Goal: Task Accomplishment & Management: Complete application form

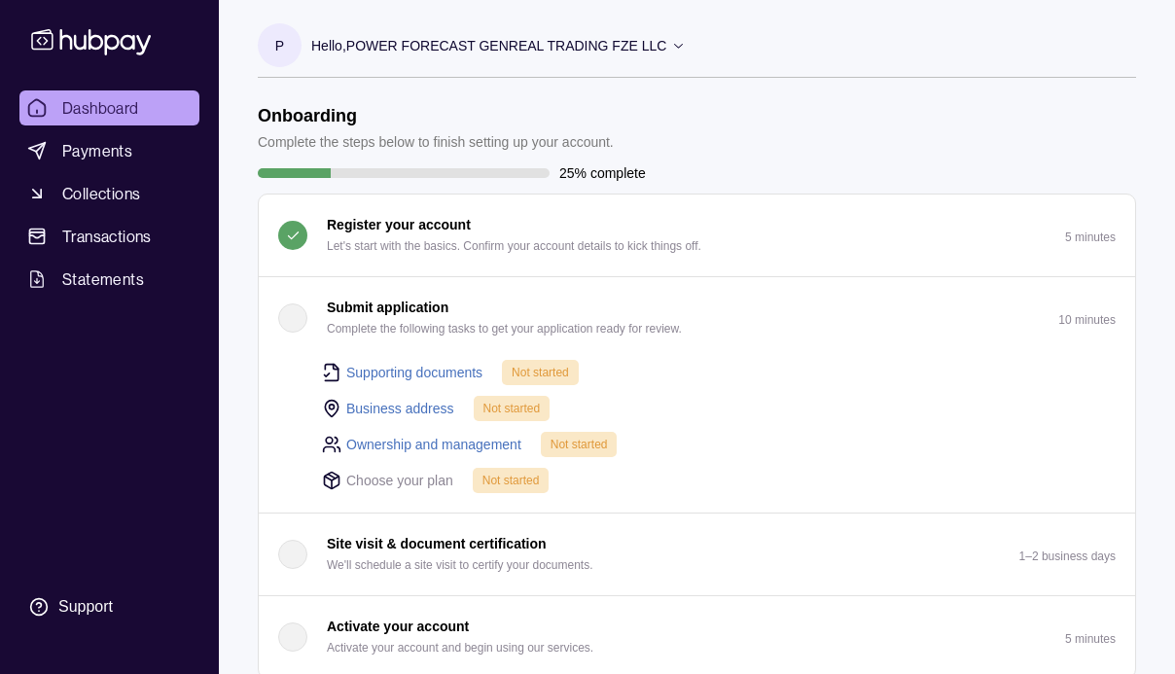
click at [467, 370] on link "Supporting documents" at bounding box center [414, 372] width 136 height 21
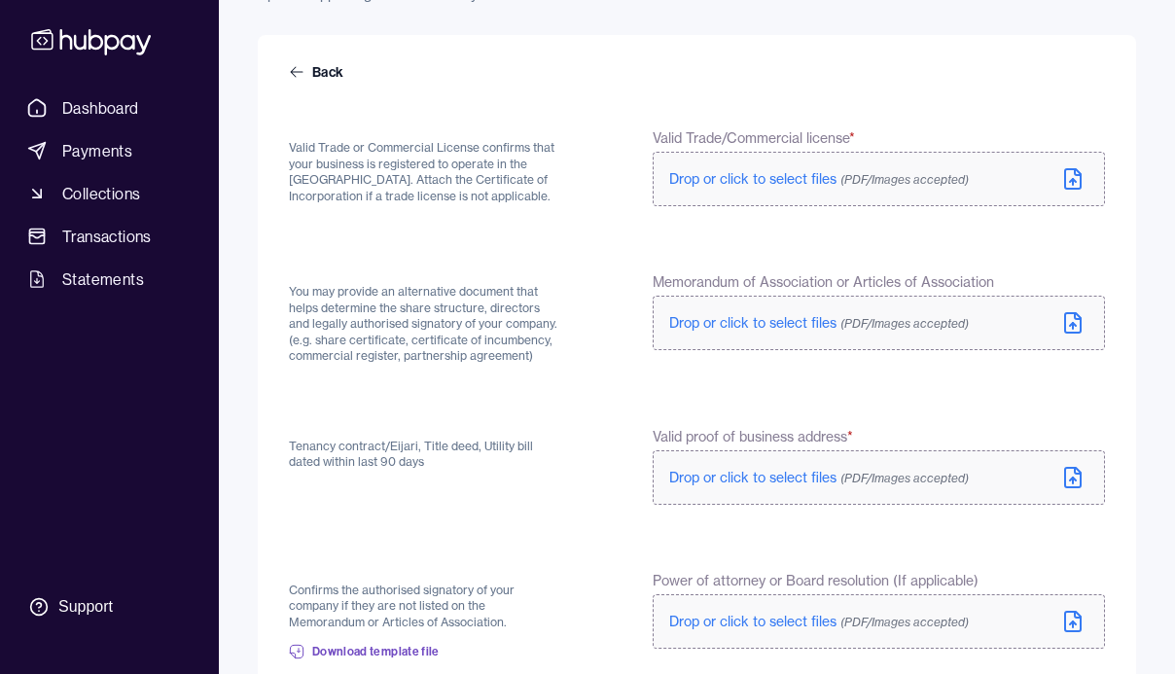
scroll to position [157, 0]
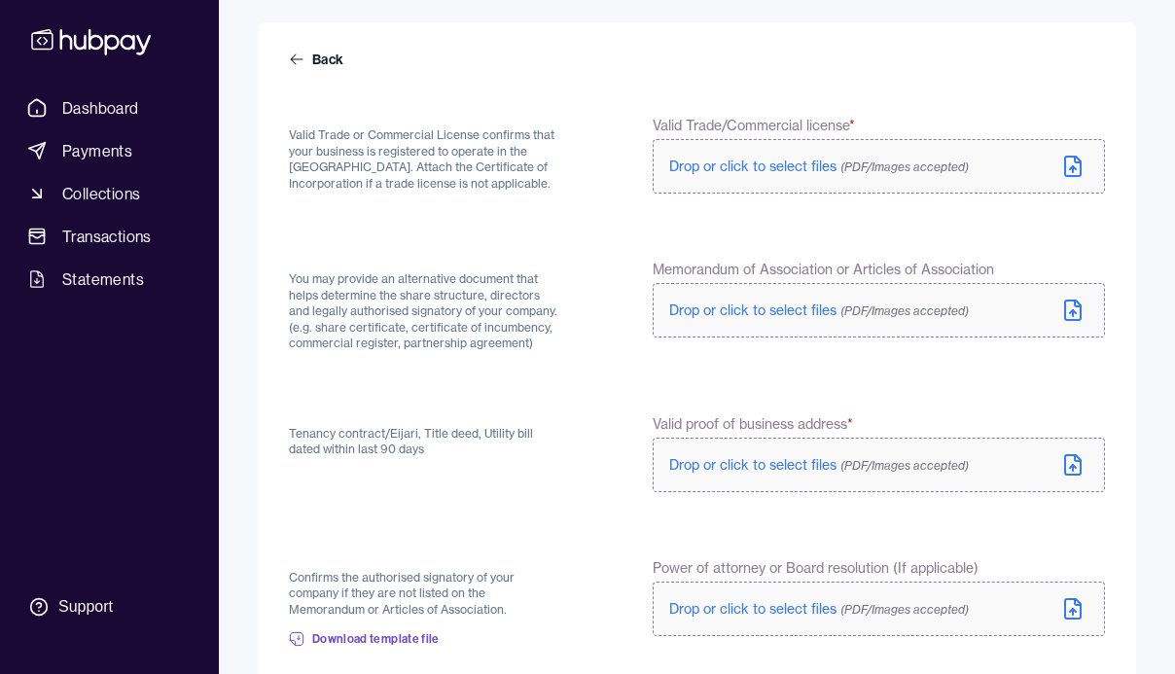
click at [767, 170] on span "Drop or click to select files (PDF/Images accepted)" at bounding box center [818, 167] width 299 height 18
click at [758, 167] on span "Drop or click to select files (PDF/Images accepted)" at bounding box center [818, 167] width 299 height 18
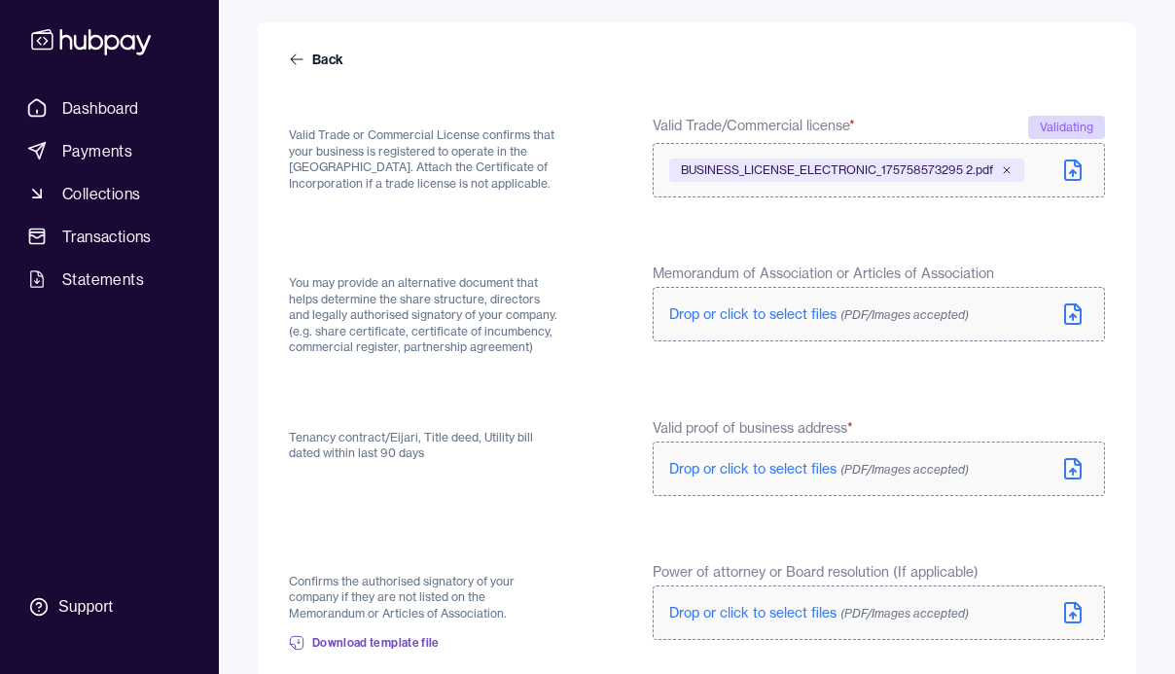
click at [749, 314] on span "Drop or click to select files (PDF/Images accepted)" at bounding box center [818, 314] width 299 height 18
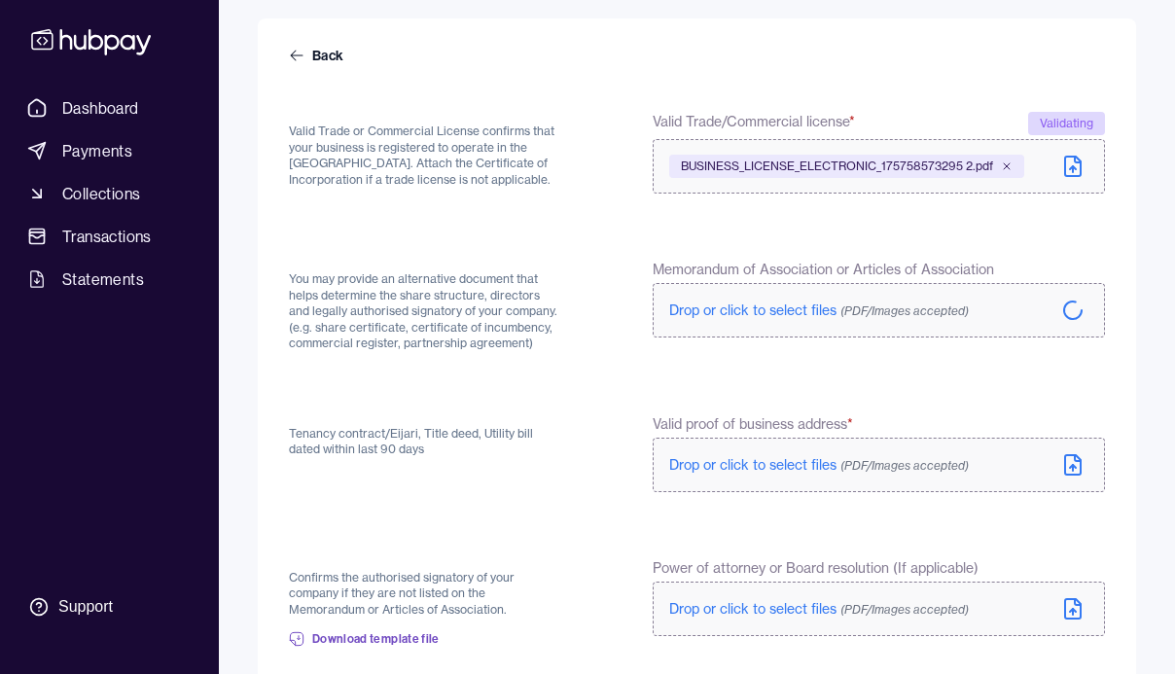
scroll to position [312, 0]
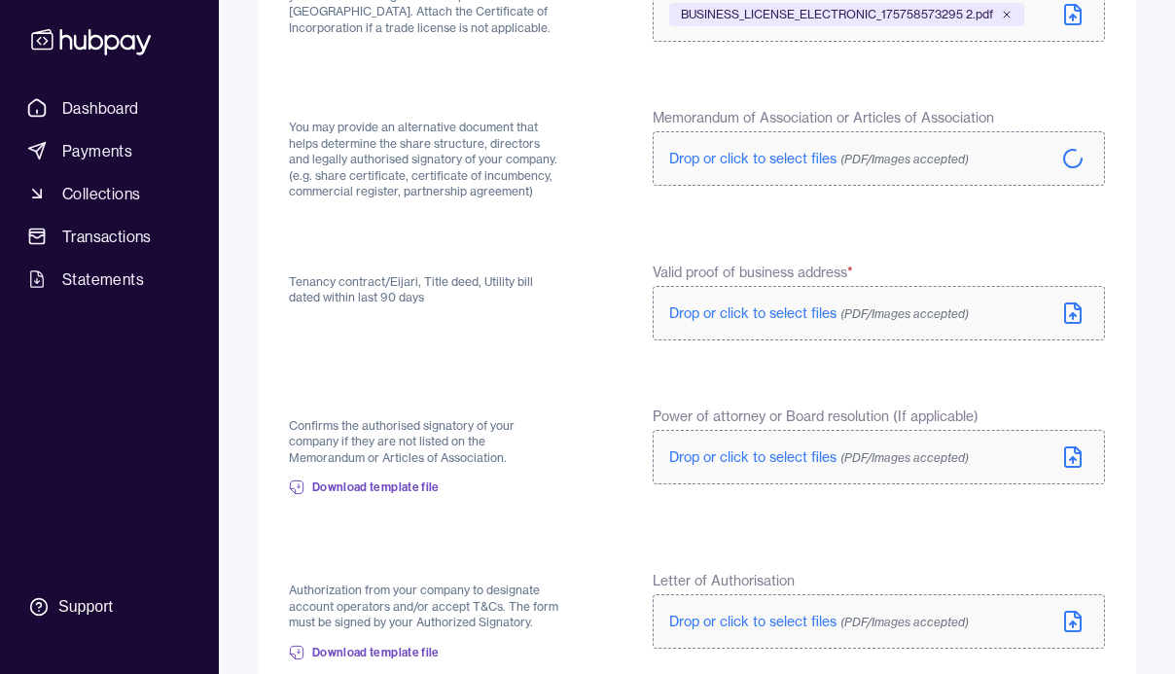
click at [709, 314] on span "Drop or click to select files (PDF/Images accepted)" at bounding box center [818, 313] width 299 height 18
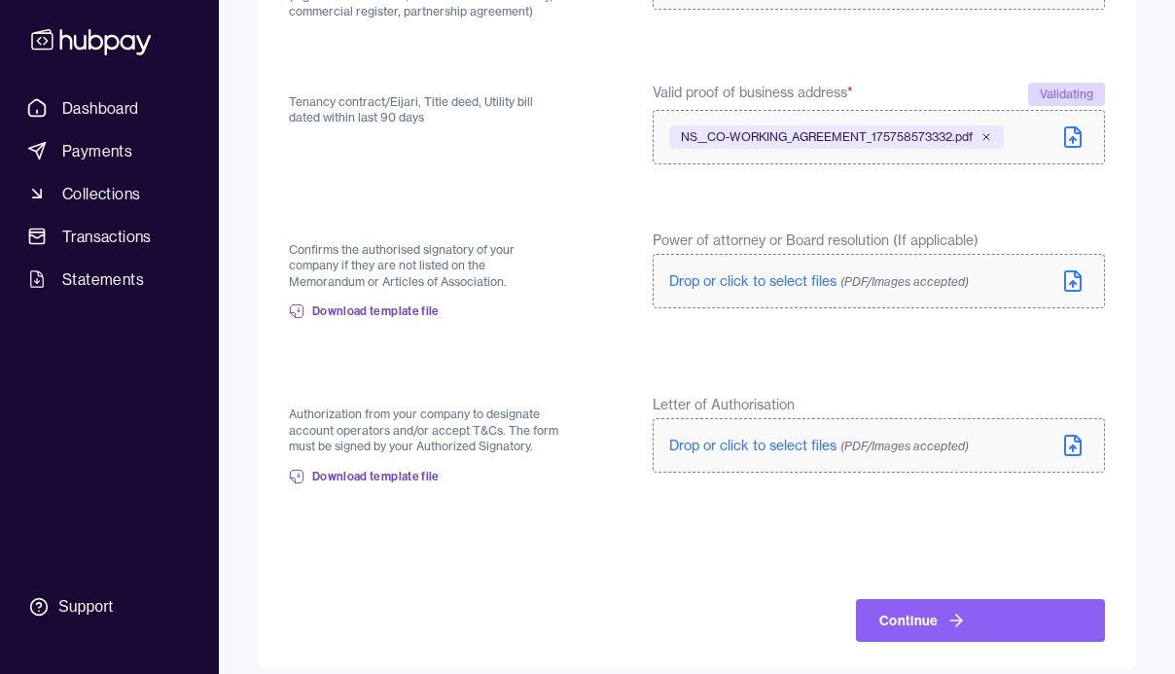
scroll to position [493, 0]
click at [808, 285] on span "Drop or click to select files (PDF/Images accepted)" at bounding box center [818, 280] width 299 height 18
click at [781, 445] on span "Drop or click to select files (PDF/Images accepted)" at bounding box center [818, 445] width 299 height 18
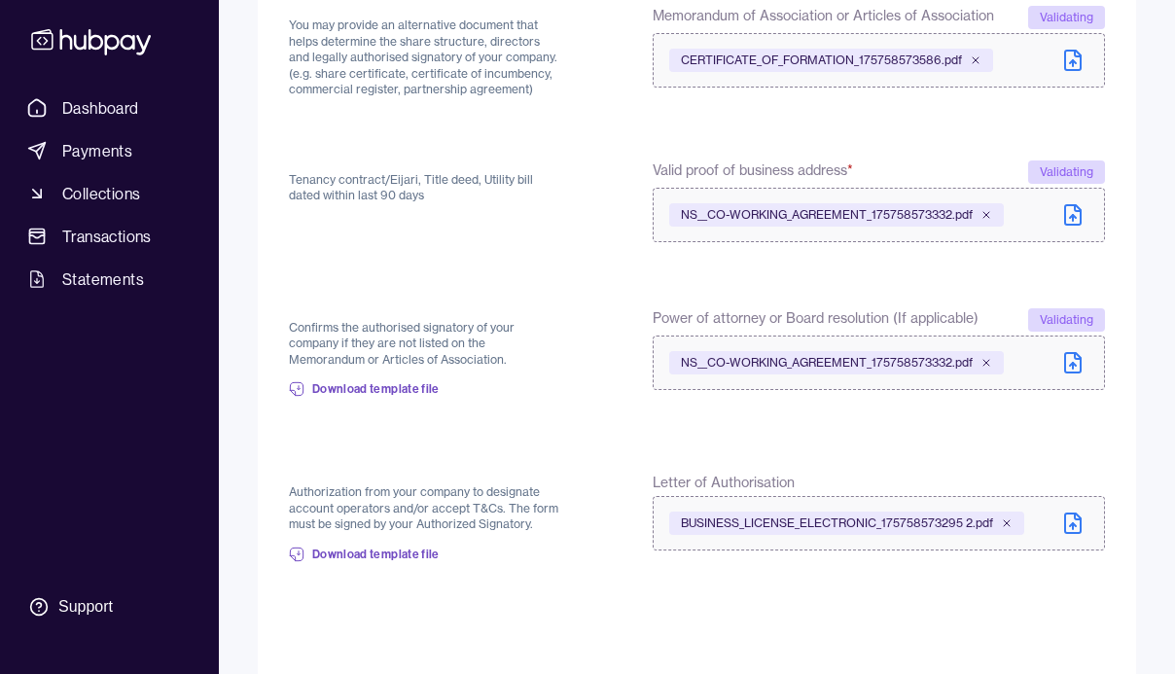
scroll to position [509, 0]
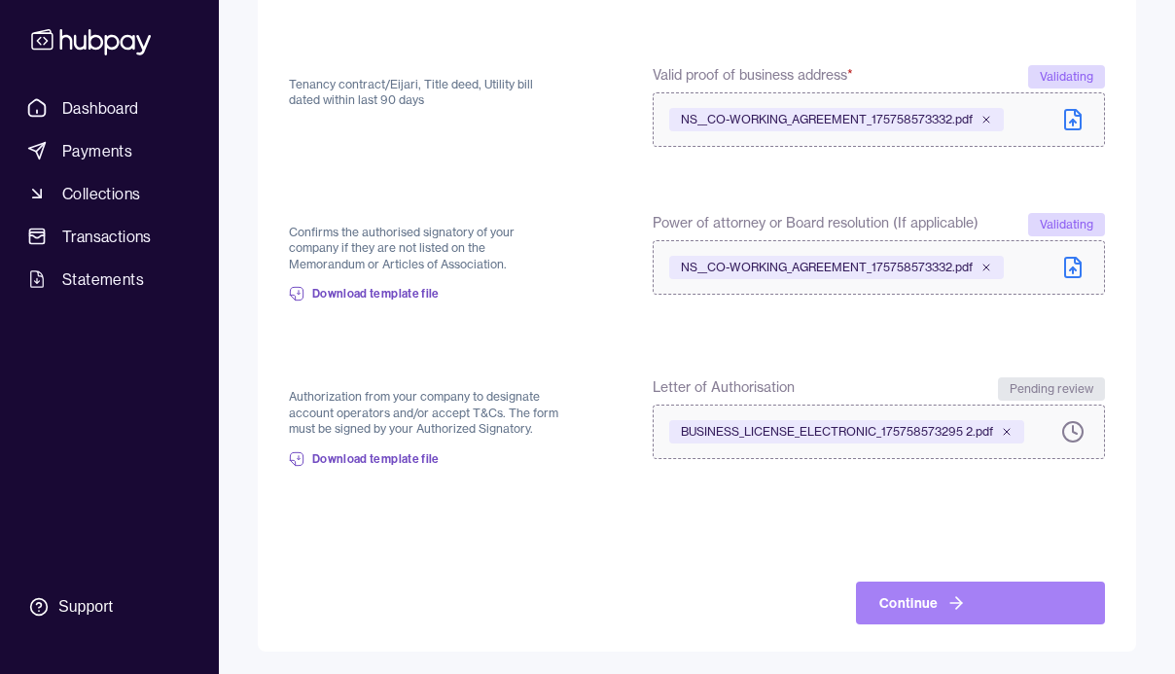
click at [909, 602] on button "Continue" at bounding box center [980, 602] width 249 height 43
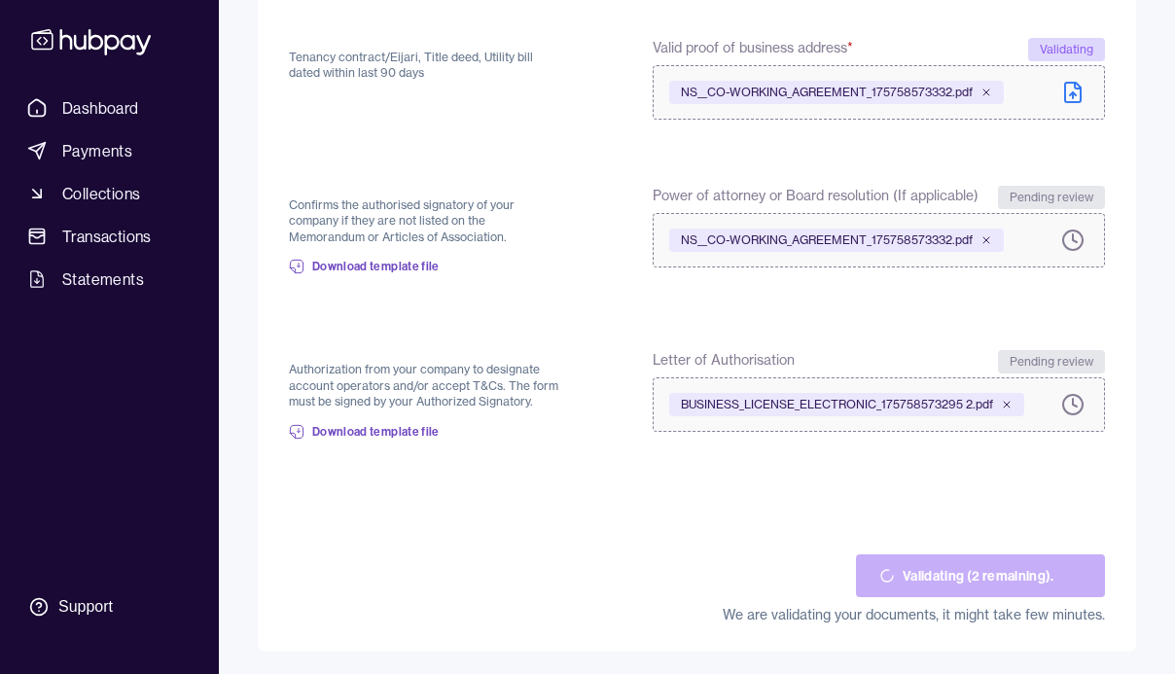
scroll to position [529, 0]
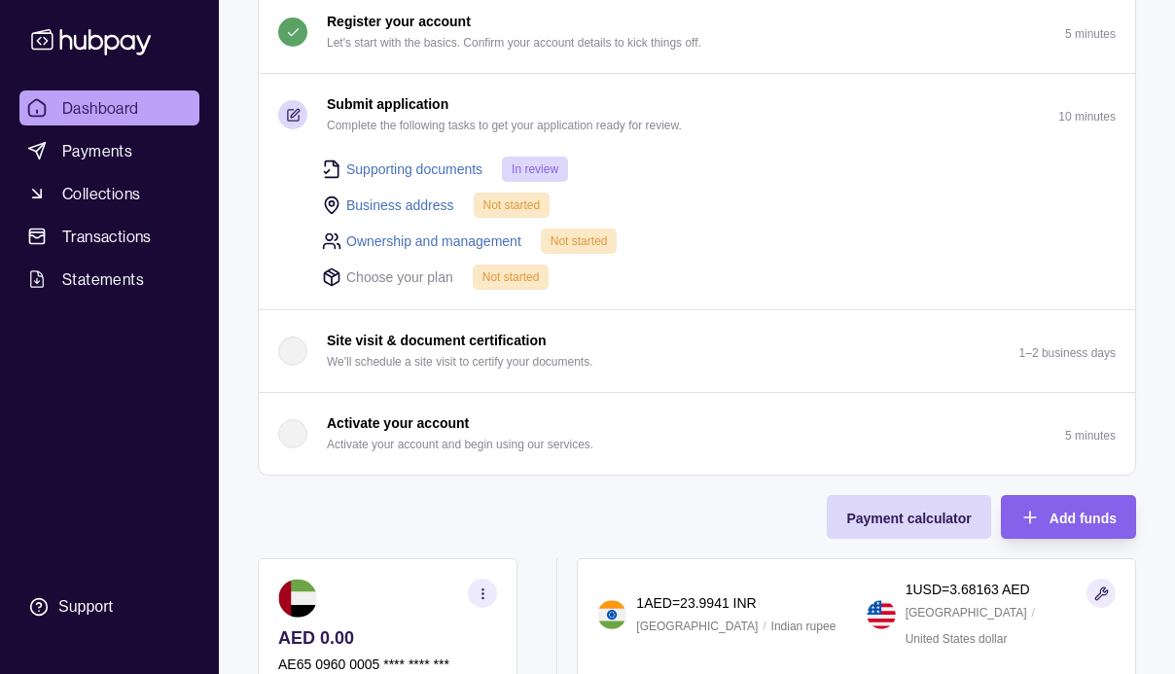
scroll to position [166, 0]
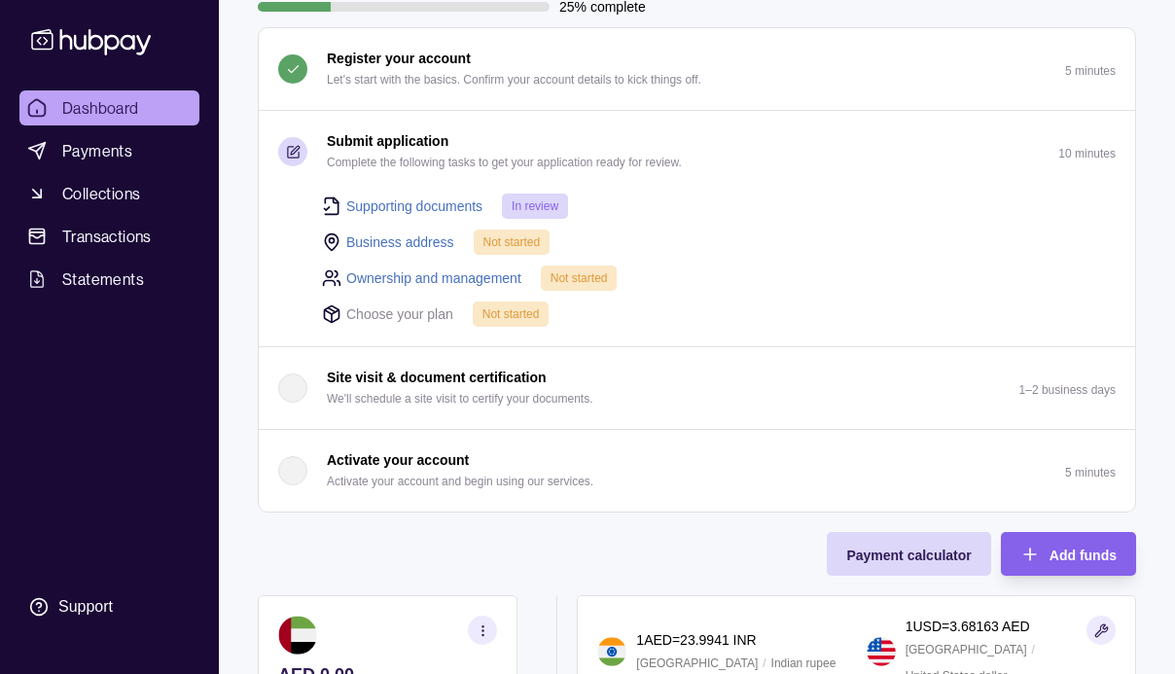
click at [384, 243] on link "Business address" at bounding box center [400, 241] width 108 height 21
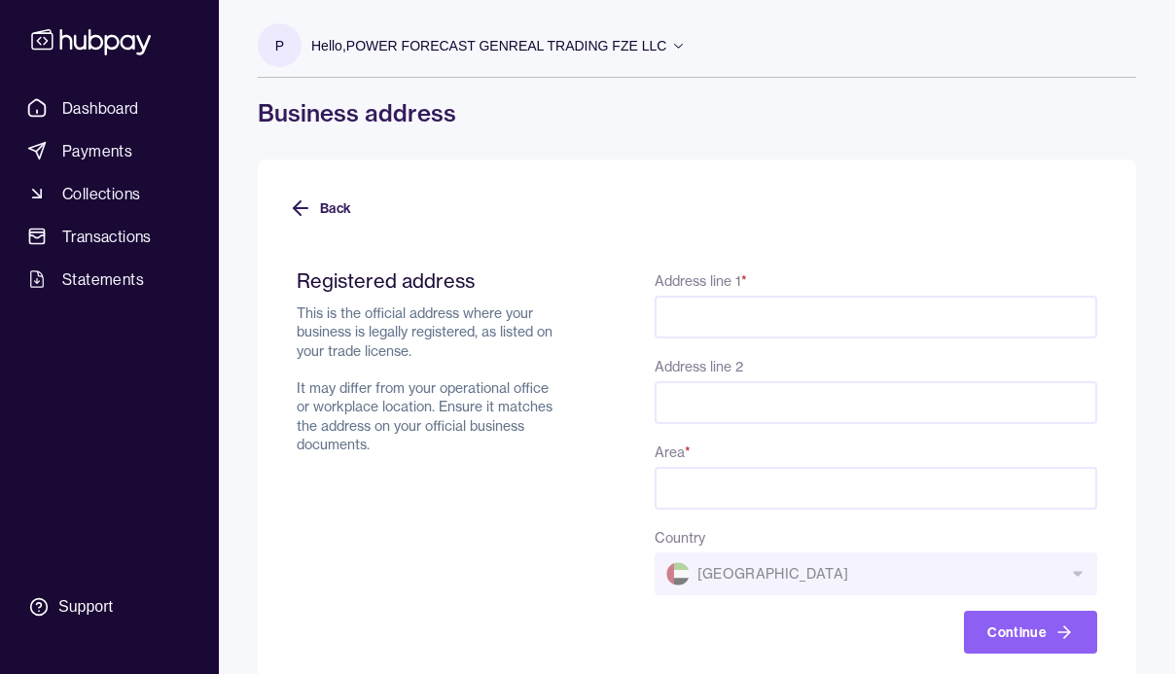
scroll to position [30, 0]
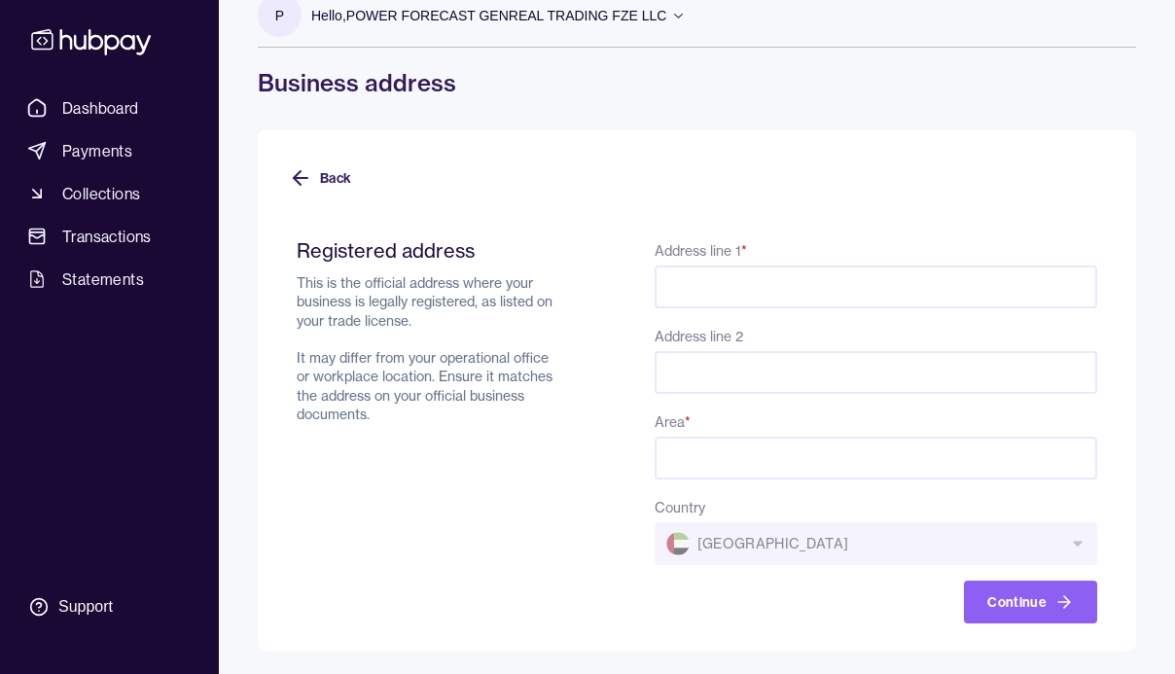
click at [783, 286] on input "Address line 1 *" at bounding box center [875, 286] width 442 height 43
paste input "**********"
drag, startPoint x: 898, startPoint y: 283, endPoint x: 1059, endPoint y: 285, distance: 160.4
click at [1059, 285] on input "**********" at bounding box center [875, 286] width 442 height 43
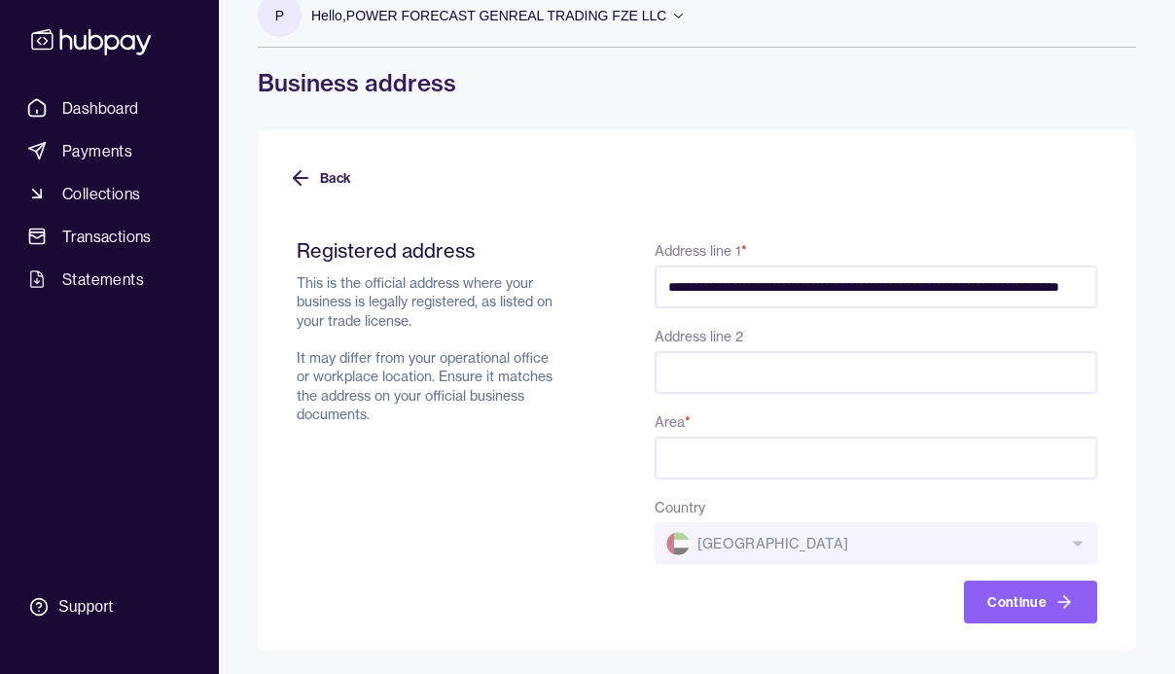
drag, startPoint x: 895, startPoint y: 285, endPoint x: 1114, endPoint y: 284, distance: 219.7
click at [1114, 284] on div "**********" at bounding box center [697, 389] width 878 height 521
type input "**********"
click at [811, 469] on input "Area *" at bounding box center [875, 458] width 442 height 43
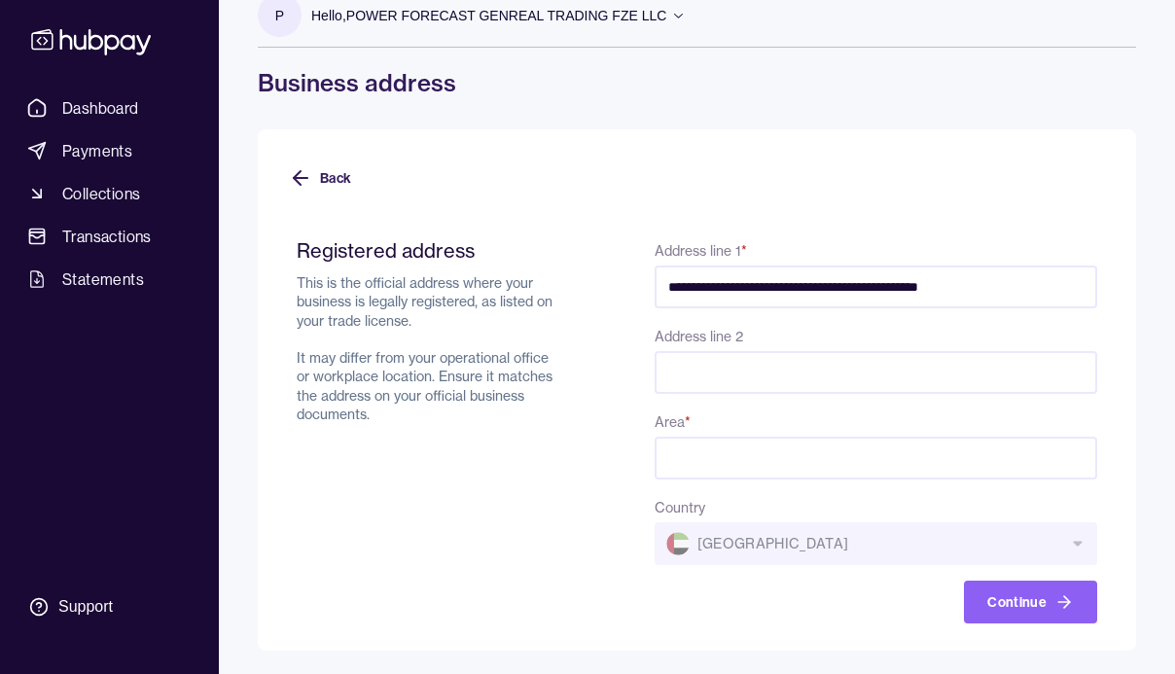
paste input "**********"
type input "**********"
click at [781, 368] on input "Address line 2" at bounding box center [875, 372] width 442 height 43
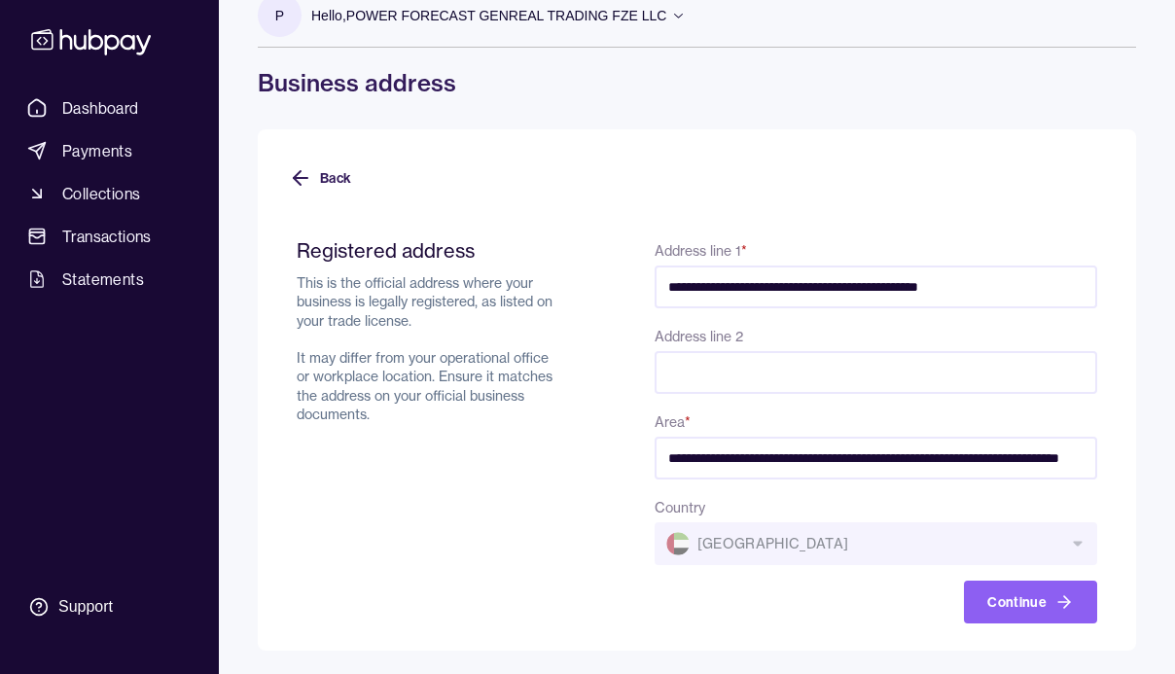
click at [801, 331] on div "Address line 2" at bounding box center [875, 359] width 442 height 70
click at [1014, 597] on button "Continue" at bounding box center [1030, 601] width 133 height 43
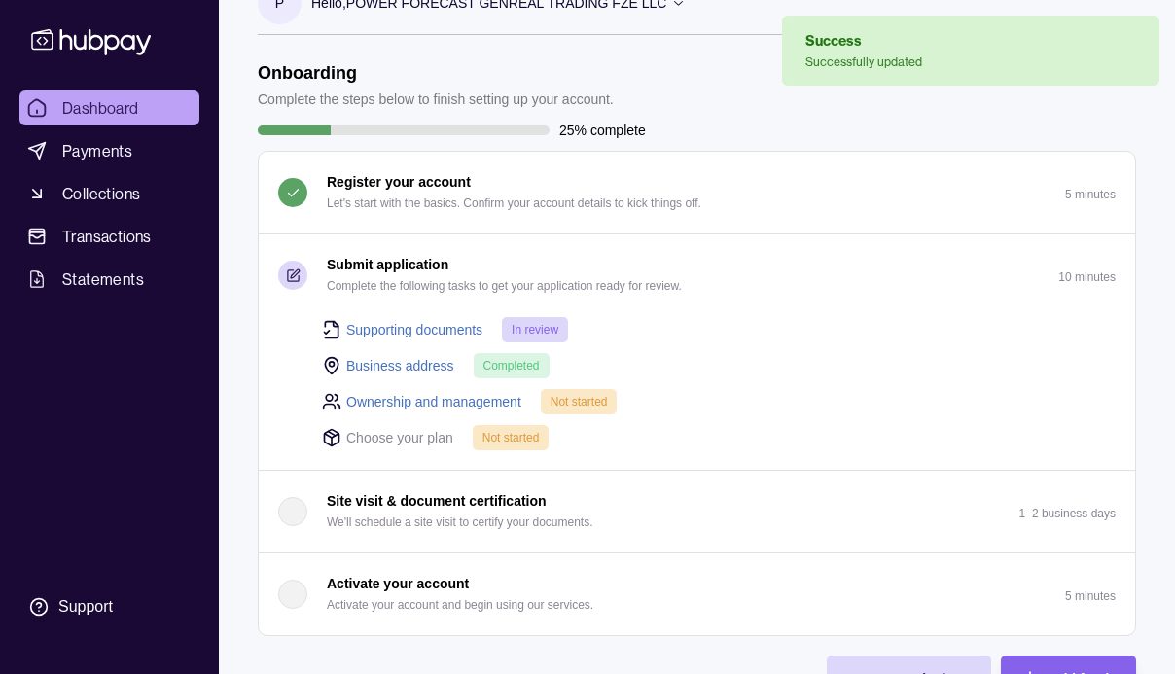
scroll to position [47, 0]
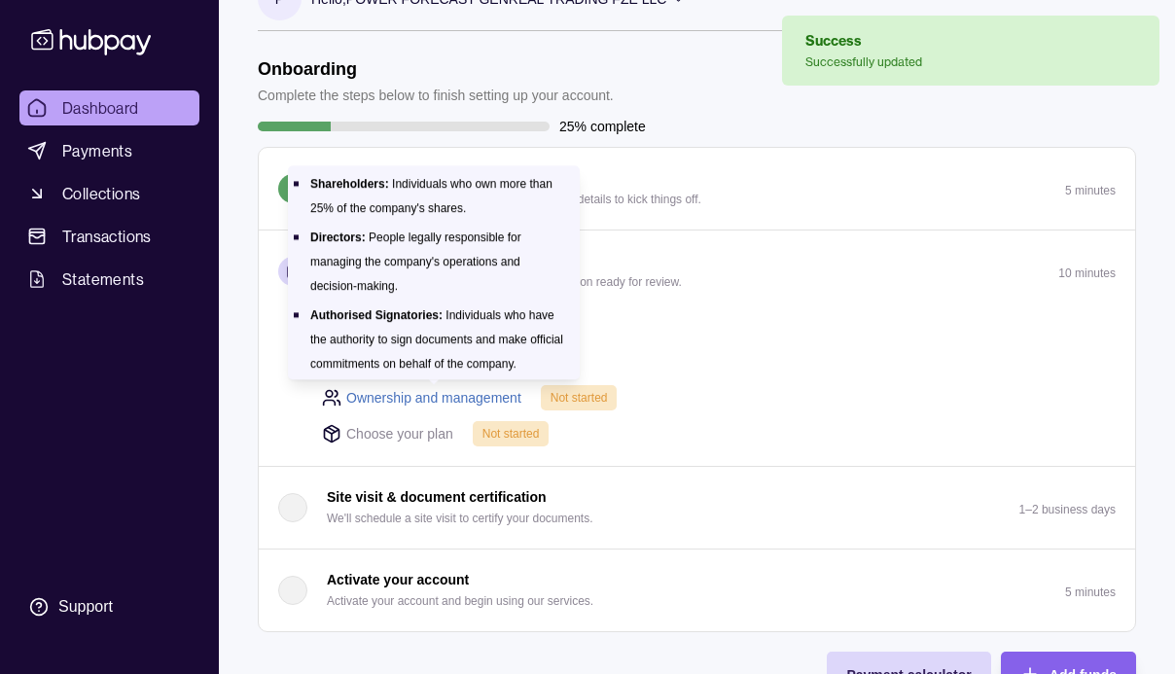
click at [459, 392] on link "Ownership and management" at bounding box center [433, 397] width 175 height 21
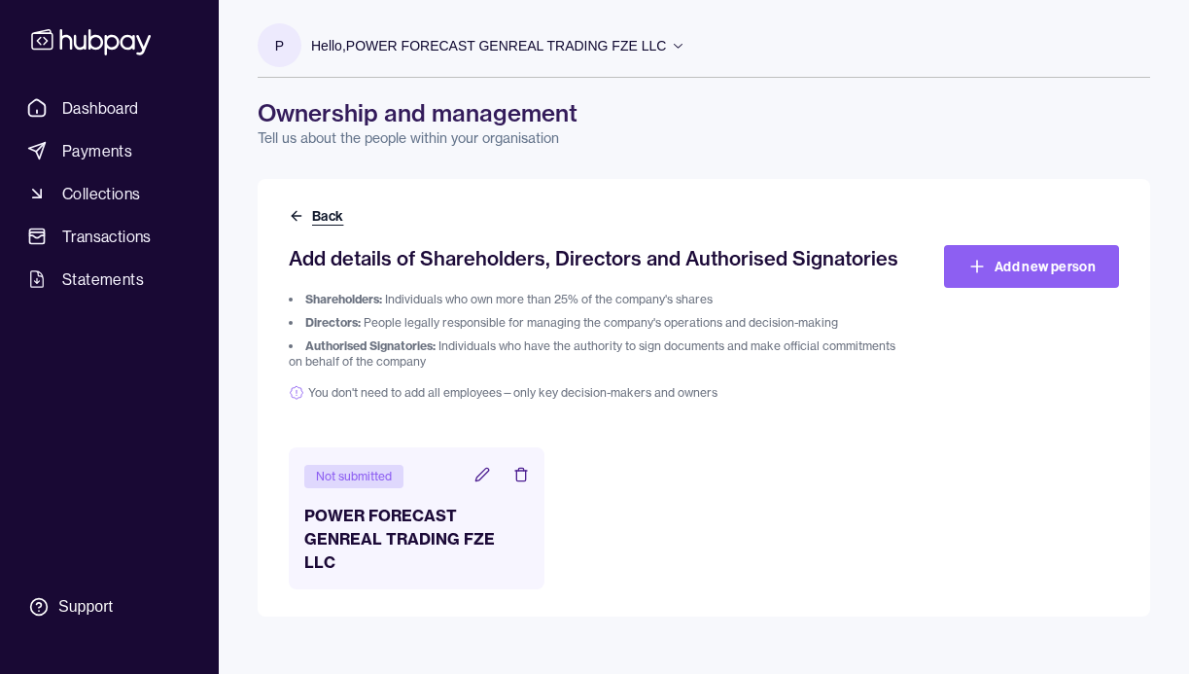
click at [298, 212] on icon at bounding box center [297, 216] width 16 height 16
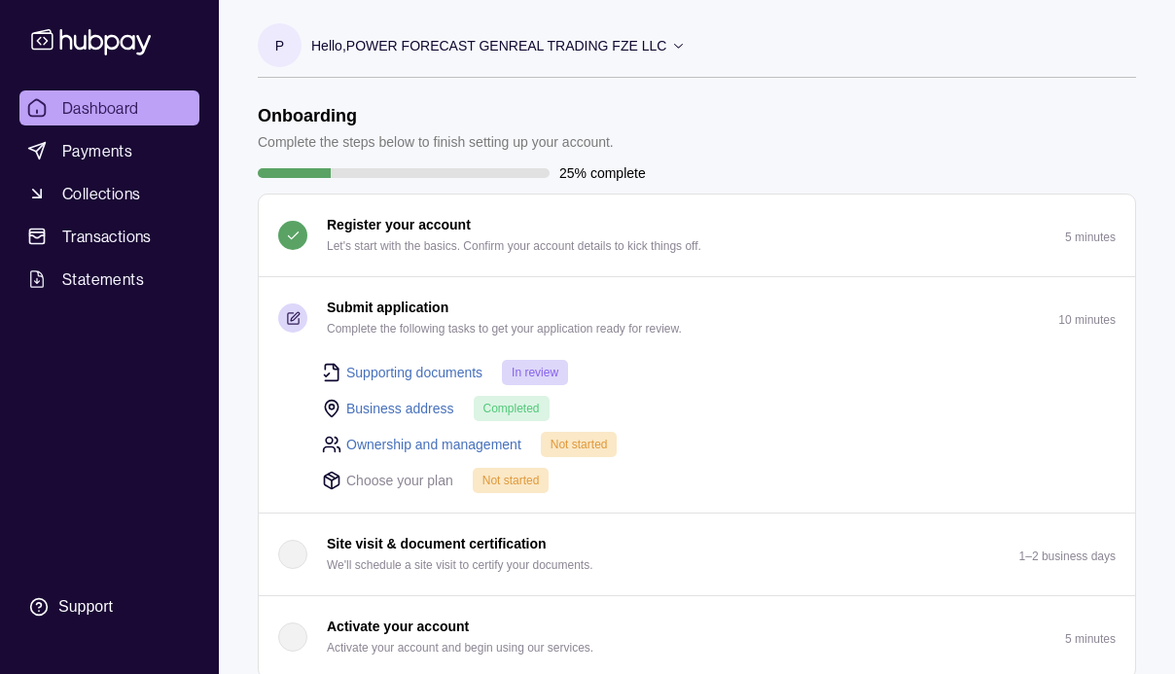
click at [293, 321] on icon "button" at bounding box center [293, 318] width 15 height 15
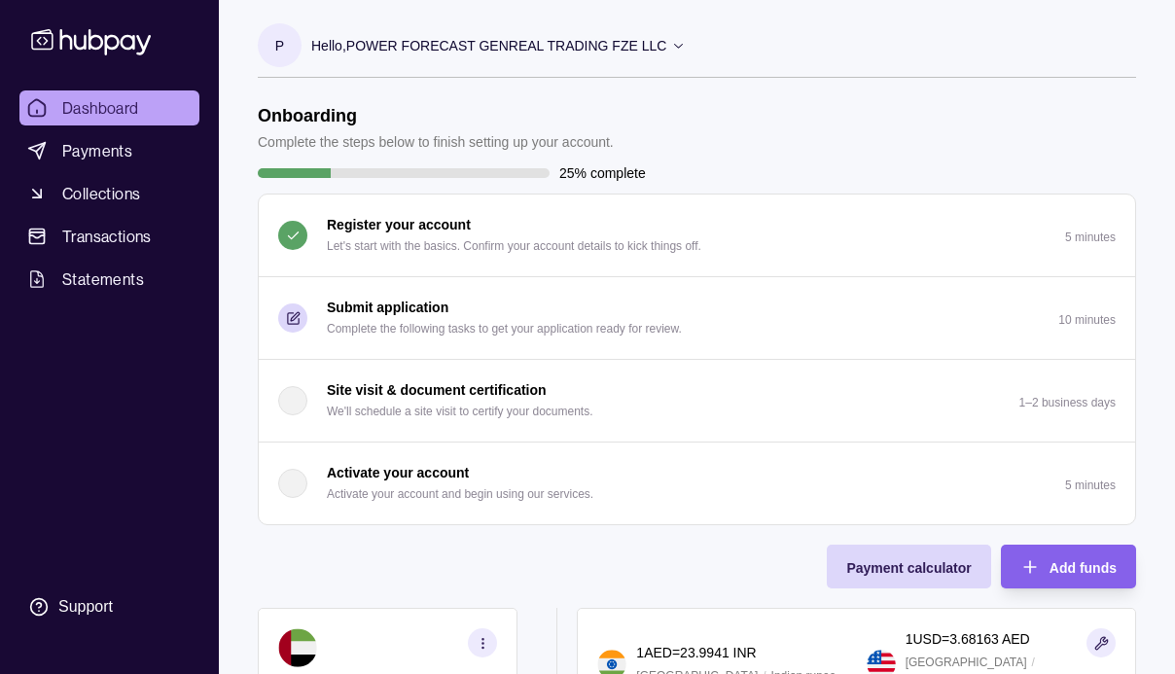
click at [293, 320] on icon "button" at bounding box center [293, 318] width 15 height 15
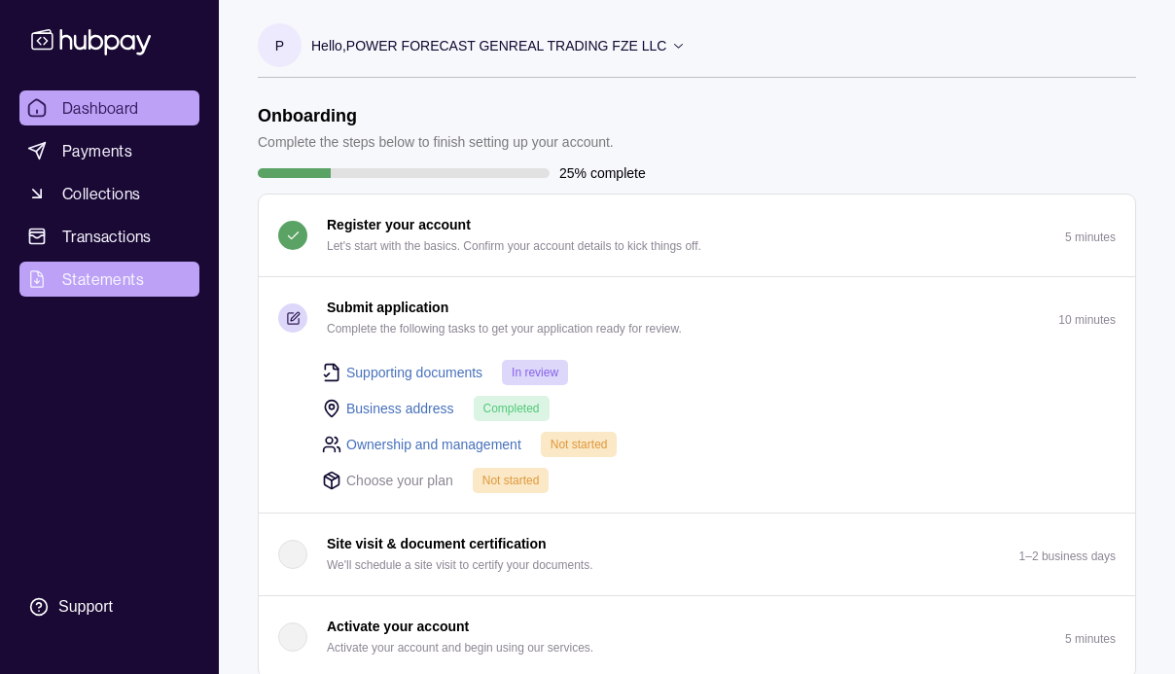
click at [96, 293] on link "Statements" at bounding box center [109, 279] width 180 height 35
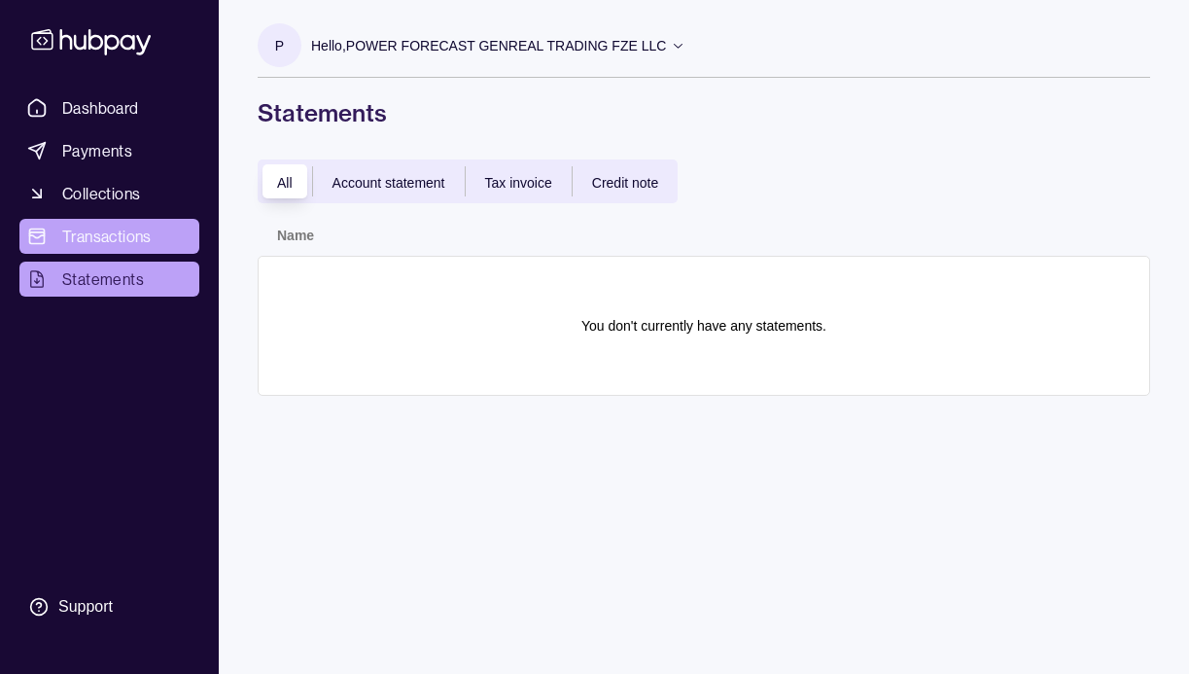
click at [102, 241] on span "Transactions" at bounding box center [106, 236] width 89 height 23
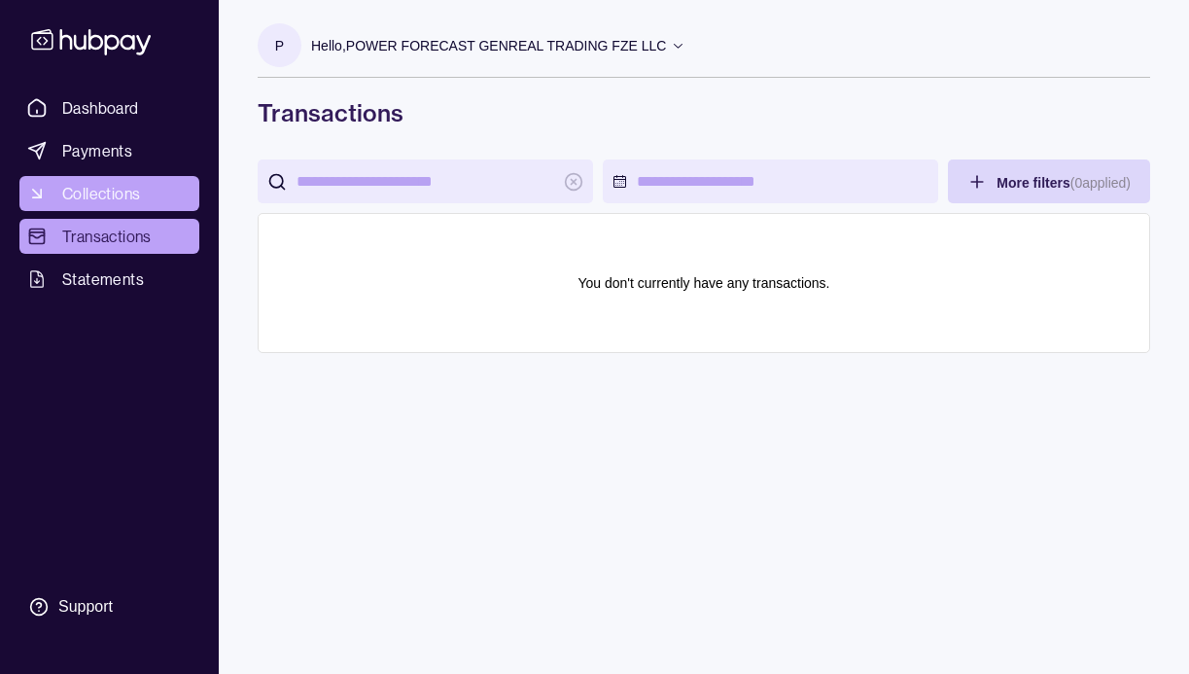
click at [110, 203] on span "Collections" at bounding box center [101, 193] width 78 height 23
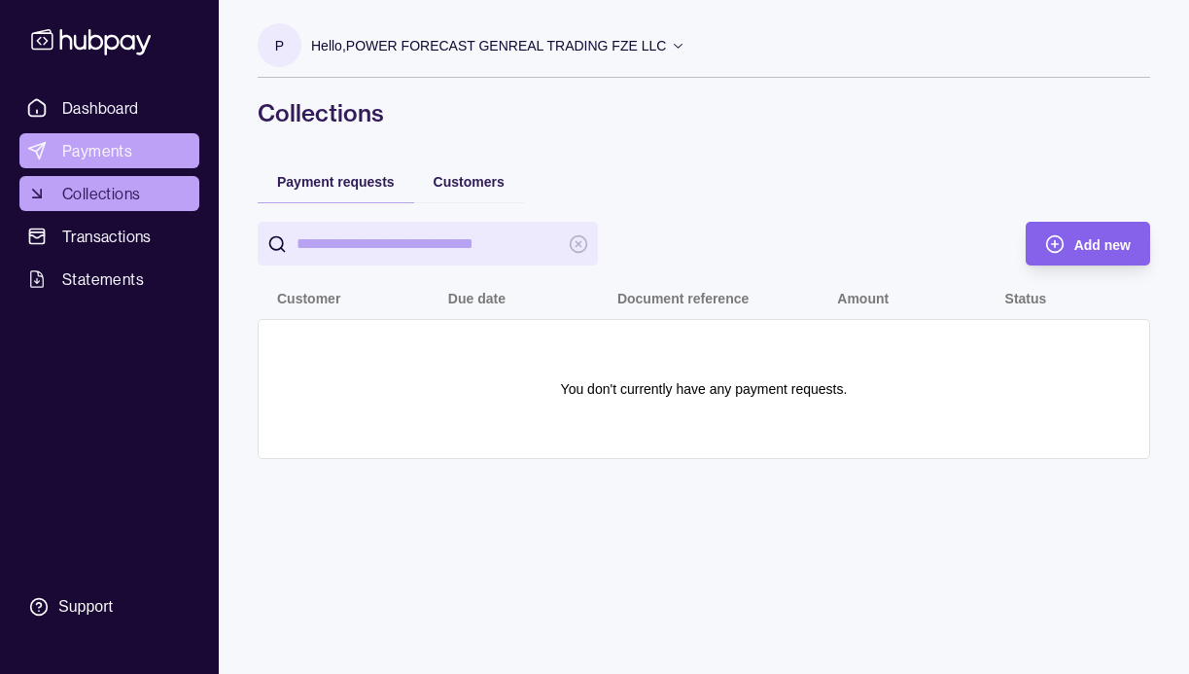
click at [111, 158] on span "Payments" at bounding box center [97, 150] width 70 height 23
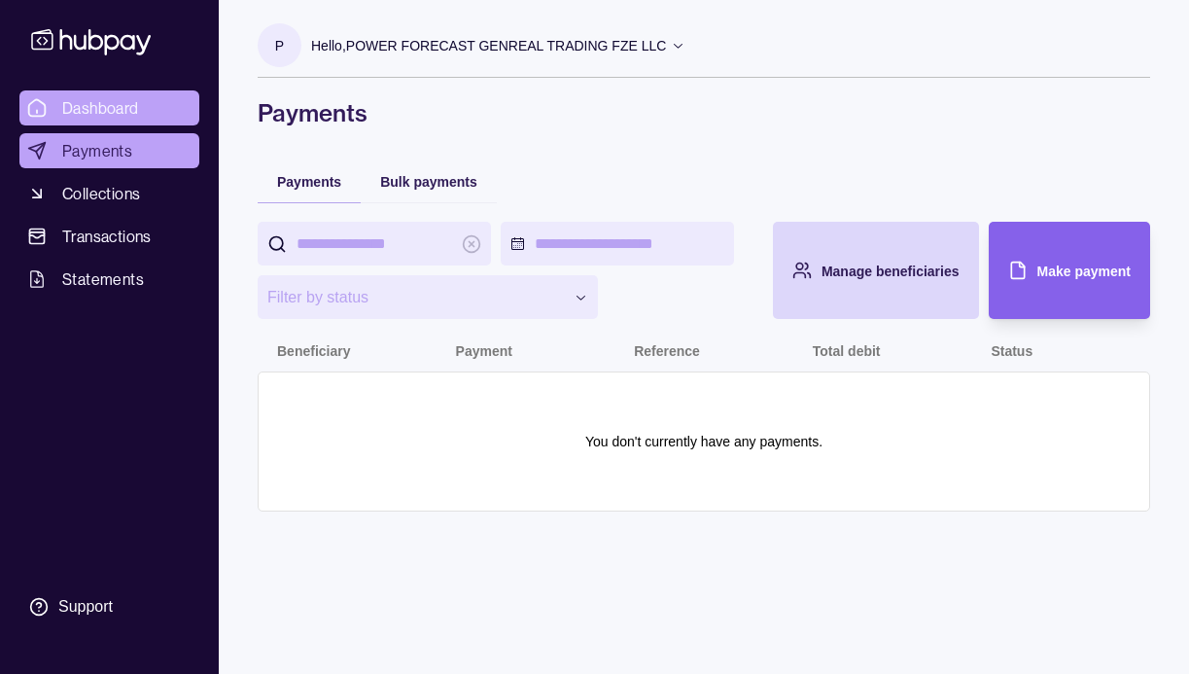
click at [111, 109] on span "Dashboard" at bounding box center [100, 107] width 77 height 23
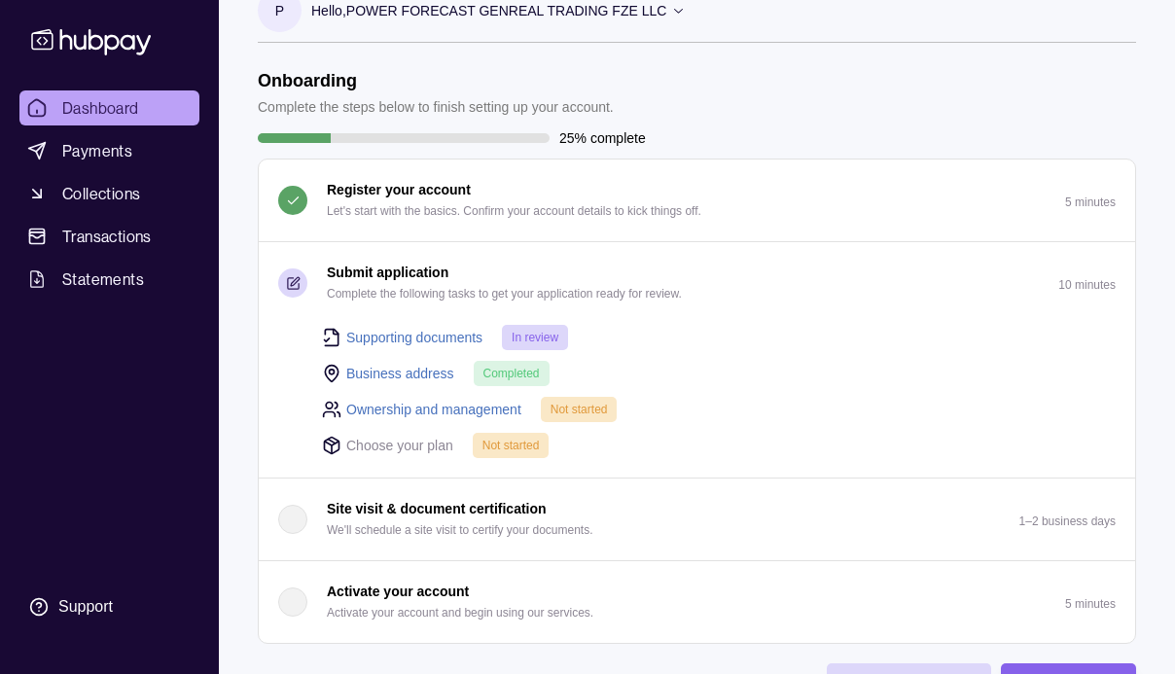
scroll to position [36, 0]
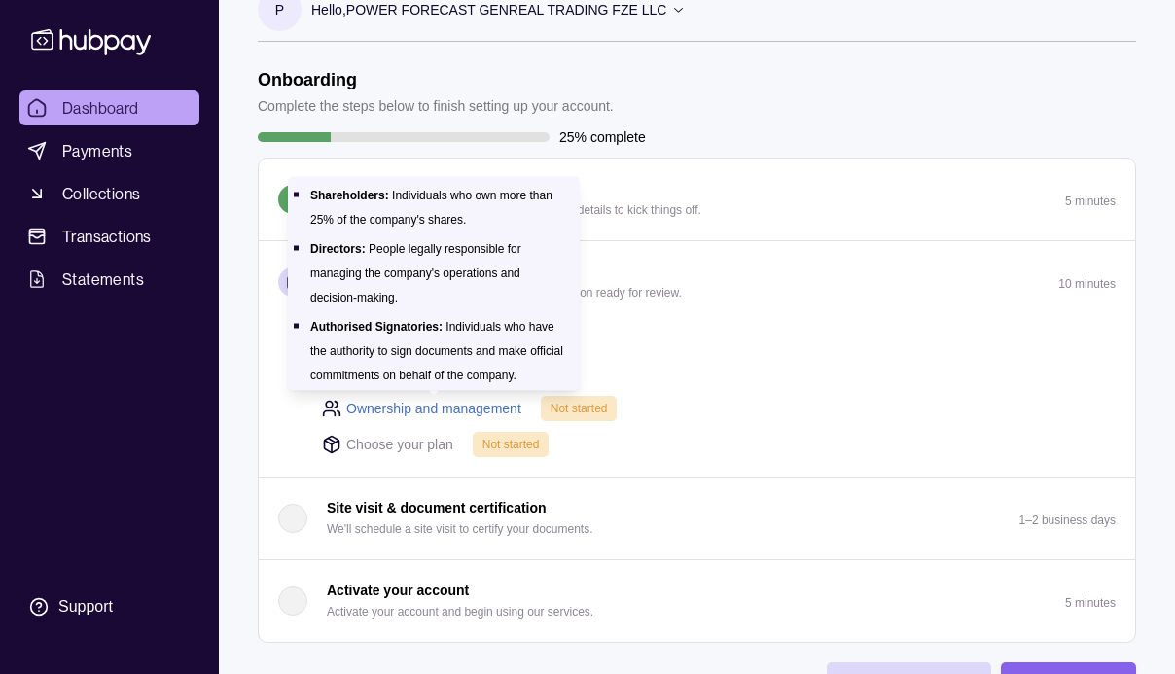
click at [378, 406] on link "Ownership and management" at bounding box center [433, 408] width 175 height 21
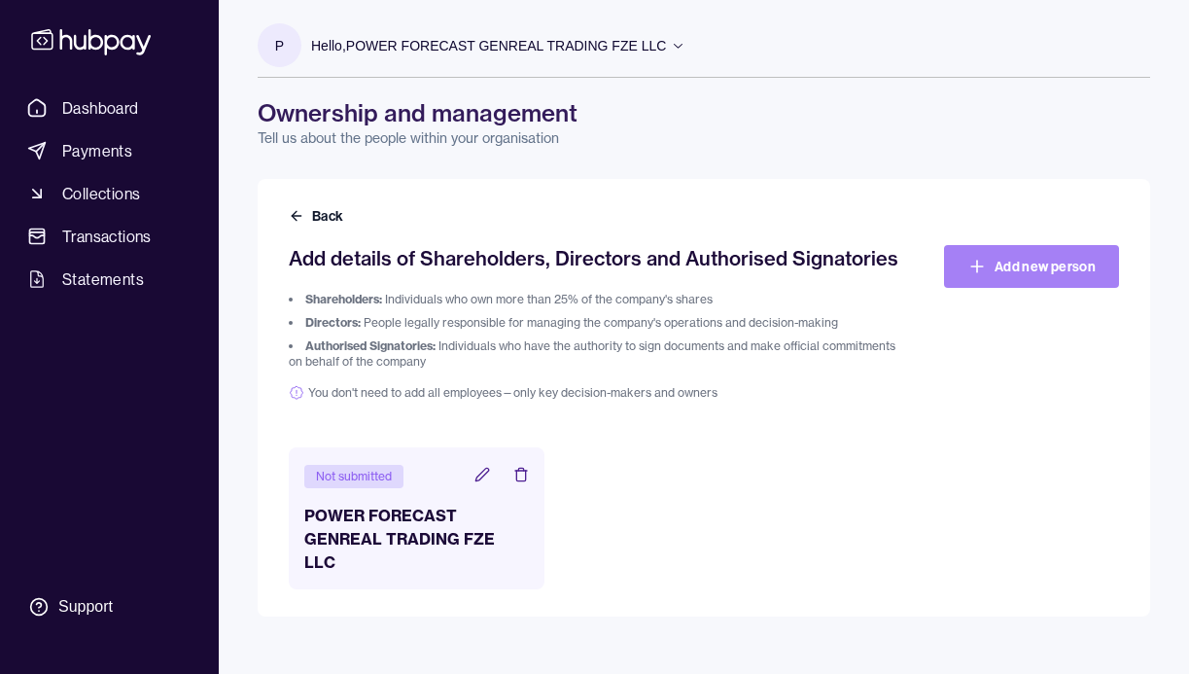
click at [1025, 260] on link "Add new person" at bounding box center [1031, 266] width 175 height 43
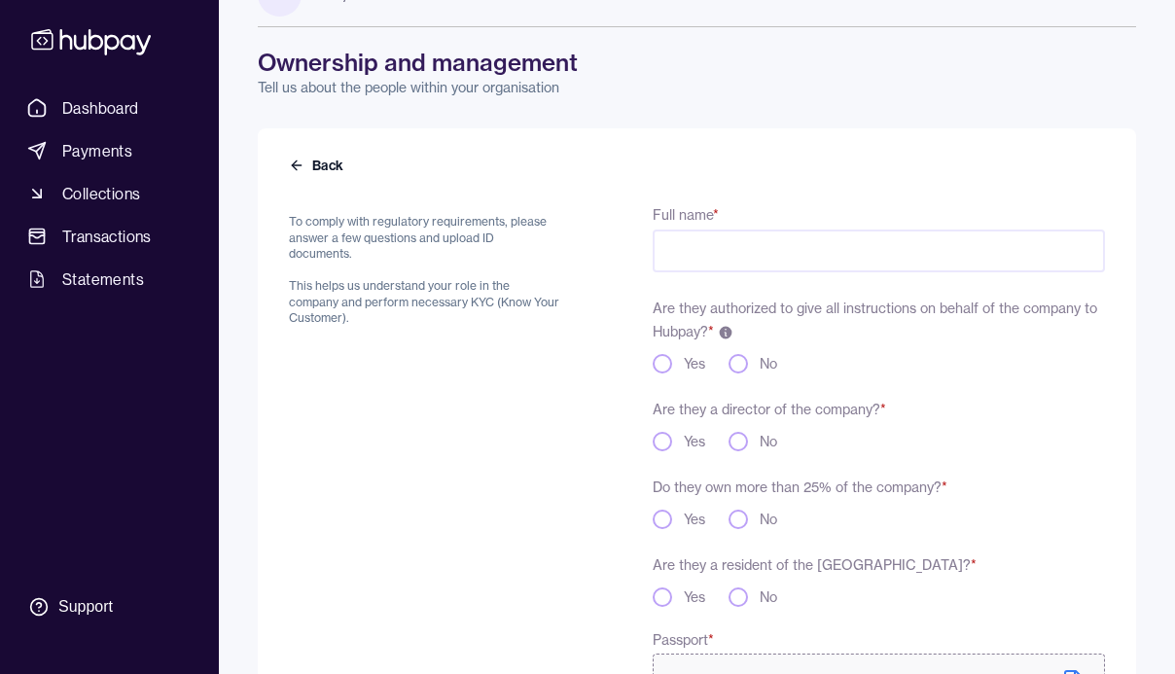
scroll to position [73, 0]
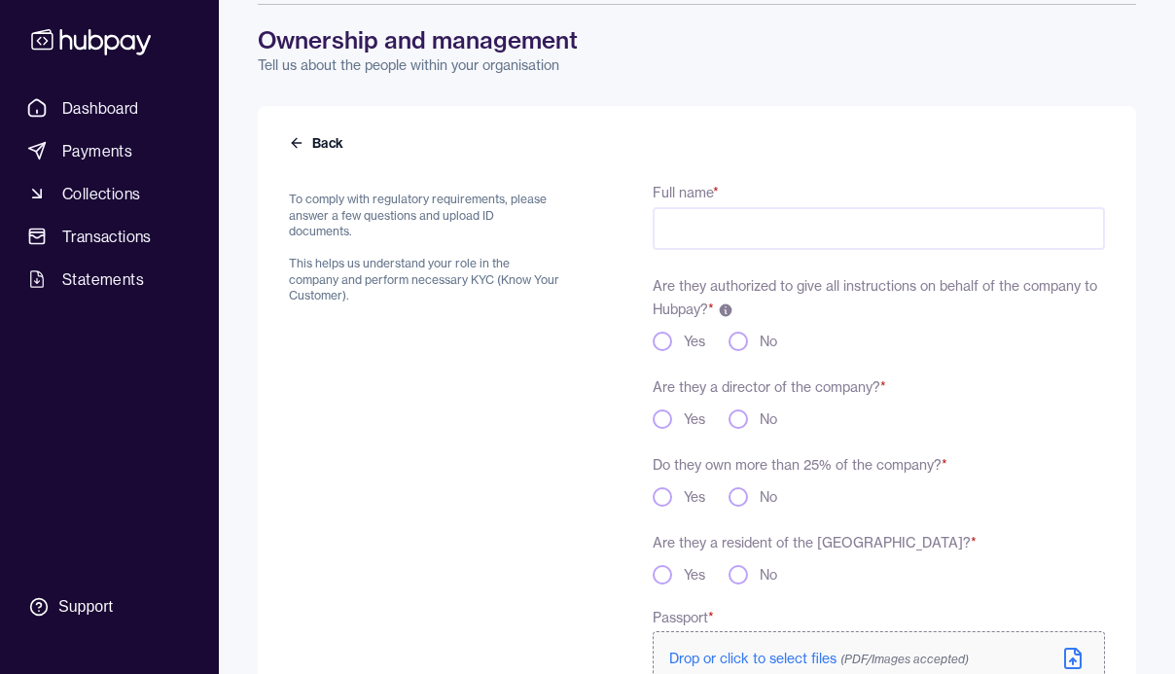
click at [710, 230] on input "Full name *" at bounding box center [878, 228] width 452 height 43
type input "**********"
click at [664, 341] on button "Yes" at bounding box center [661, 341] width 19 height 19
click at [660, 413] on button "Yes" at bounding box center [661, 418] width 19 height 19
click at [667, 498] on button "Yes" at bounding box center [661, 496] width 19 height 19
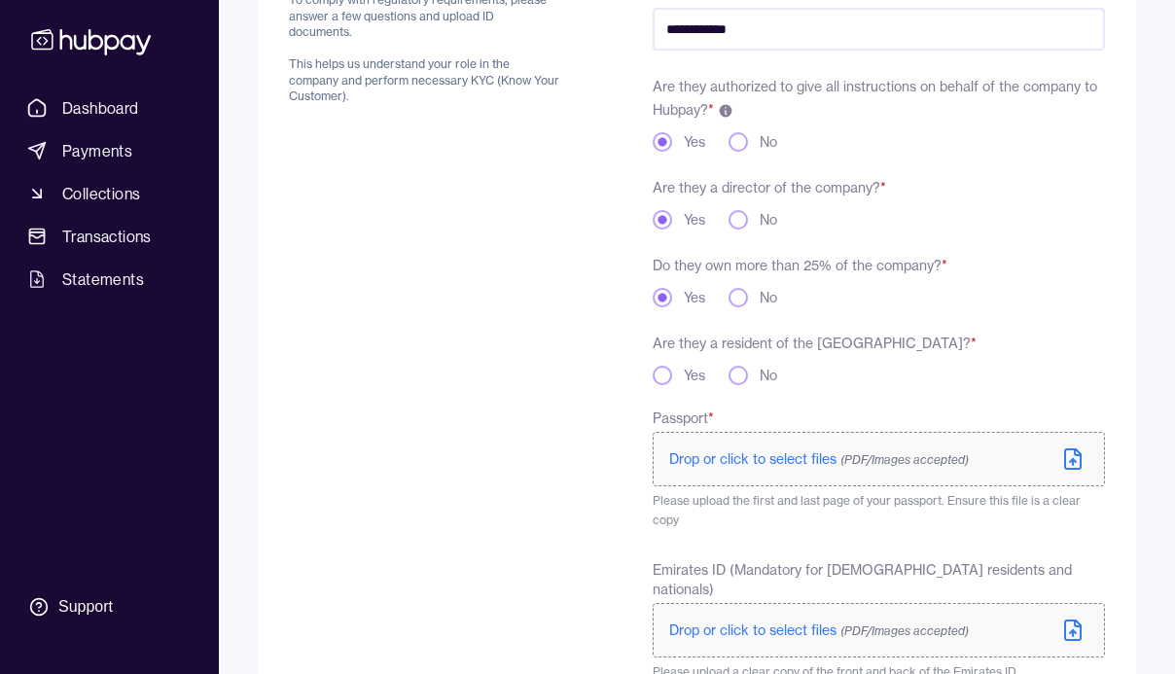
scroll to position [377, 0]
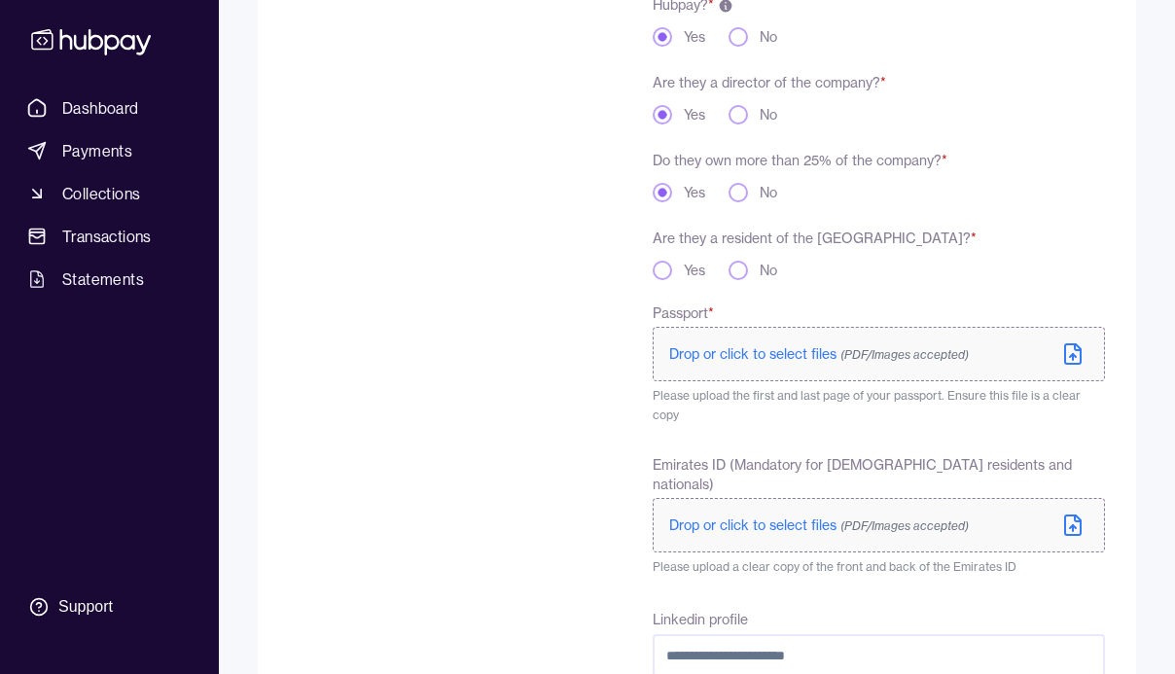
click at [738, 269] on button "No" at bounding box center [737, 270] width 19 height 19
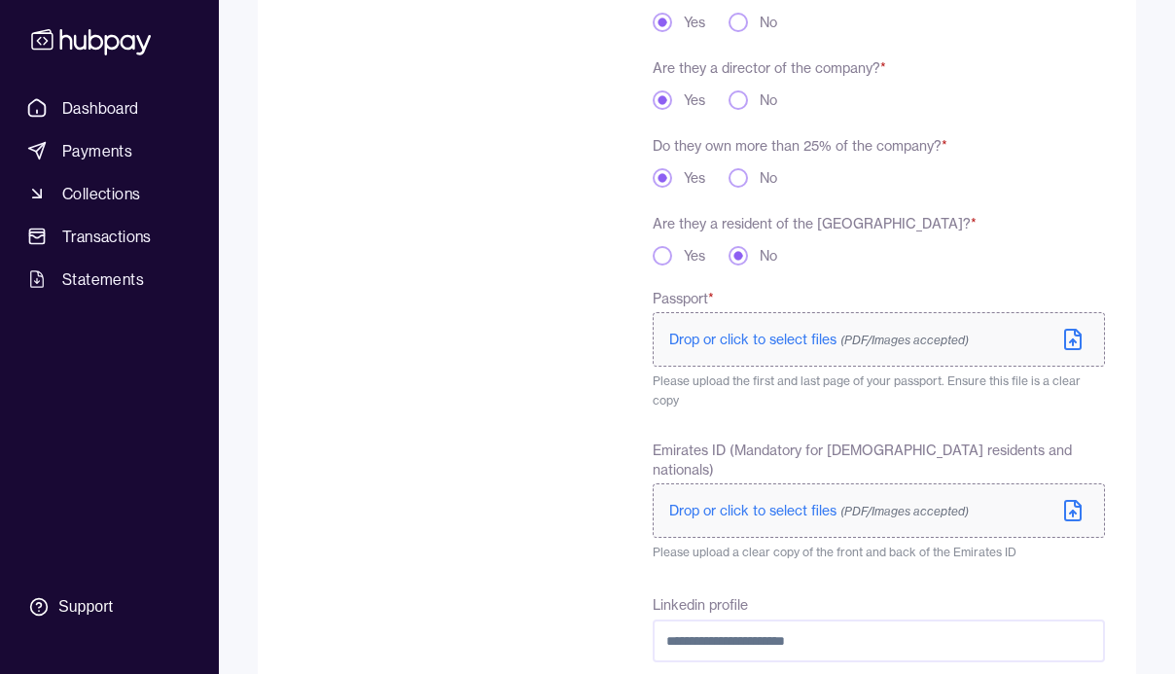
scroll to position [415, 0]
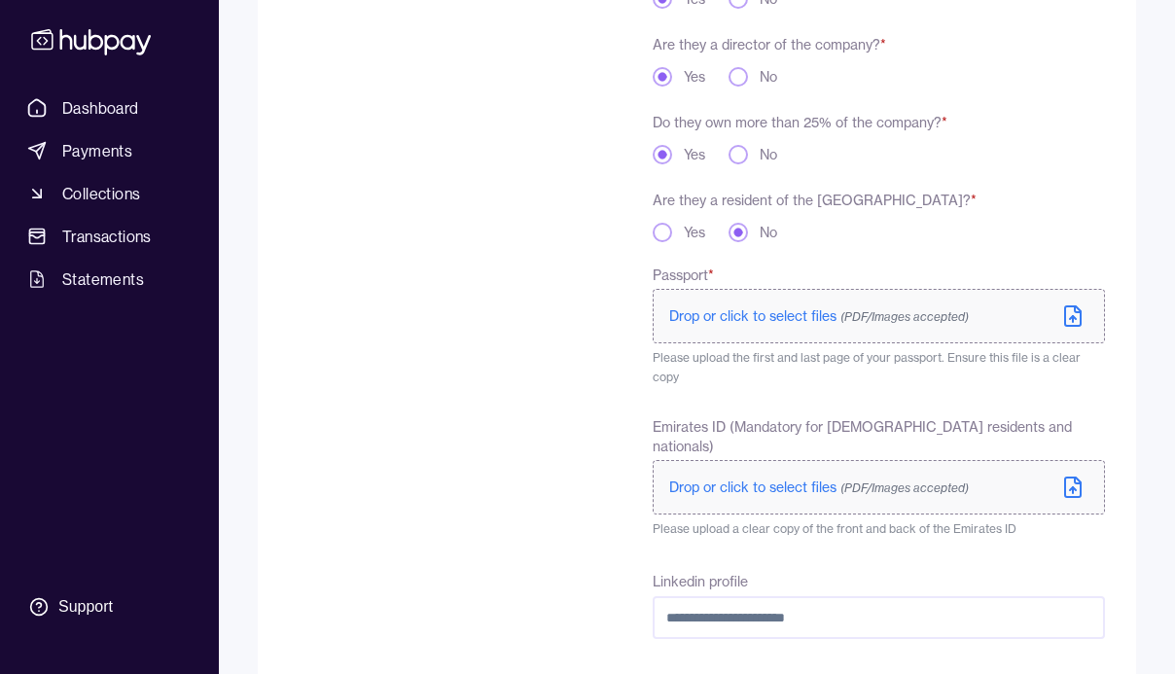
click at [789, 323] on span "Drop or click to select files (PDF/Images accepted)" at bounding box center [818, 316] width 299 height 18
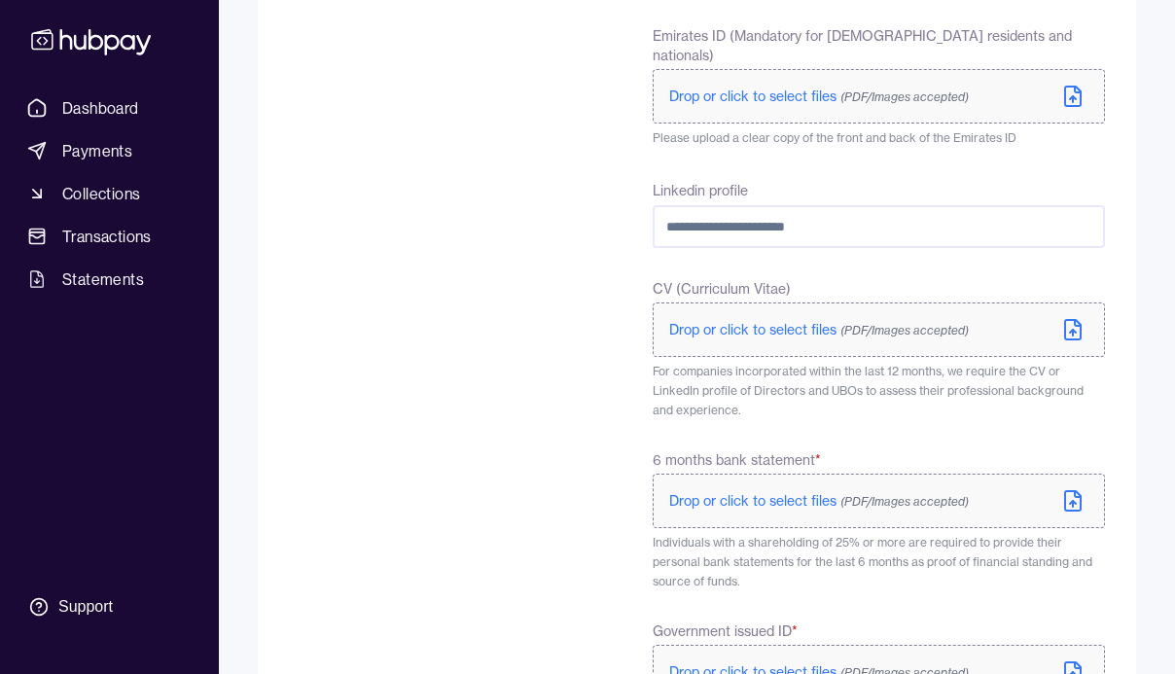
scroll to position [908, 0]
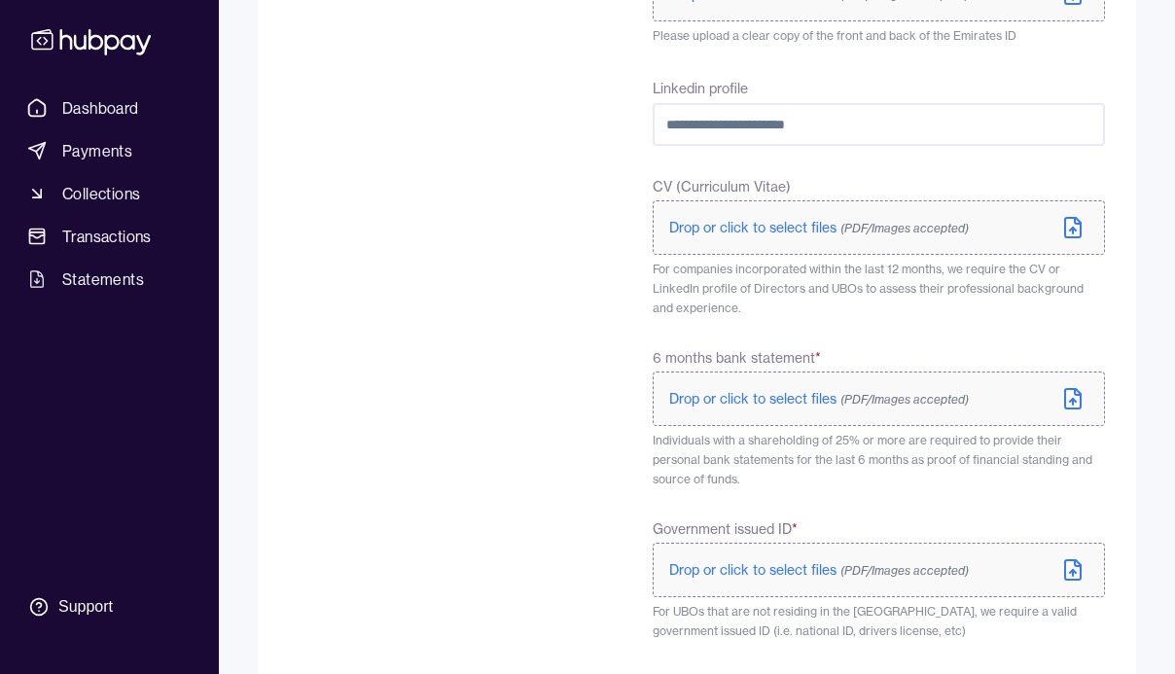
click at [769, 390] on span "Drop or click to select files (PDF/Images accepted)" at bounding box center [818, 399] width 299 height 18
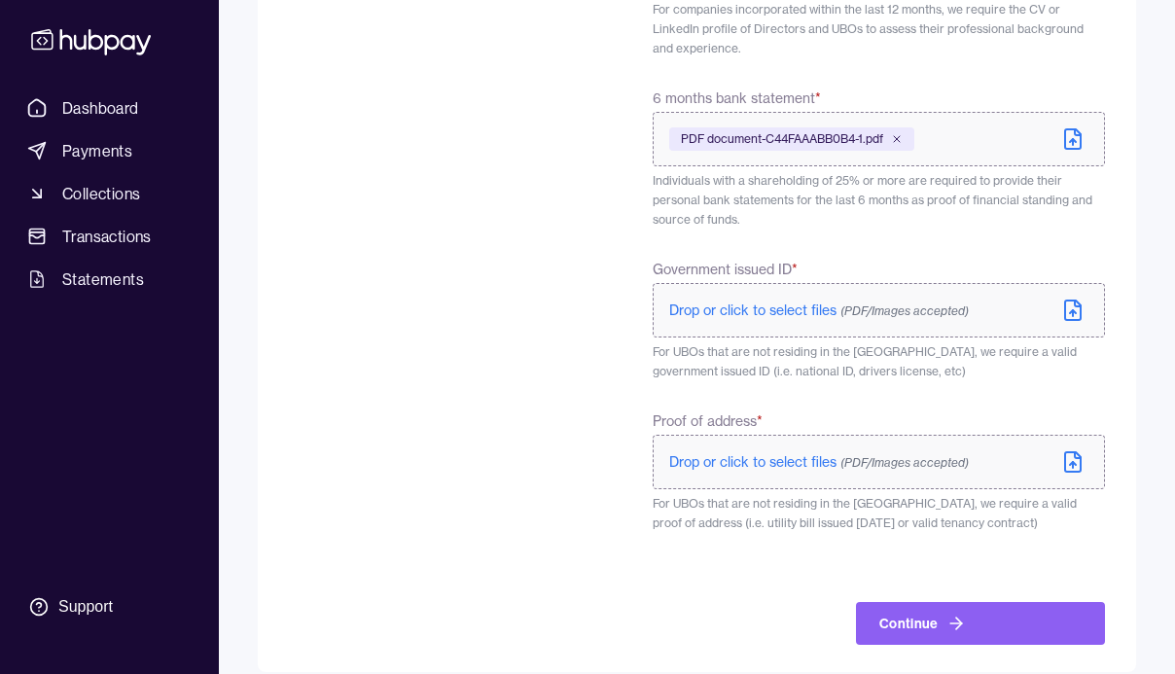
scroll to position [1170, 0]
click at [774, 451] on span "Drop or click to select files (PDF/Images accepted)" at bounding box center [818, 460] width 299 height 18
click at [780, 451] on span "Drop or click to select files (PDF/Images accepted)" at bounding box center [818, 460] width 299 height 18
click at [750, 299] on span "Drop or click to select files (PDF/Images accepted)" at bounding box center [818, 308] width 299 height 18
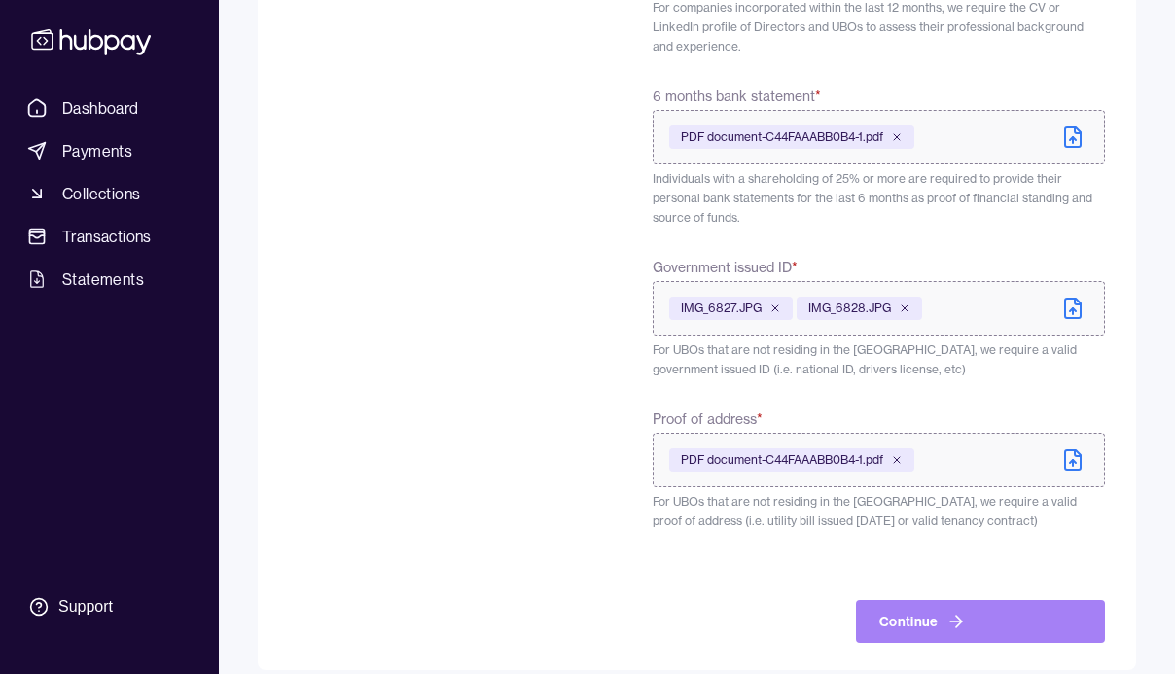
click at [910, 600] on button "Continue" at bounding box center [980, 621] width 249 height 43
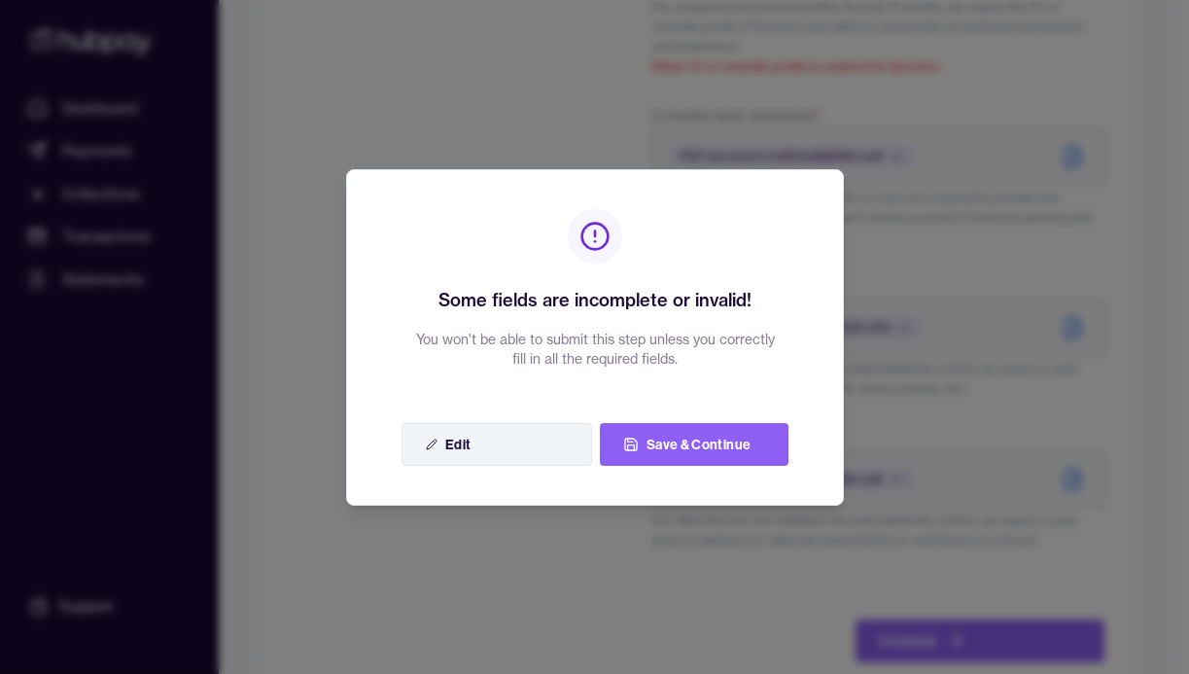
click at [464, 441] on button "Edit" at bounding box center [497, 444] width 191 height 43
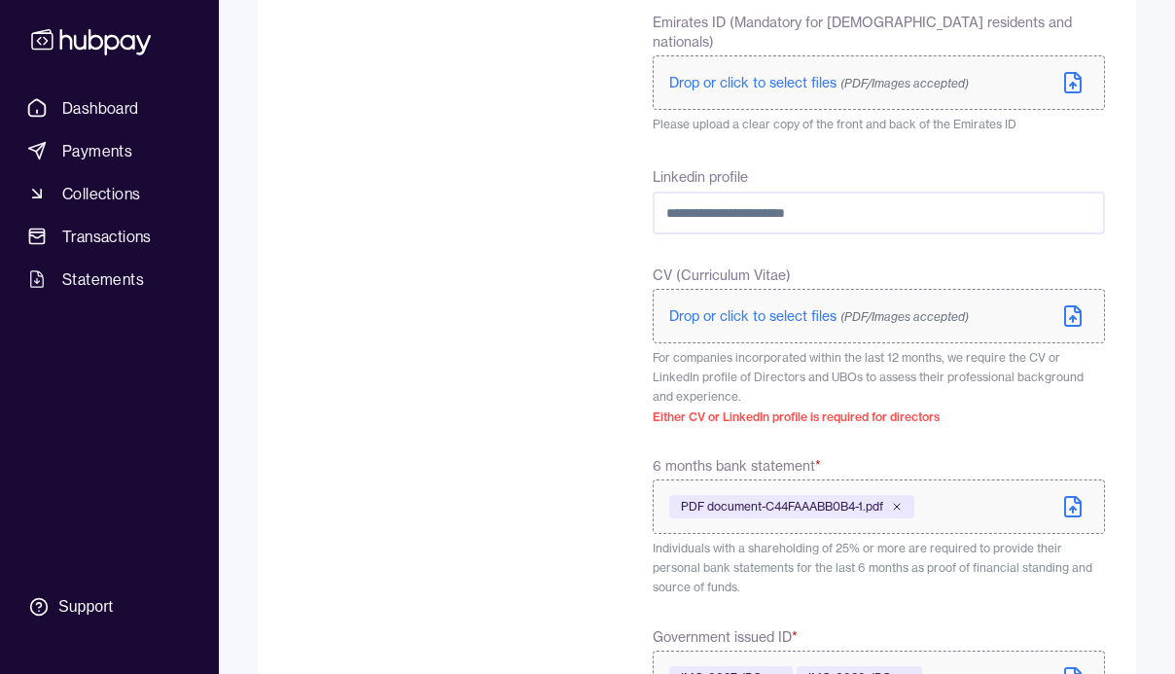
scroll to position [796, 0]
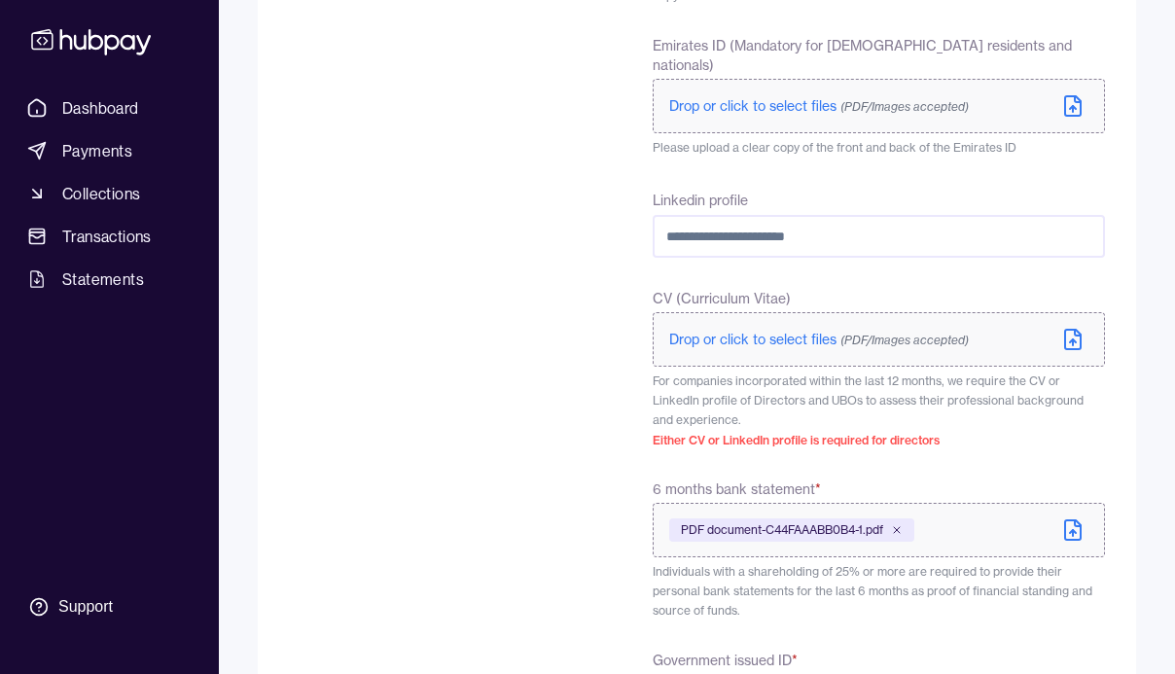
click at [860, 333] on span "(PDF/Images accepted)" at bounding box center [904, 340] width 128 height 15
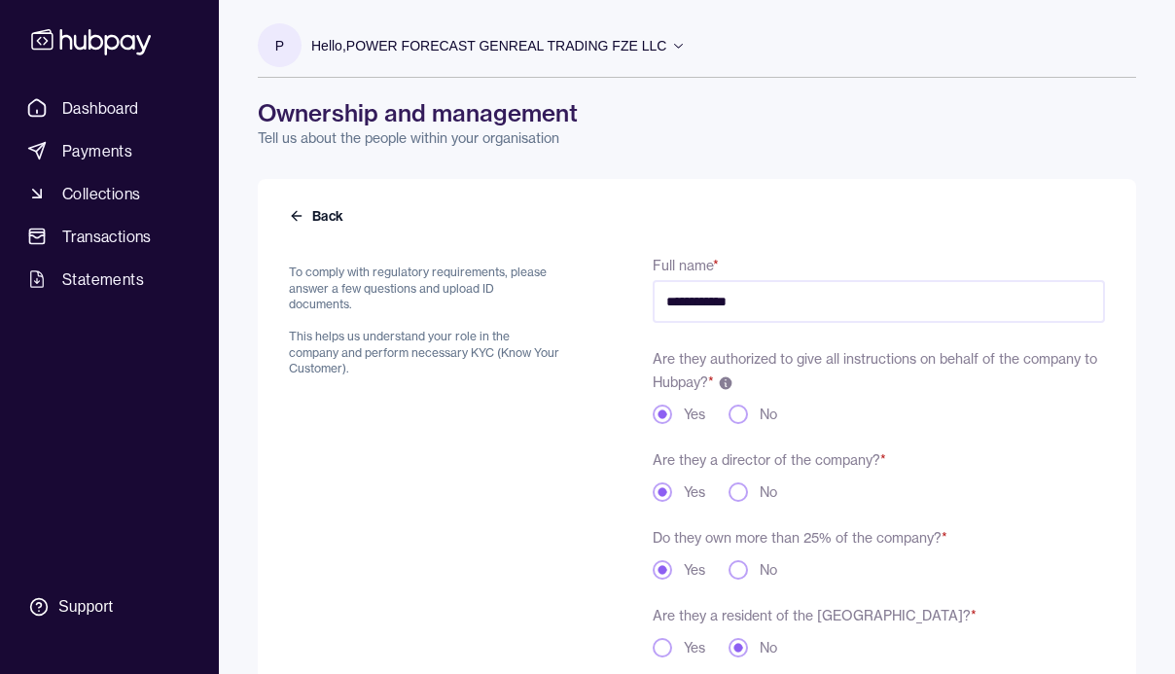
scroll to position [1170, 0]
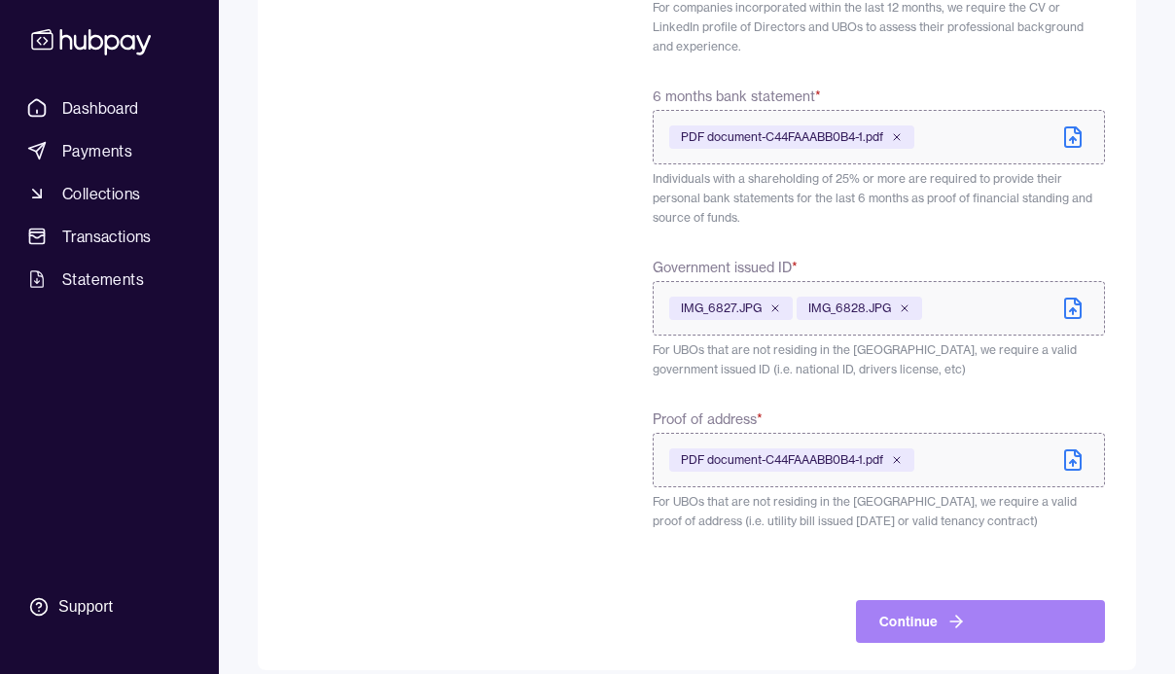
click at [911, 601] on button "Continue" at bounding box center [980, 621] width 249 height 43
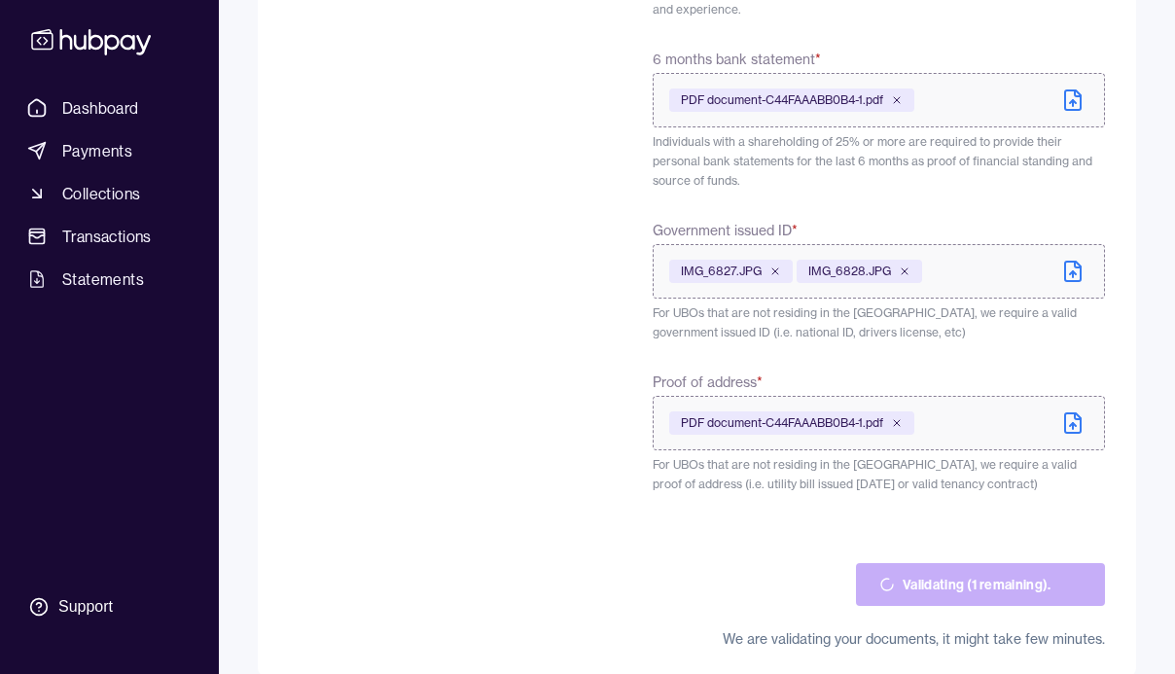
scroll to position [1212, 0]
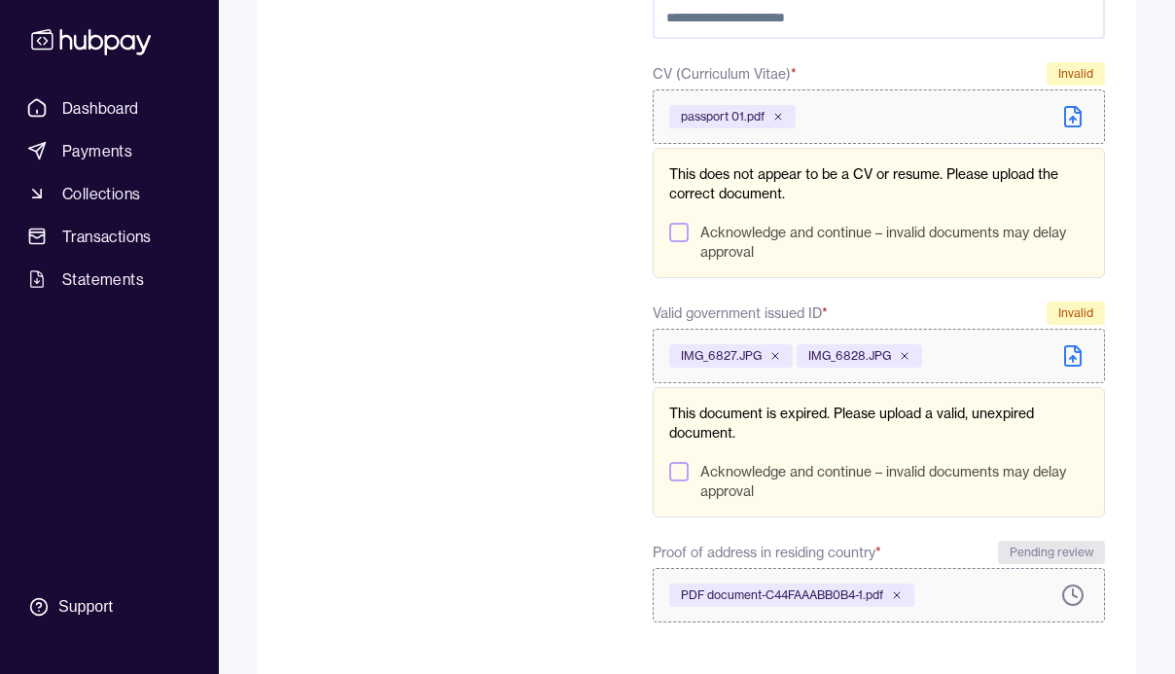
scroll to position [1207, 0]
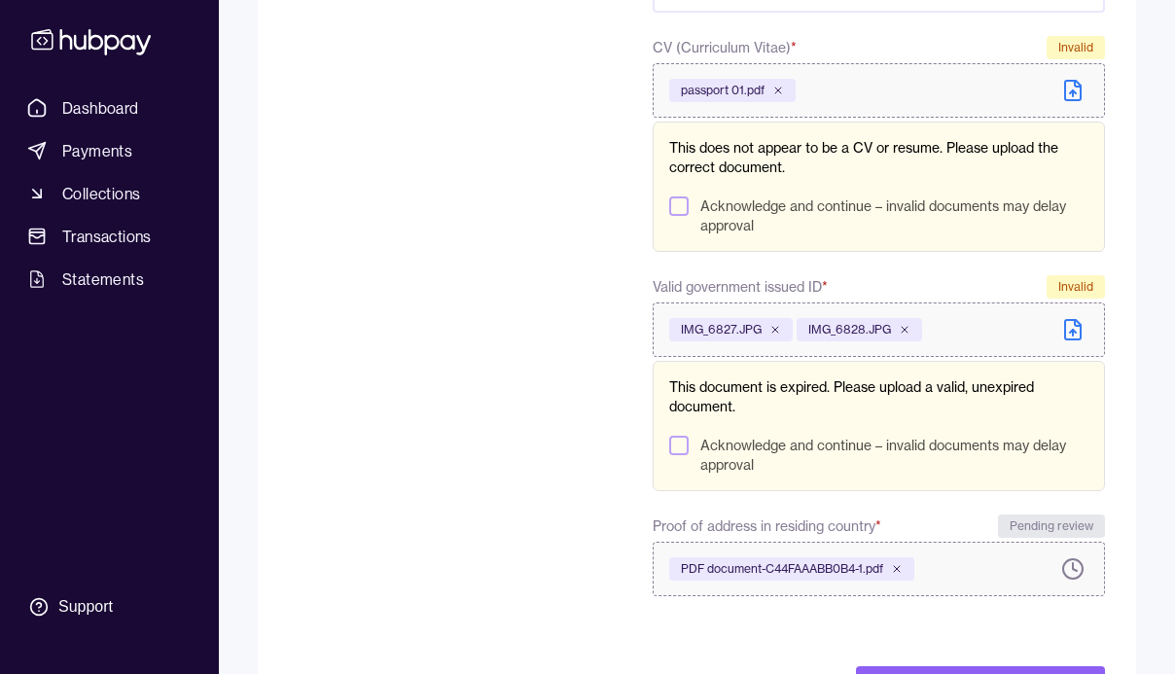
click at [784, 90] on div "passport 01.pdf" at bounding box center [732, 90] width 126 height 23
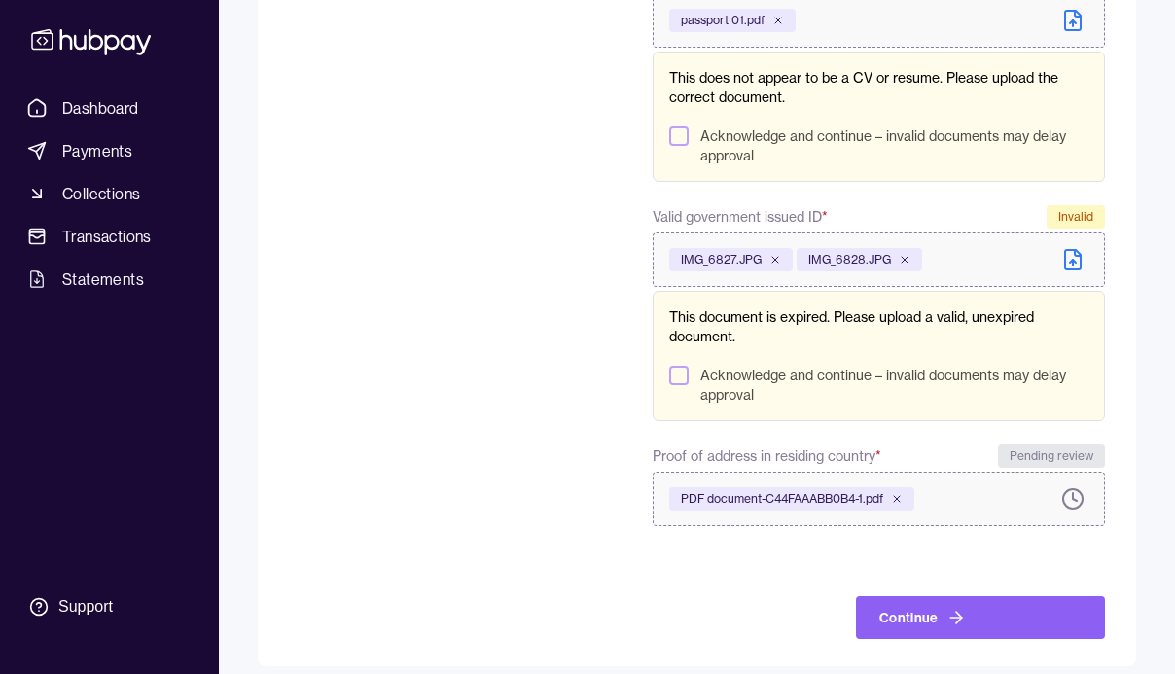
scroll to position [1255, 0]
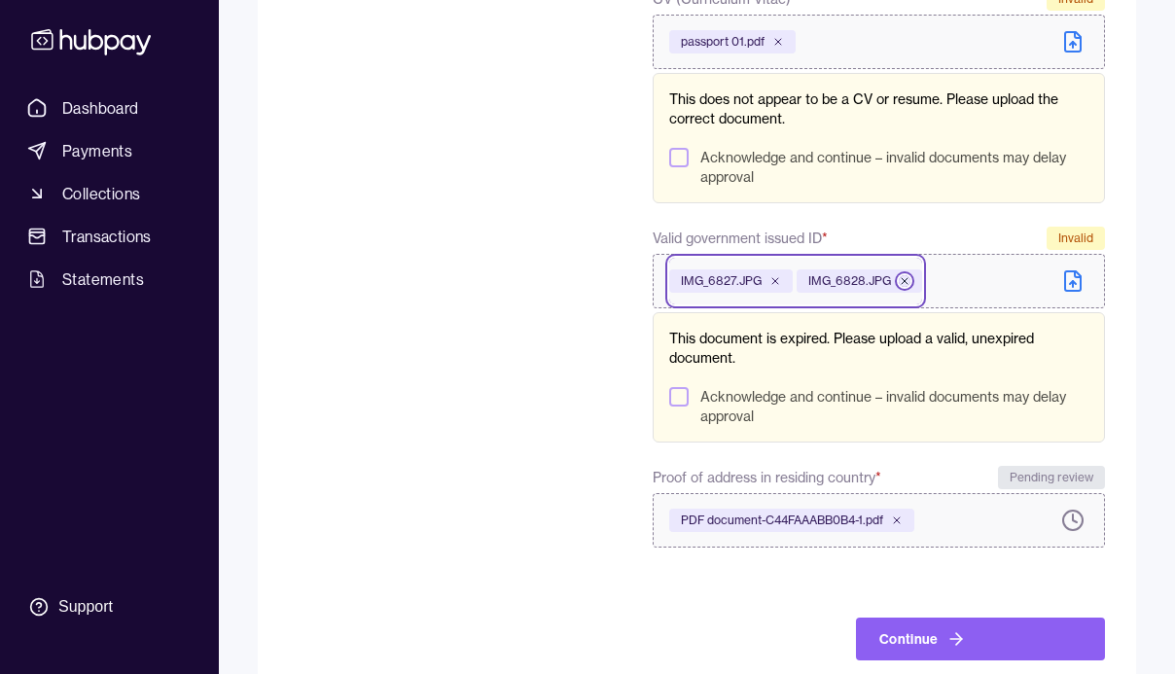
click at [904, 283] on icon at bounding box center [904, 281] width 6 height 6
click at [774, 284] on icon at bounding box center [775, 281] width 12 height 12
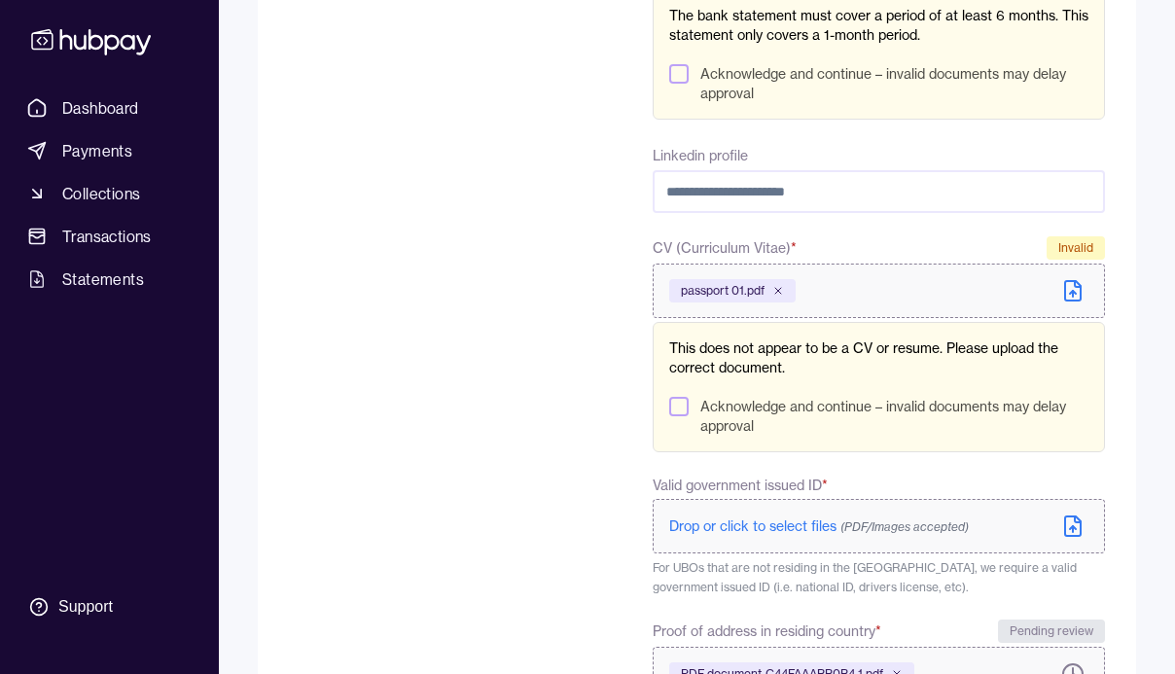
scroll to position [953, 0]
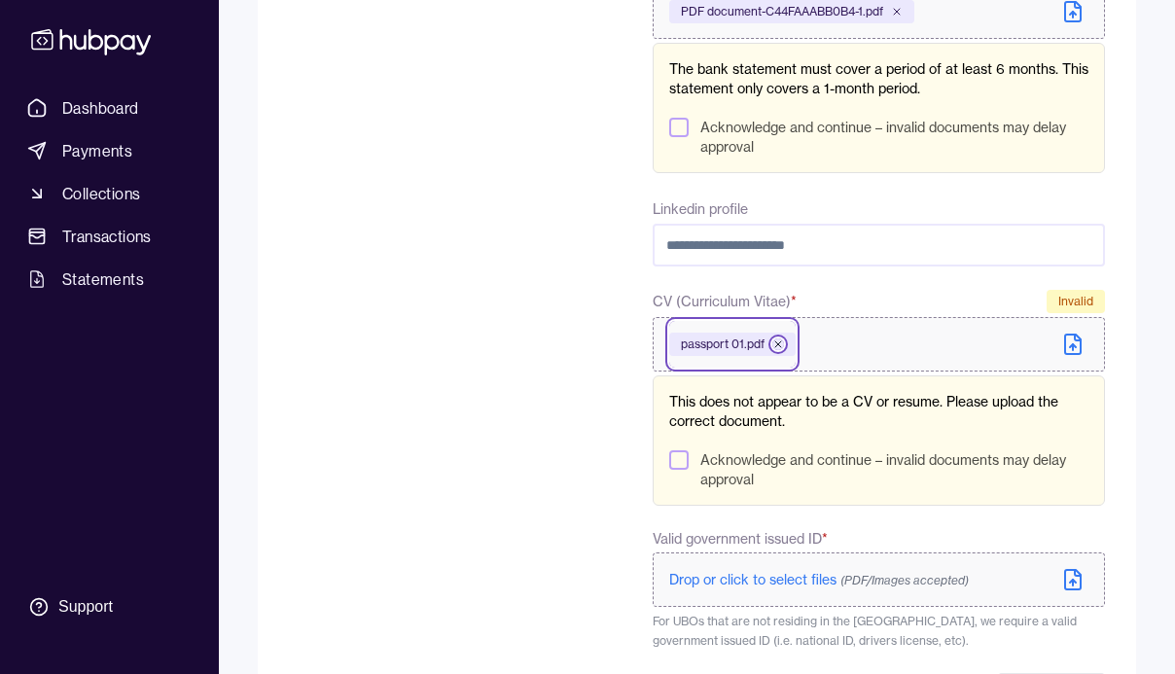
click at [779, 344] on icon at bounding box center [778, 344] width 6 height 6
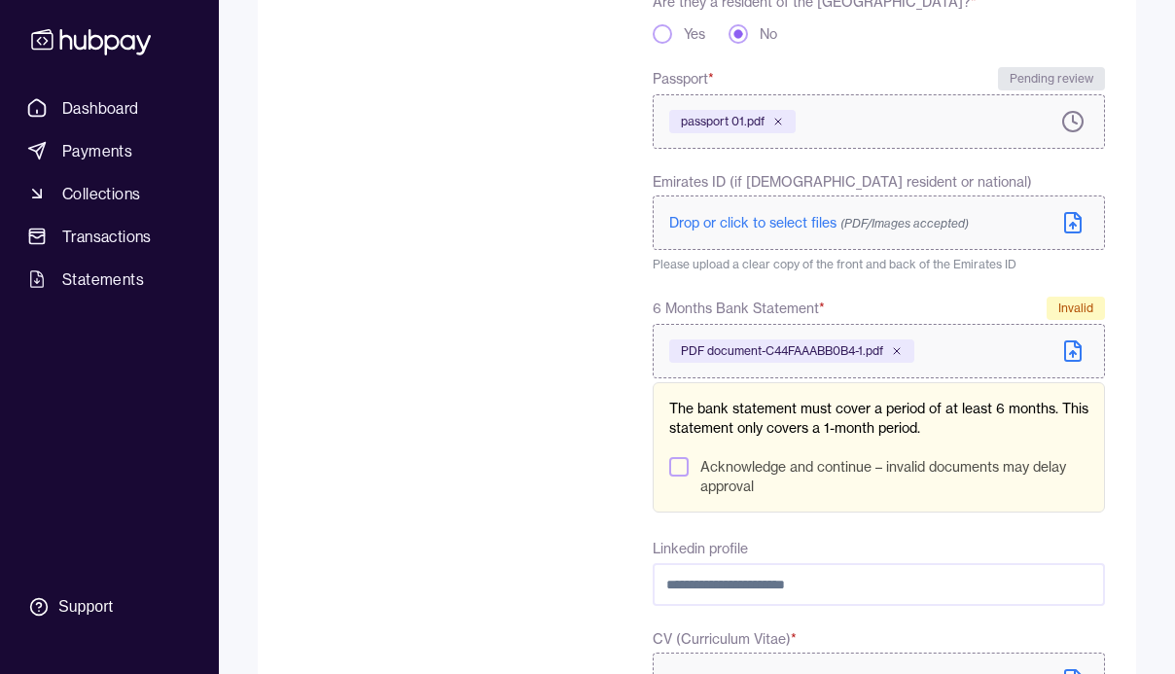
scroll to position [609, 0]
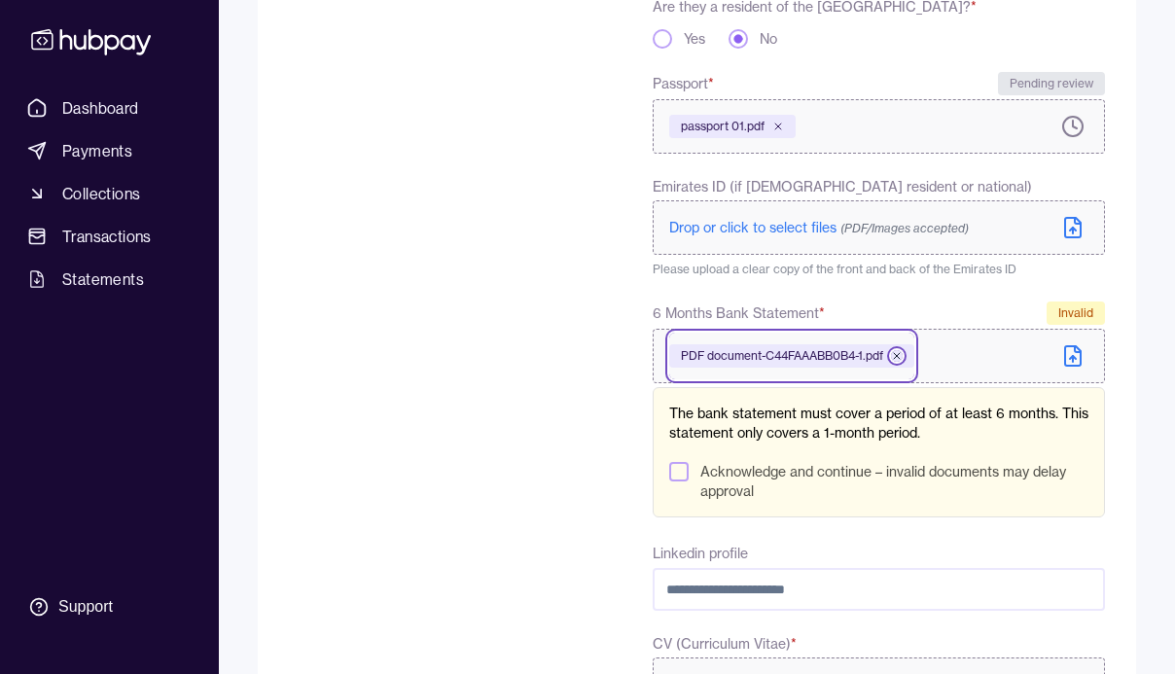
click at [901, 354] on icon at bounding box center [897, 356] width 12 height 12
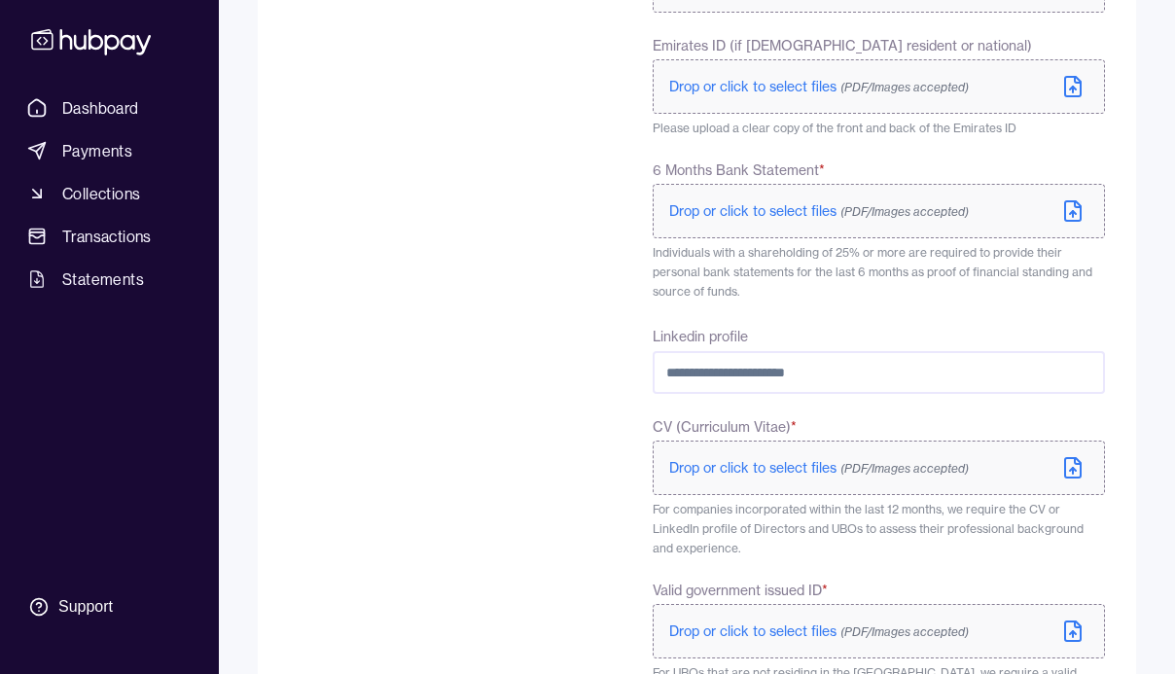
scroll to position [750, 0]
click at [846, 369] on input "Linkedin profile" at bounding box center [878, 372] width 452 height 43
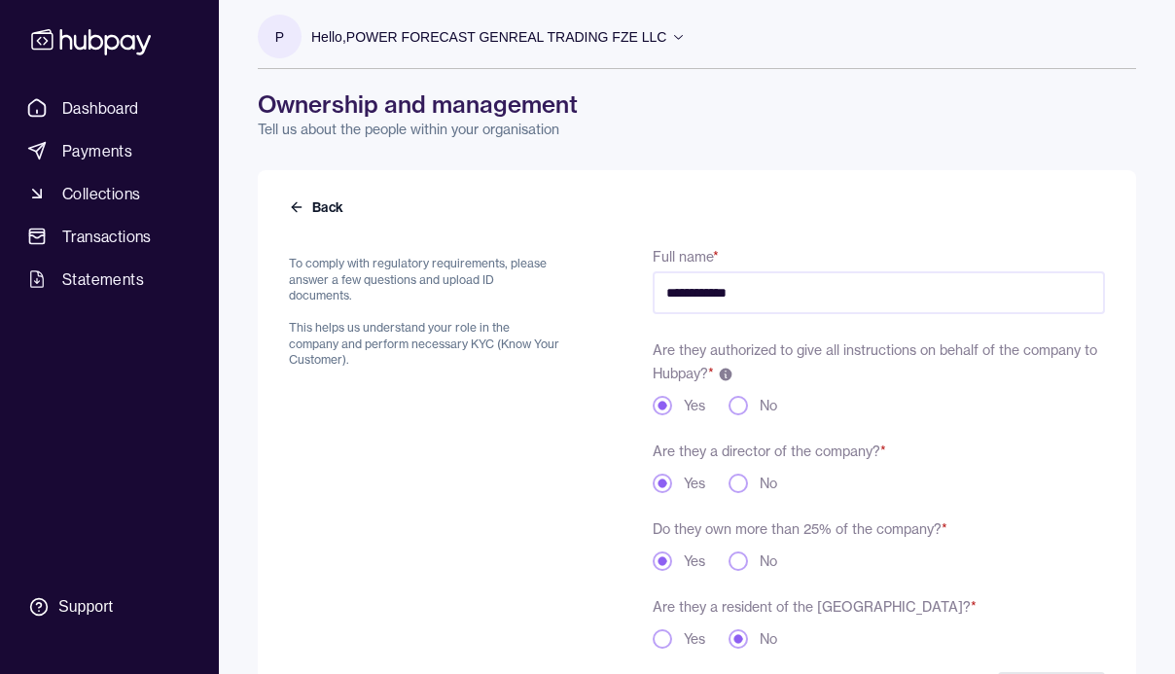
scroll to position [0, 0]
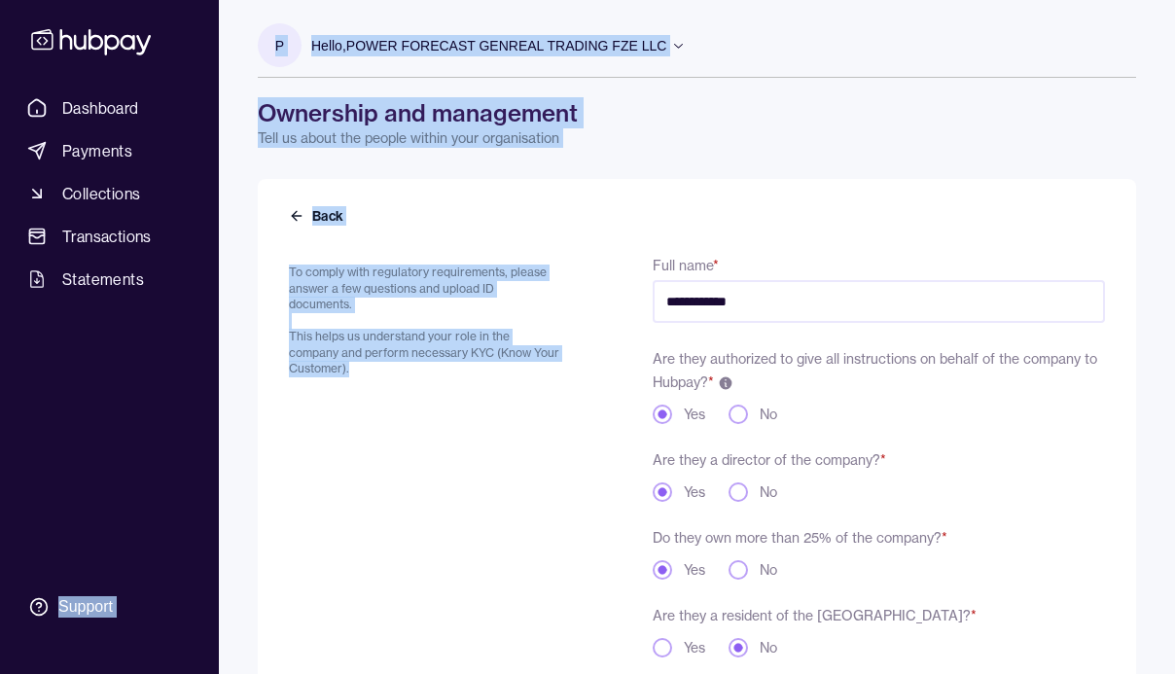
drag, startPoint x: 79, startPoint y: 586, endPoint x: 449, endPoint y: 555, distance: 371.7
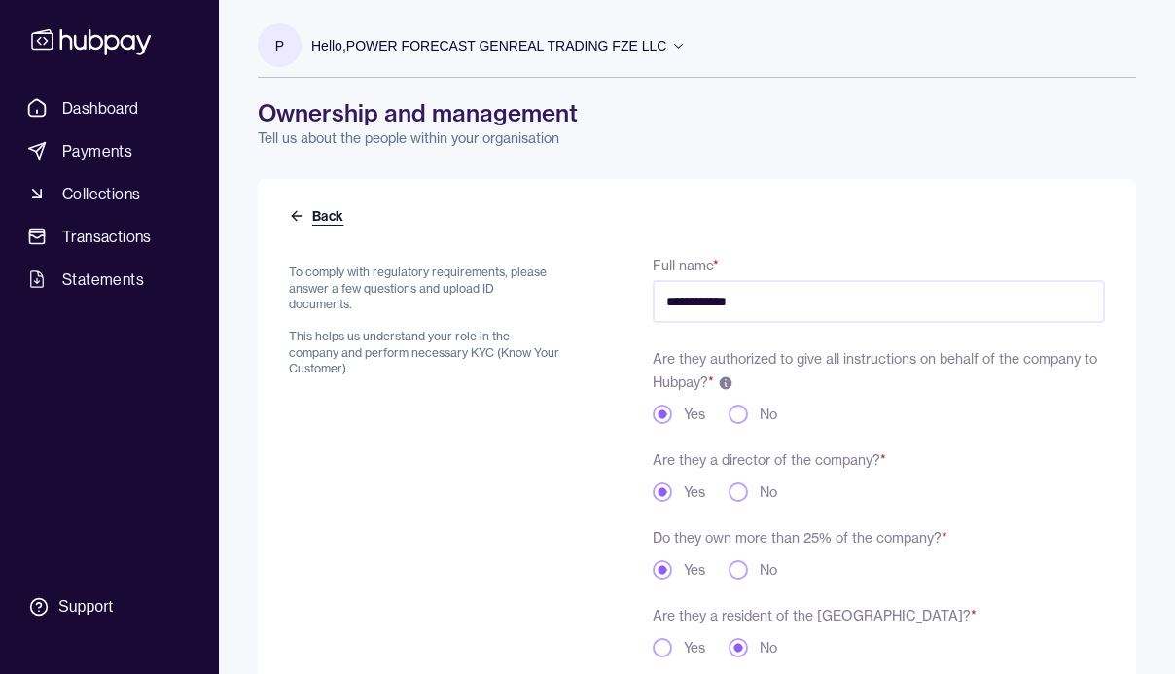
click at [306, 217] on button "Back" at bounding box center [318, 215] width 58 height 19
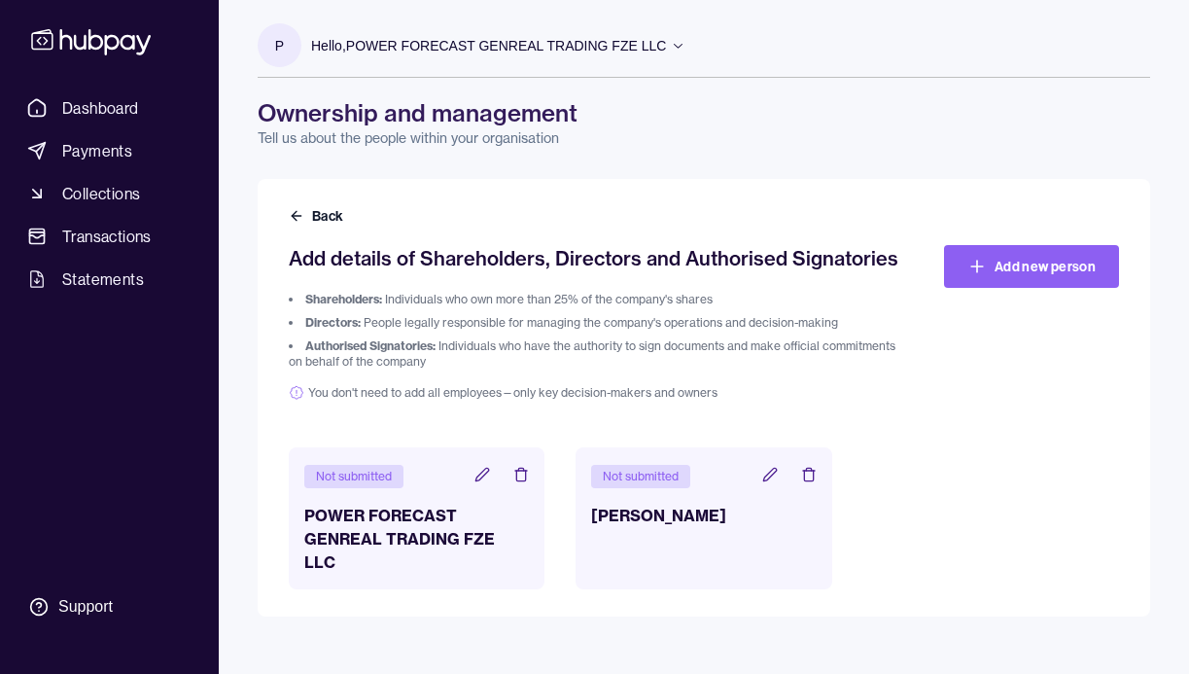
click at [484, 474] on icon at bounding box center [482, 475] width 16 height 16
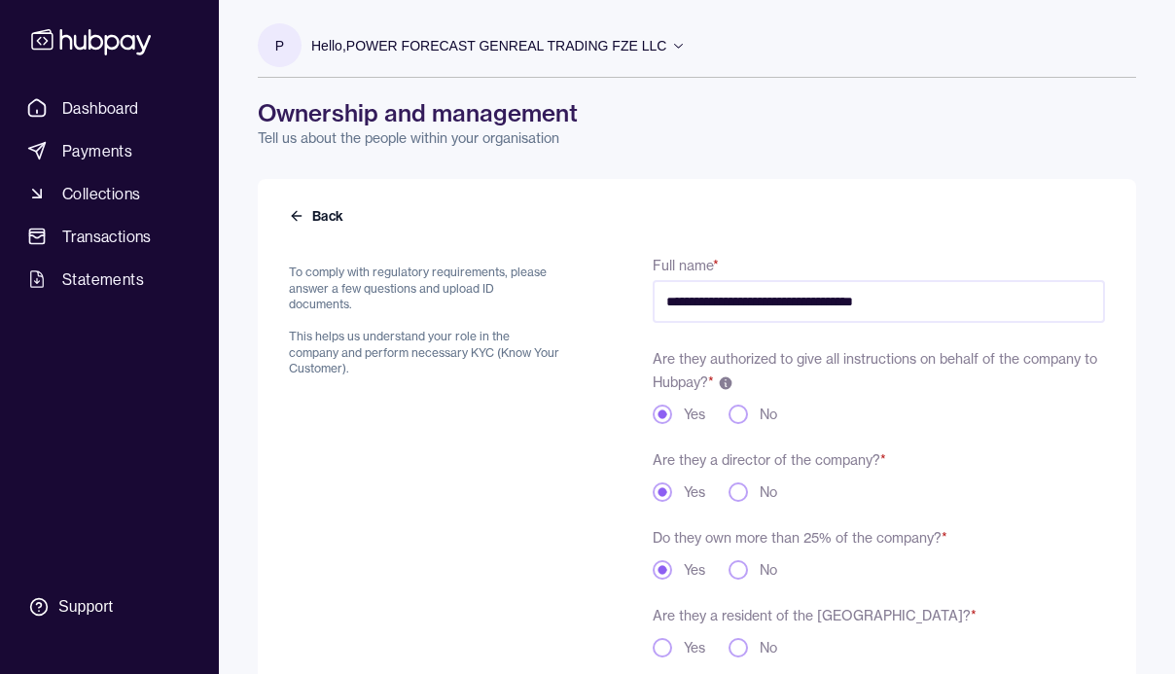
click at [290, 215] on icon at bounding box center [297, 216] width 16 height 16
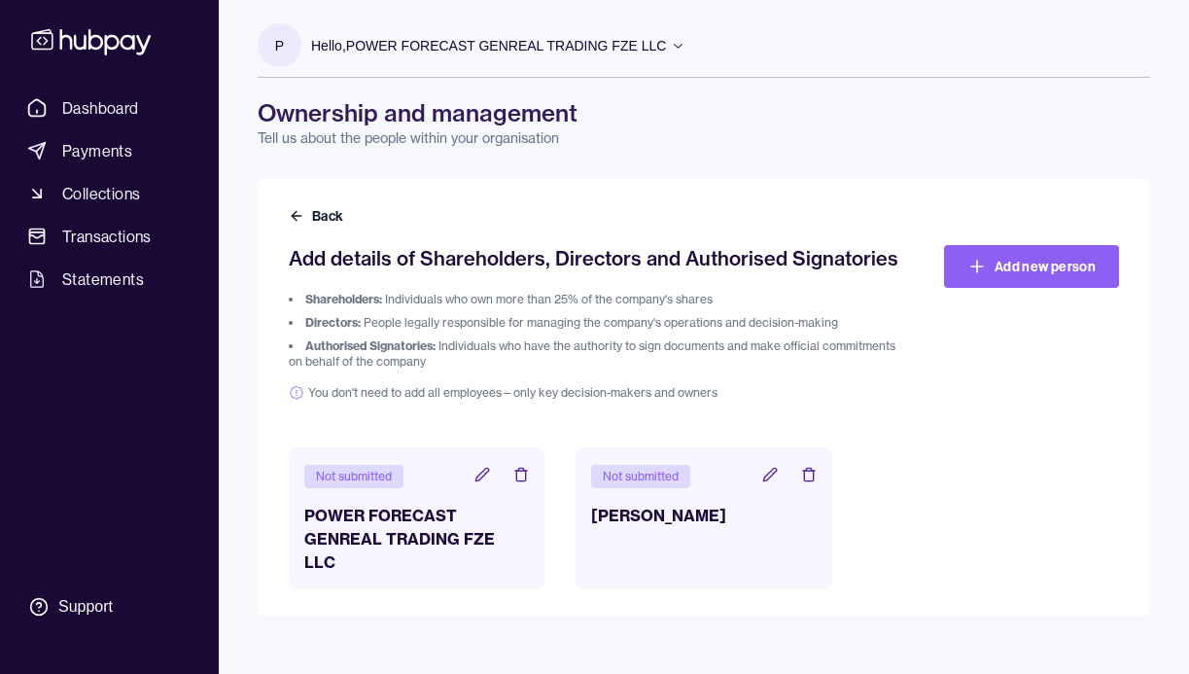
click at [812, 476] on icon at bounding box center [808, 476] width 9 height 11
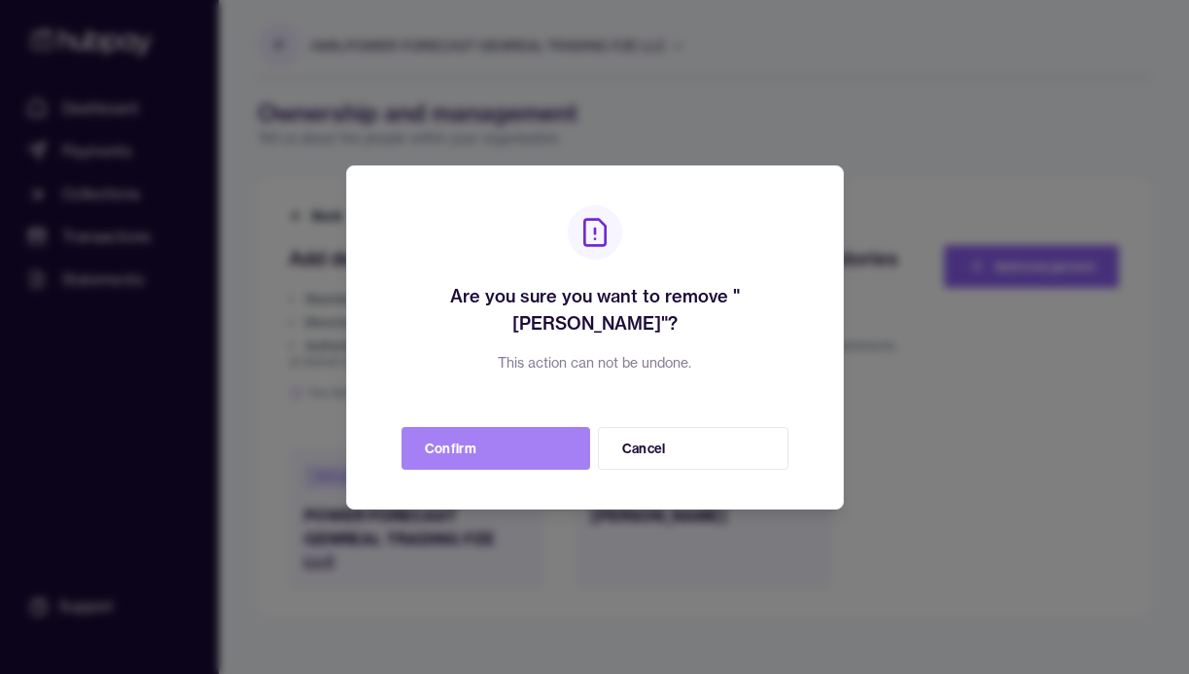
click at [486, 449] on button "Confirm" at bounding box center [496, 448] width 189 height 43
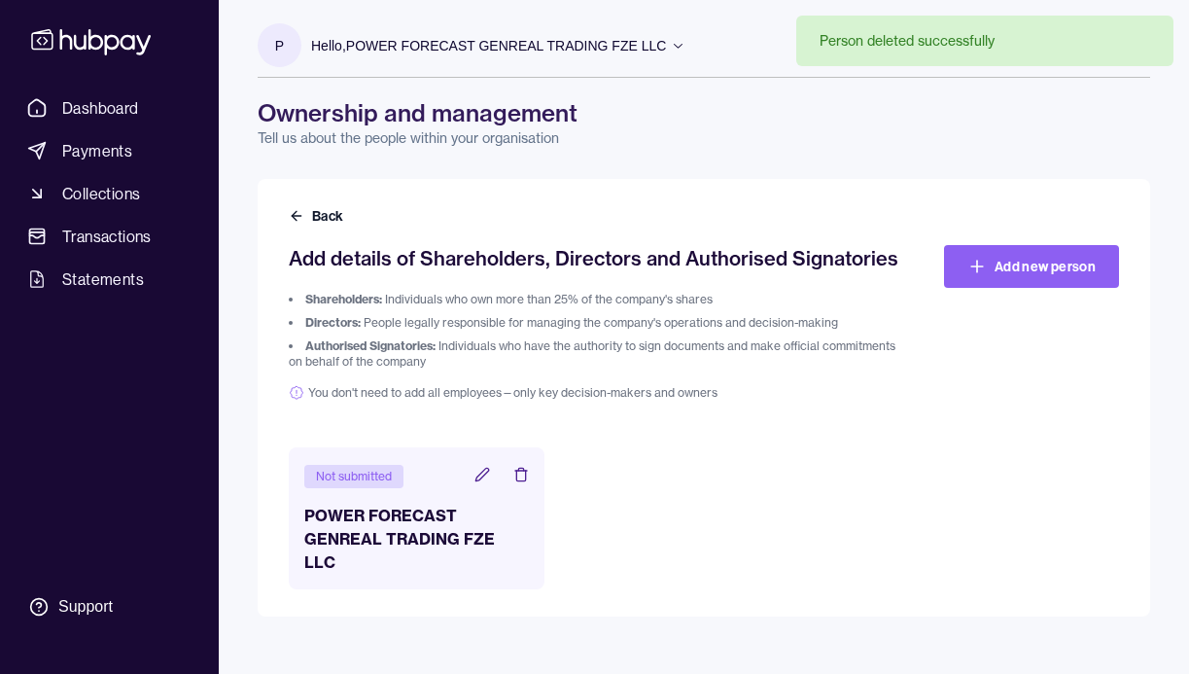
click at [482, 475] on icon at bounding box center [482, 475] width 16 height 16
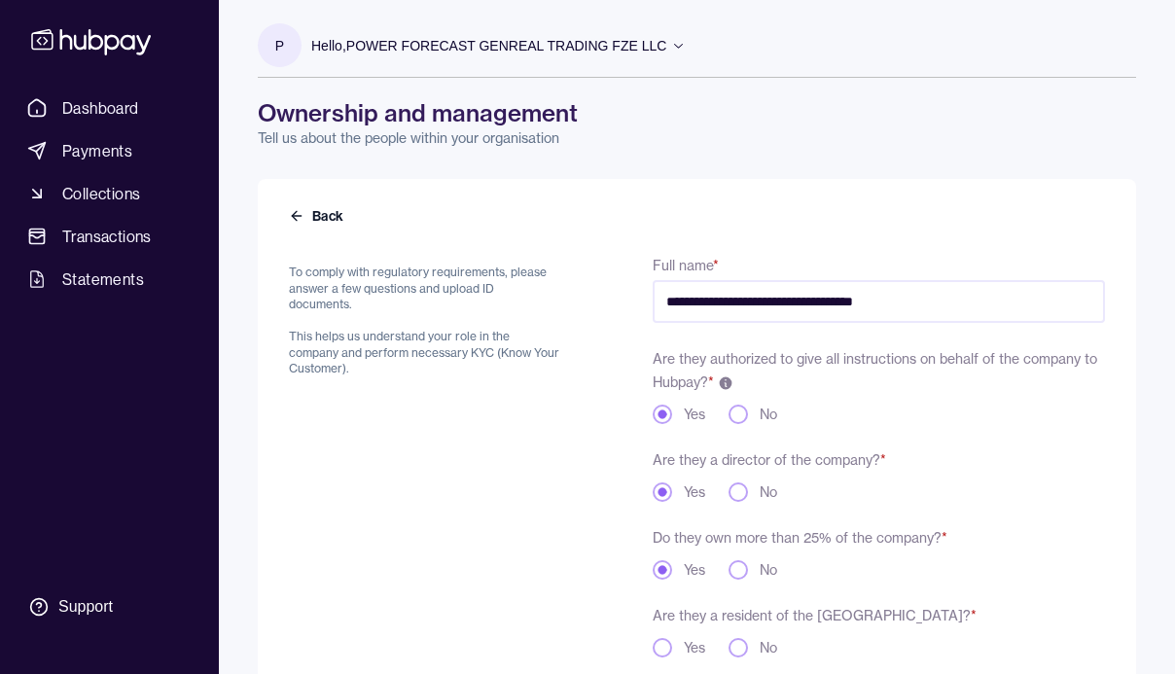
drag, startPoint x: 1006, startPoint y: 303, endPoint x: 659, endPoint y: 279, distance: 348.0
click at [659, 279] on div "**********" at bounding box center [878, 288] width 452 height 70
type input "**********"
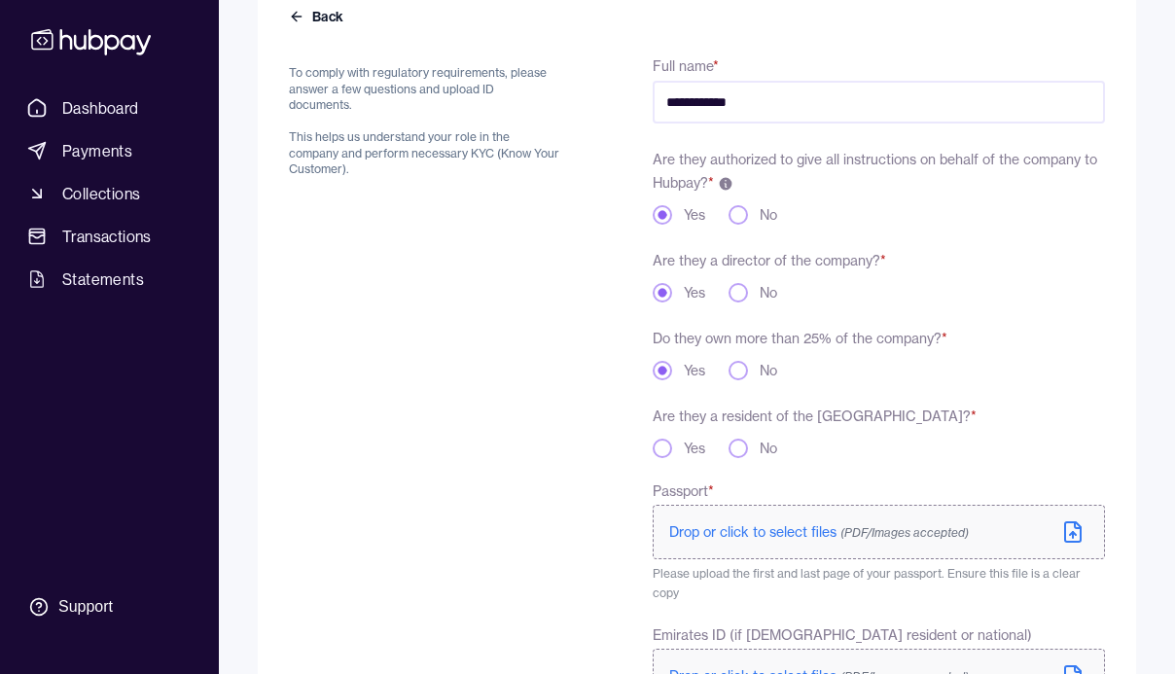
scroll to position [369, 0]
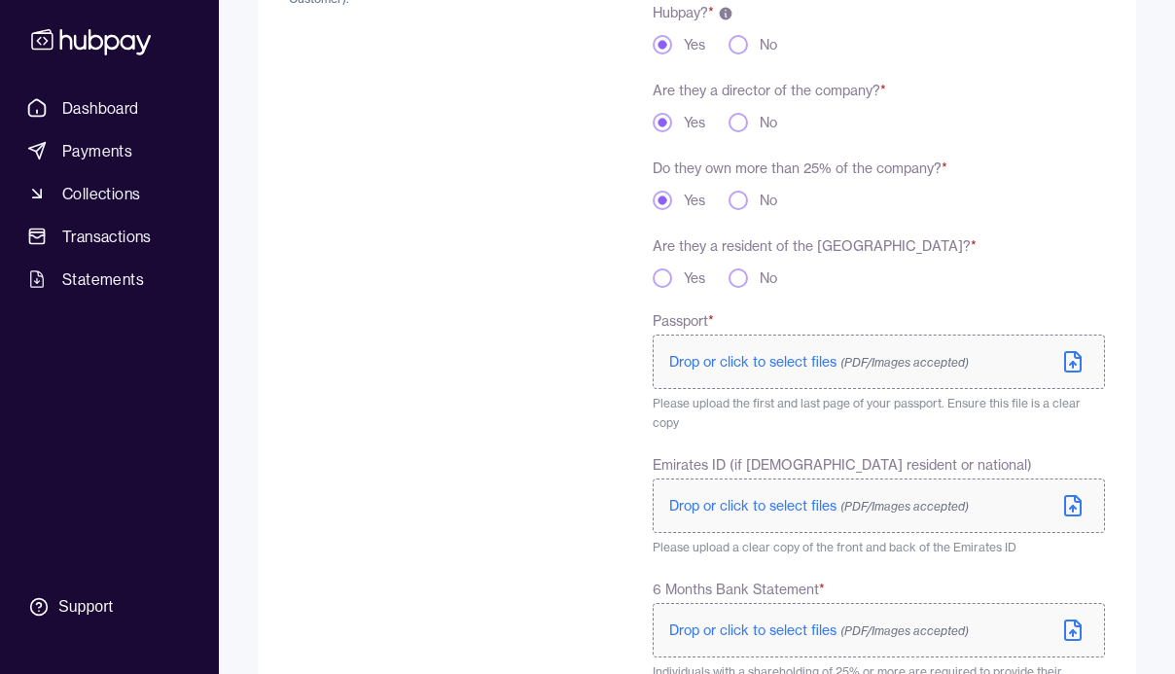
click at [742, 369] on span "Drop or click to select files (PDF/Images accepted)" at bounding box center [818, 362] width 299 height 18
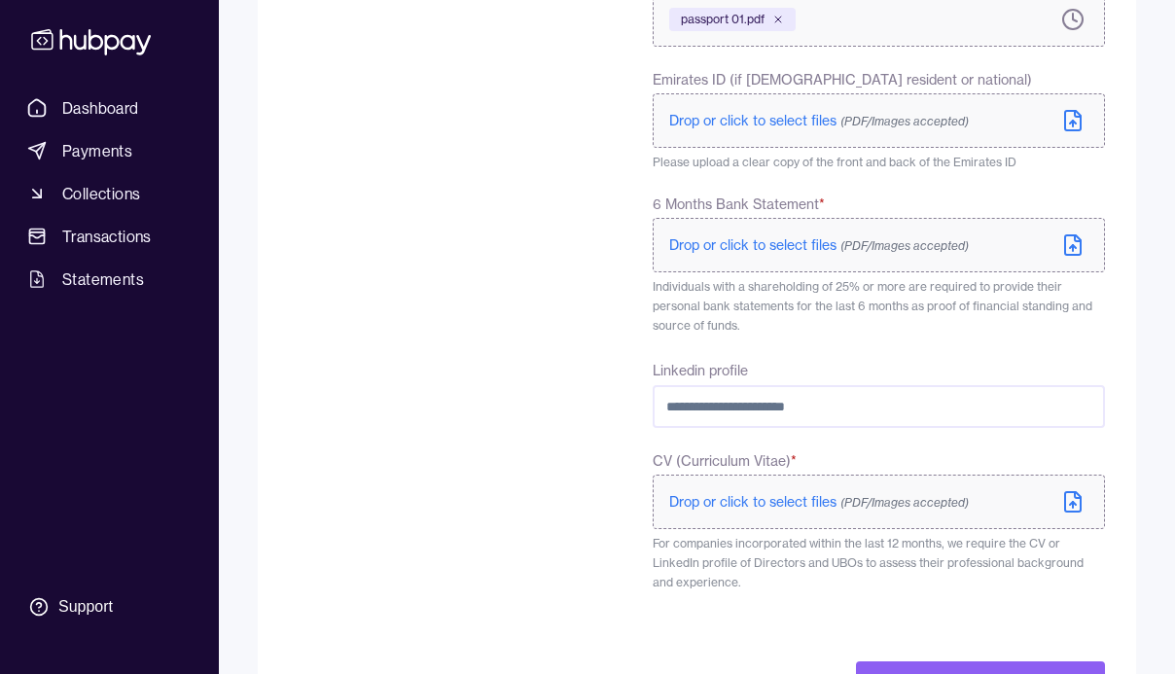
scroll to position [712, 0]
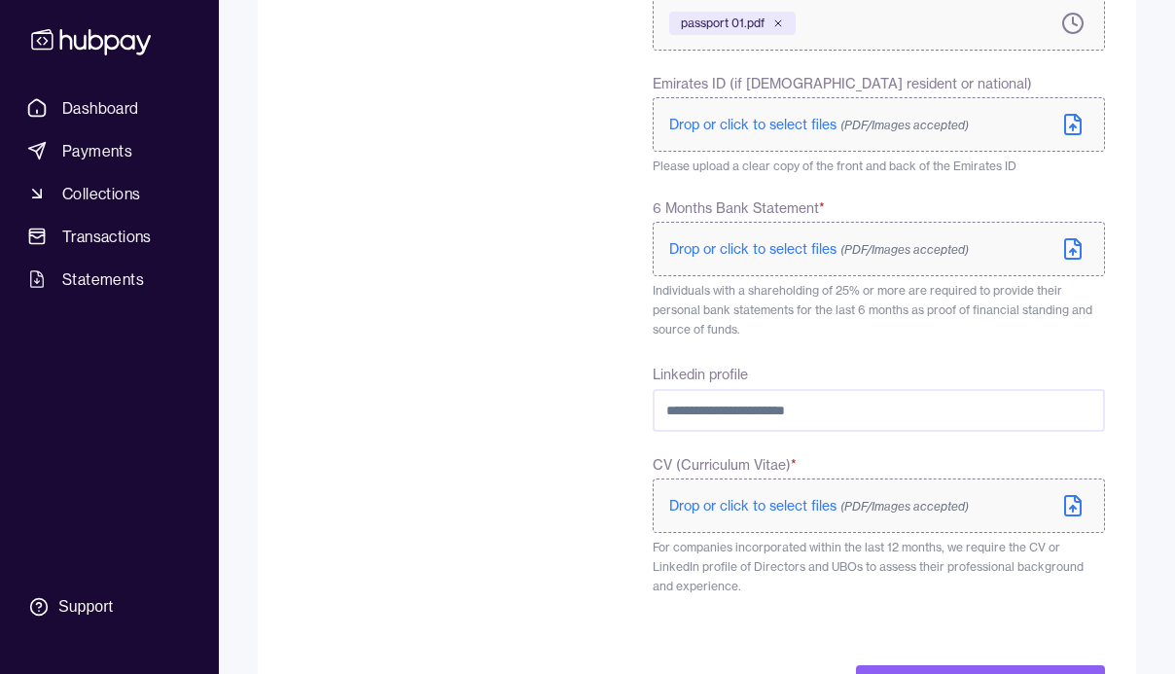
click at [760, 236] on label "Drop or click to select files (PDF/Images accepted)" at bounding box center [878, 249] width 452 height 54
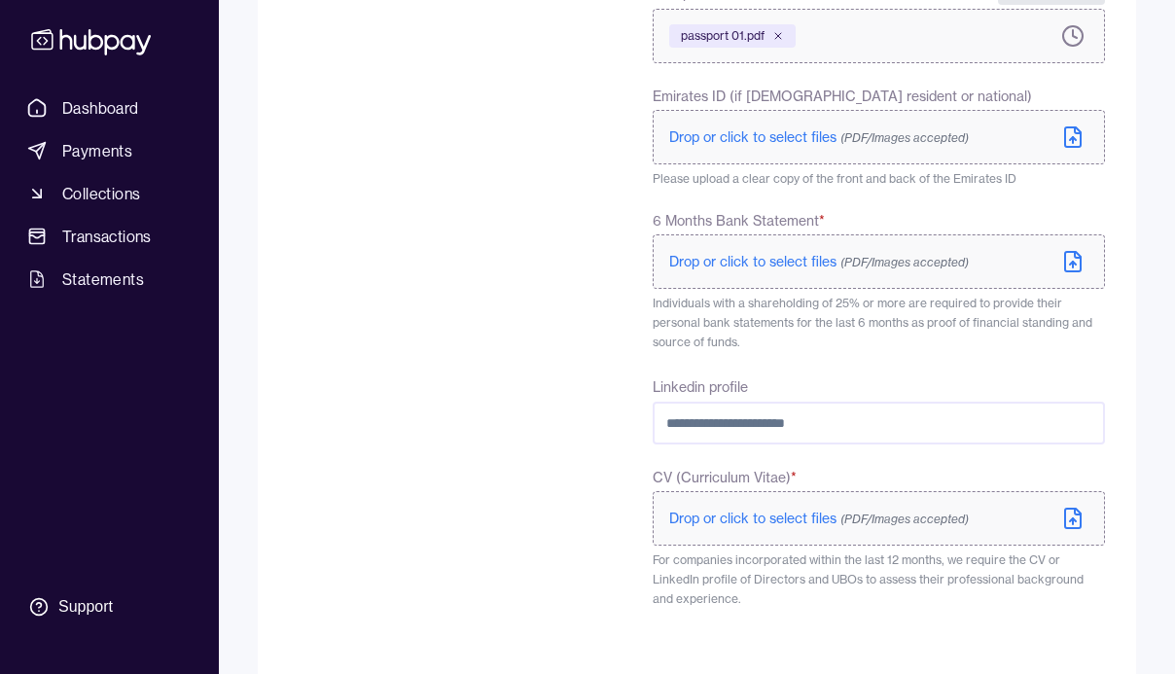
scroll to position [680, 0]
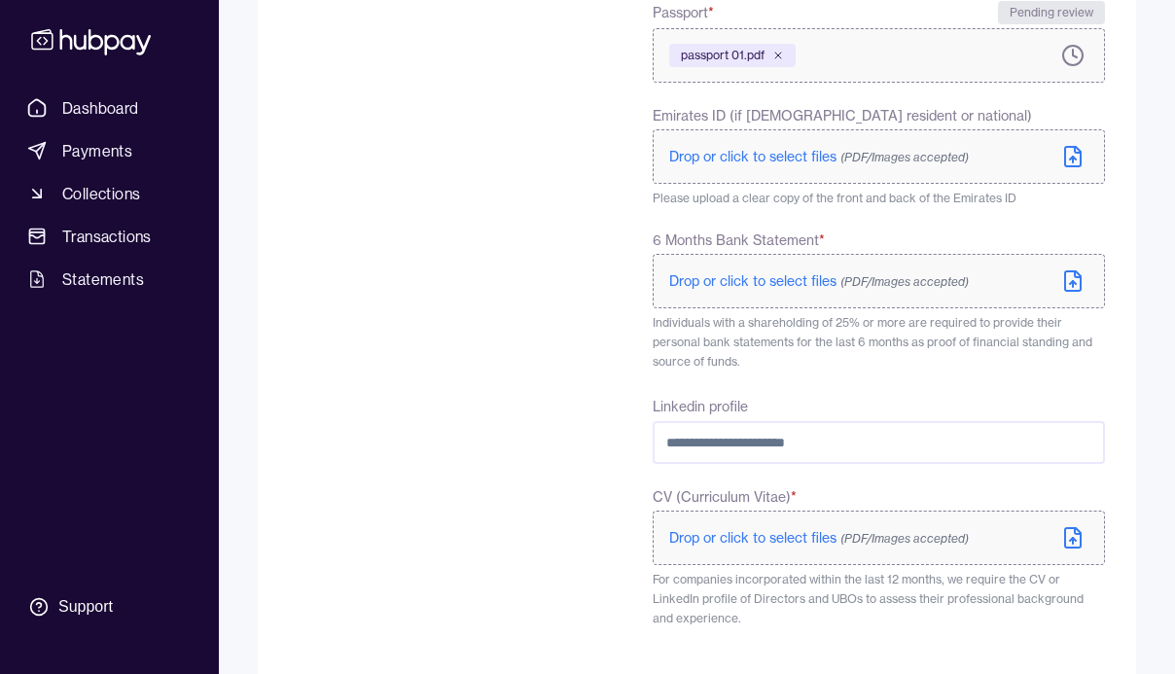
click at [760, 277] on span "Drop or click to select files (PDF/Images accepted)" at bounding box center [818, 281] width 299 height 18
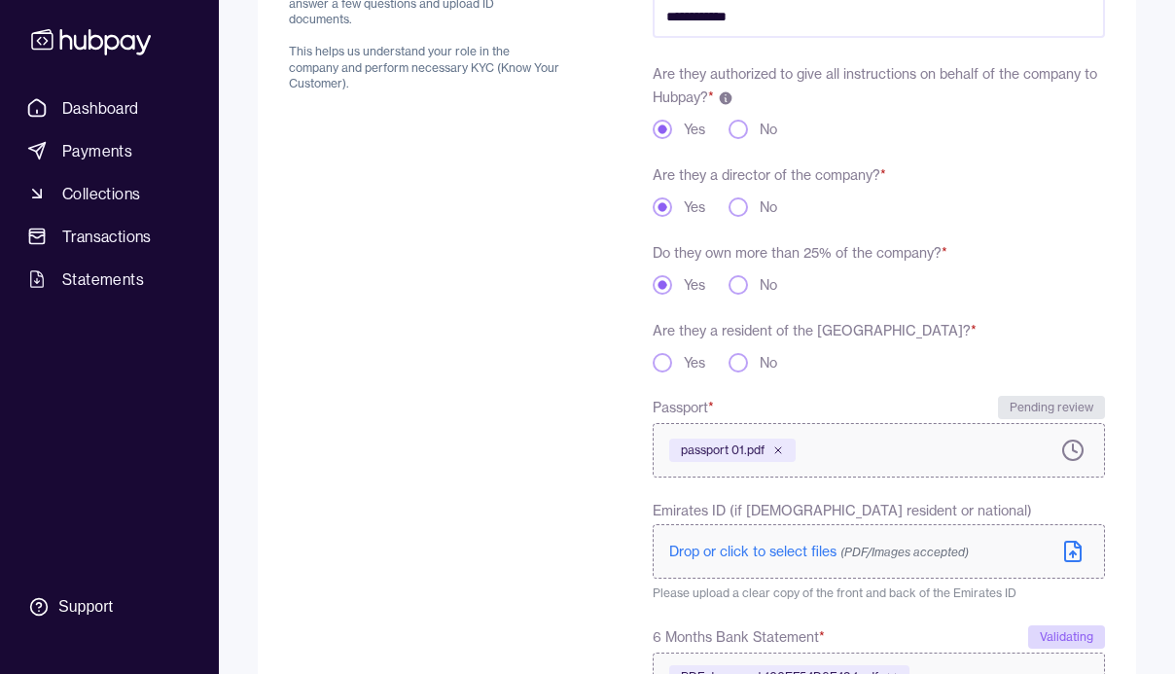
scroll to position [340, 0]
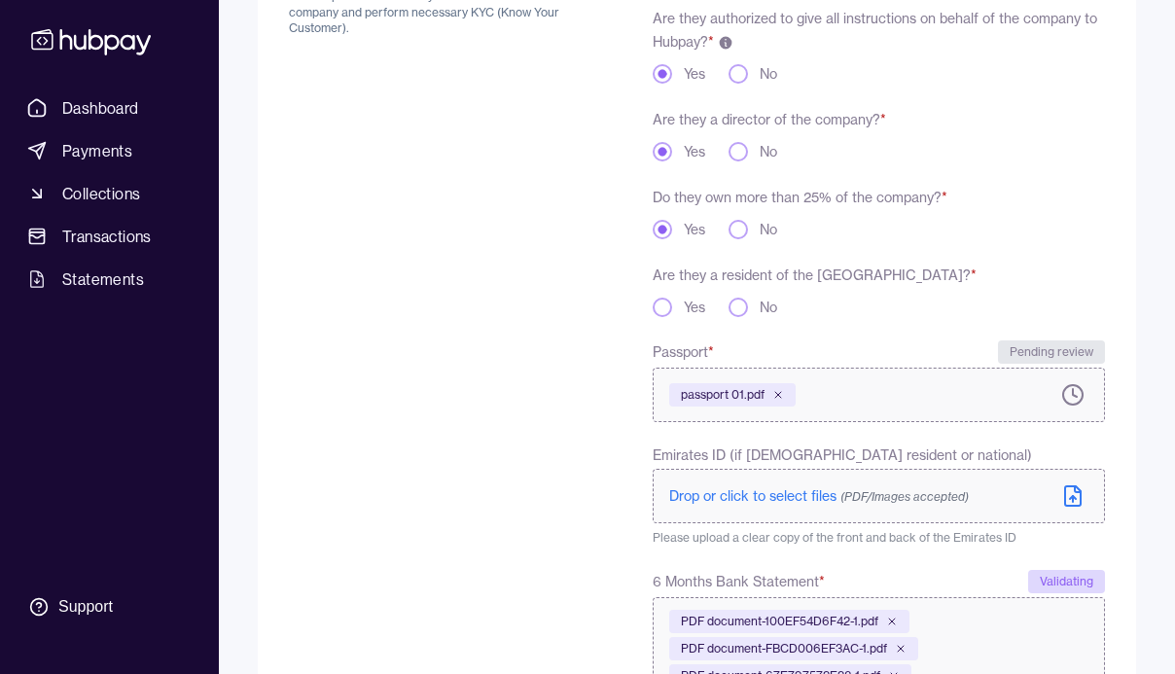
click at [733, 314] on button "No" at bounding box center [737, 307] width 19 height 19
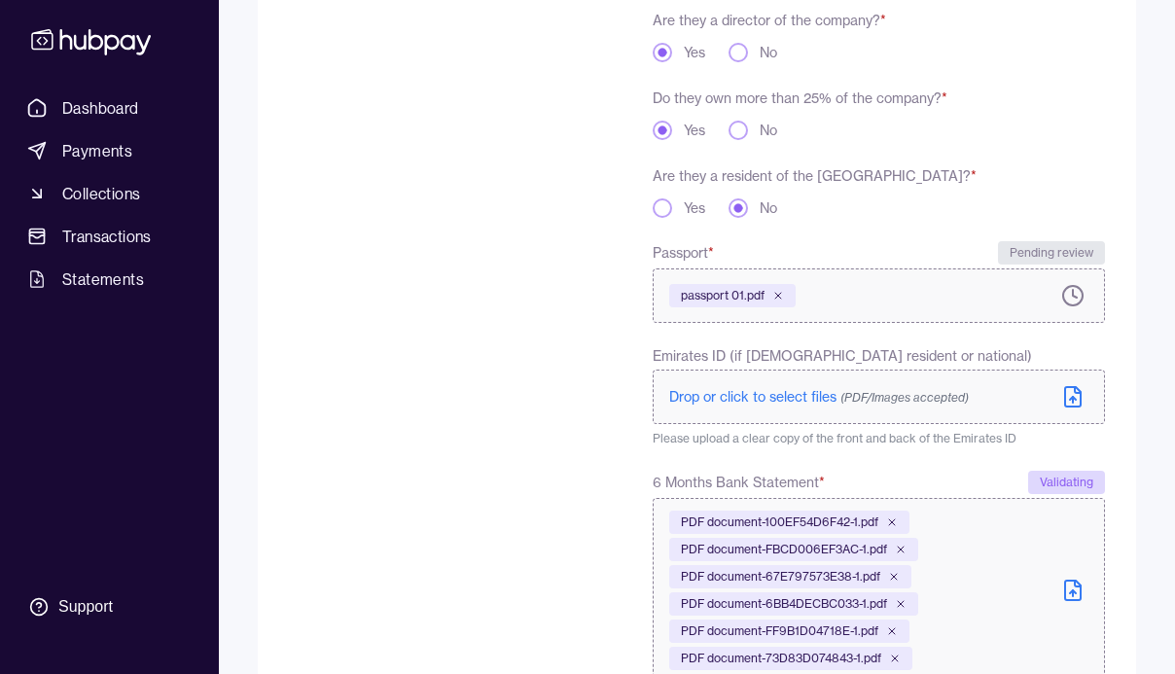
scroll to position [302, 0]
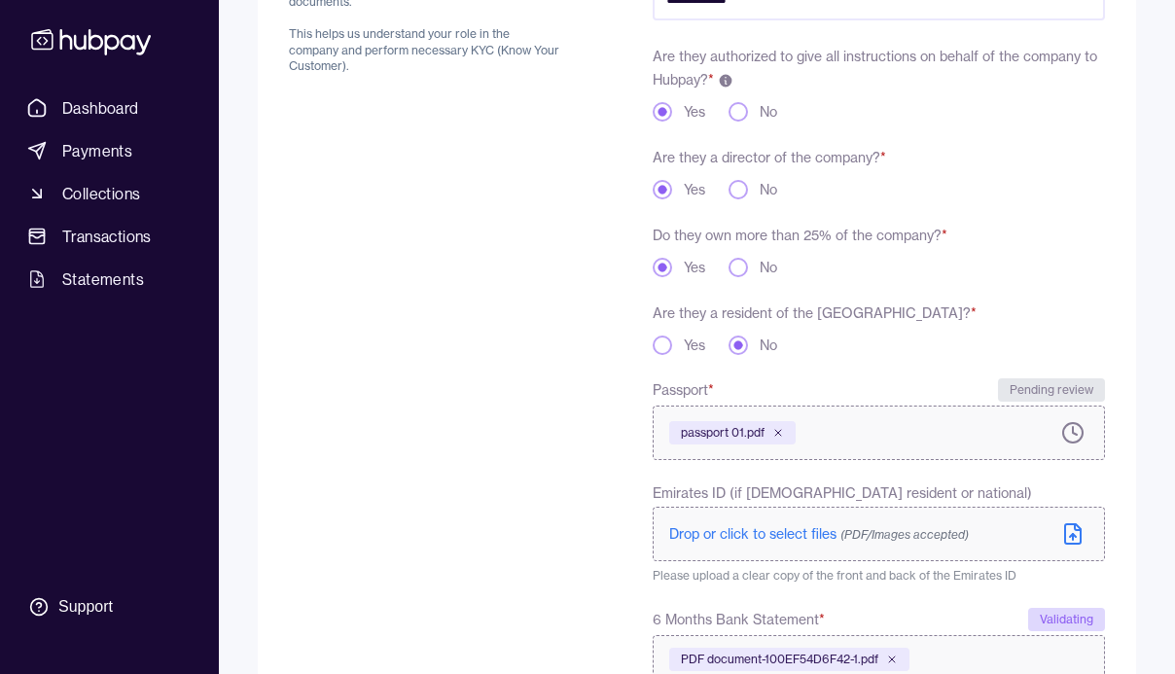
click at [667, 345] on button "Yes" at bounding box center [661, 344] width 19 height 19
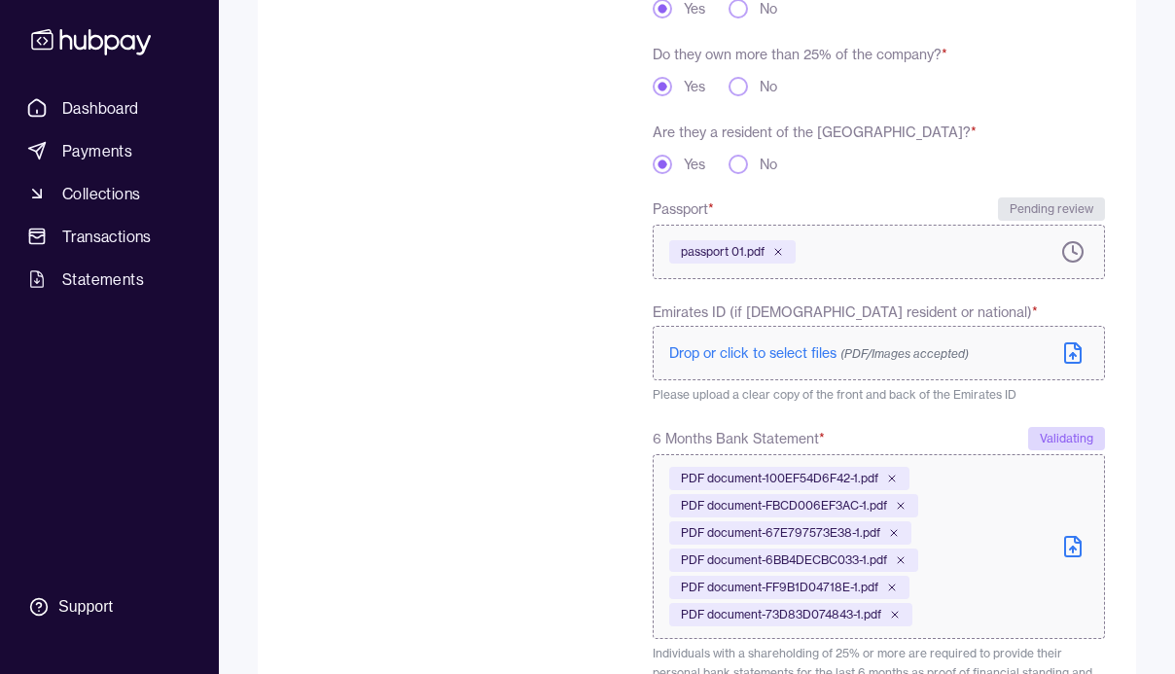
scroll to position [433, 0]
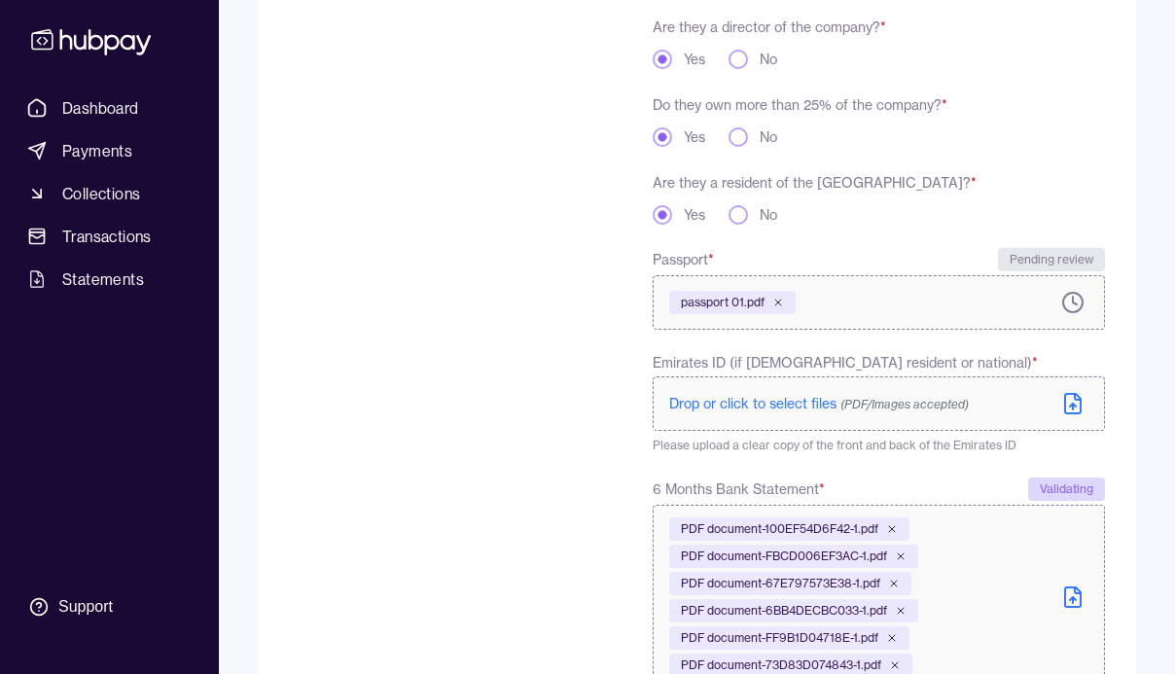
click at [745, 220] on button "No" at bounding box center [737, 214] width 19 height 19
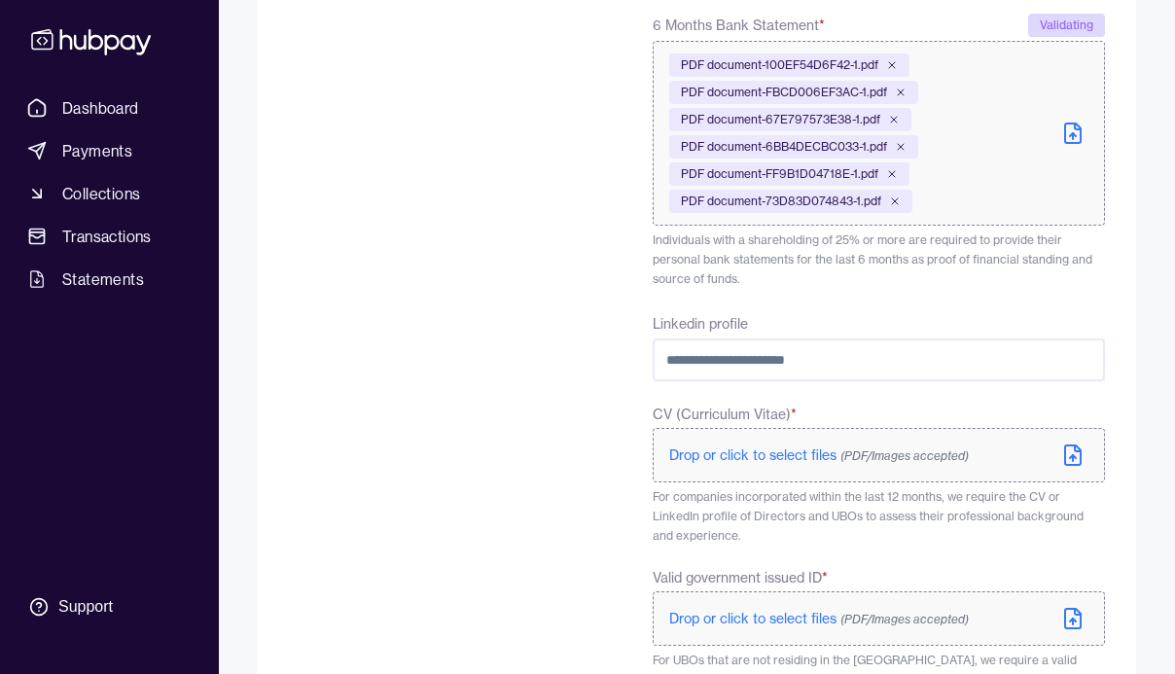
scroll to position [1218, 0]
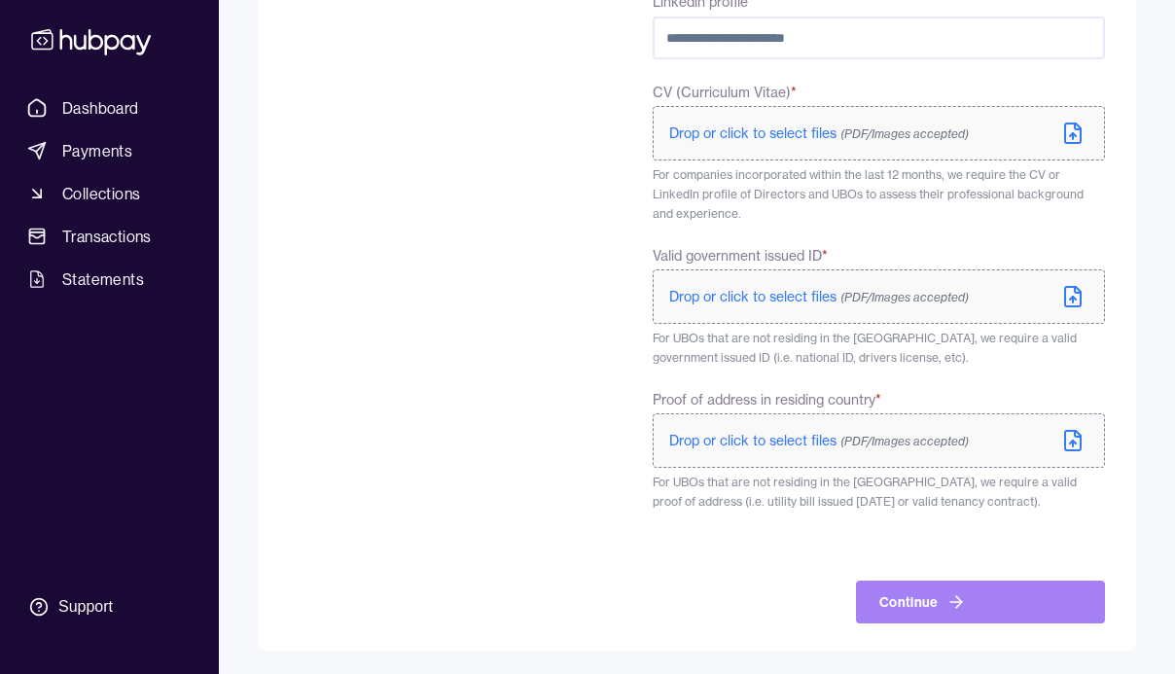
click at [919, 589] on button "Continue" at bounding box center [980, 601] width 249 height 43
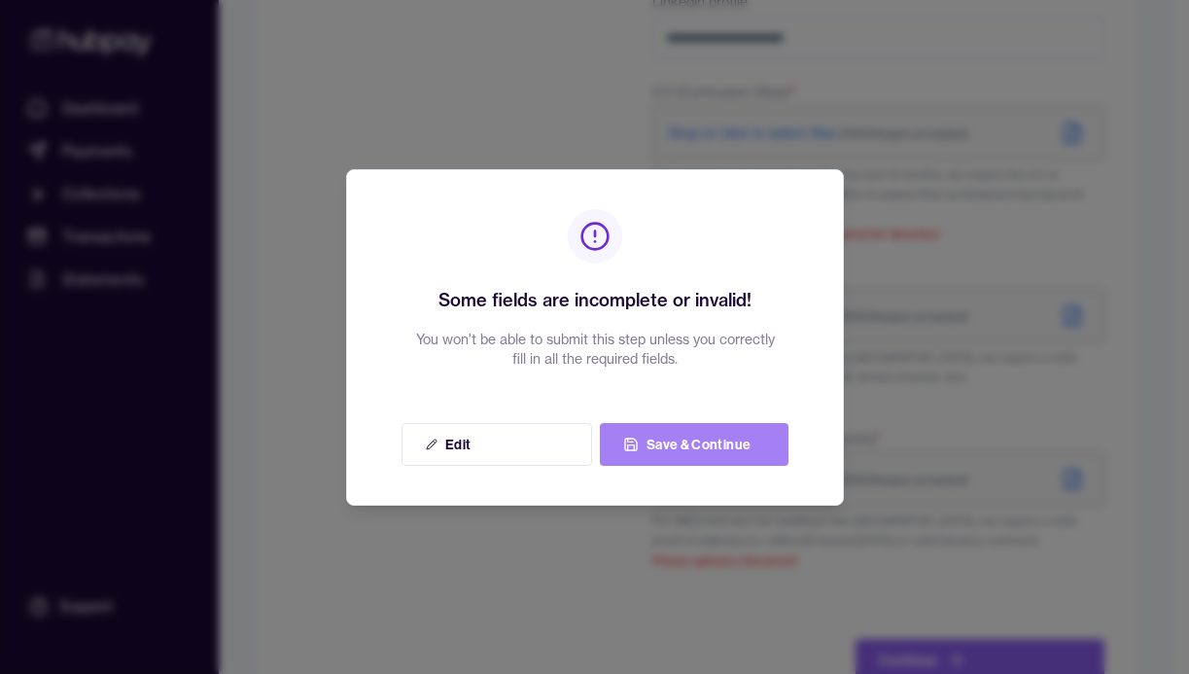
click at [672, 444] on button "Save & Continue" at bounding box center [694, 444] width 189 height 43
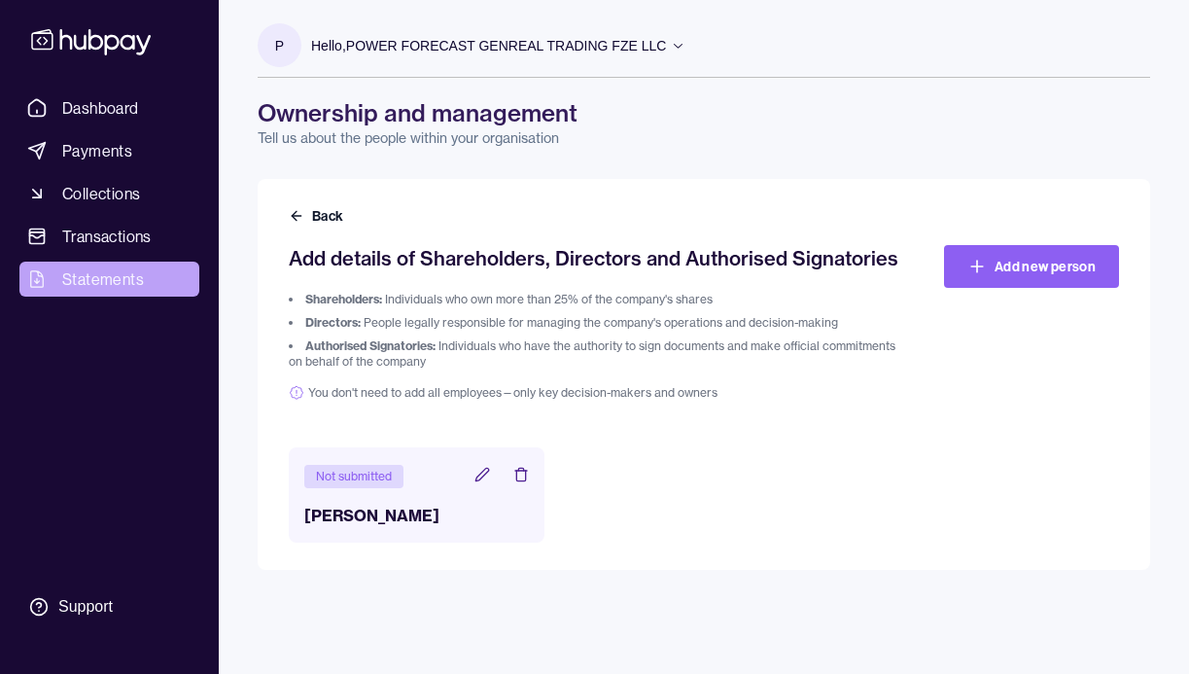
click at [92, 271] on span "Statements" at bounding box center [103, 278] width 82 height 23
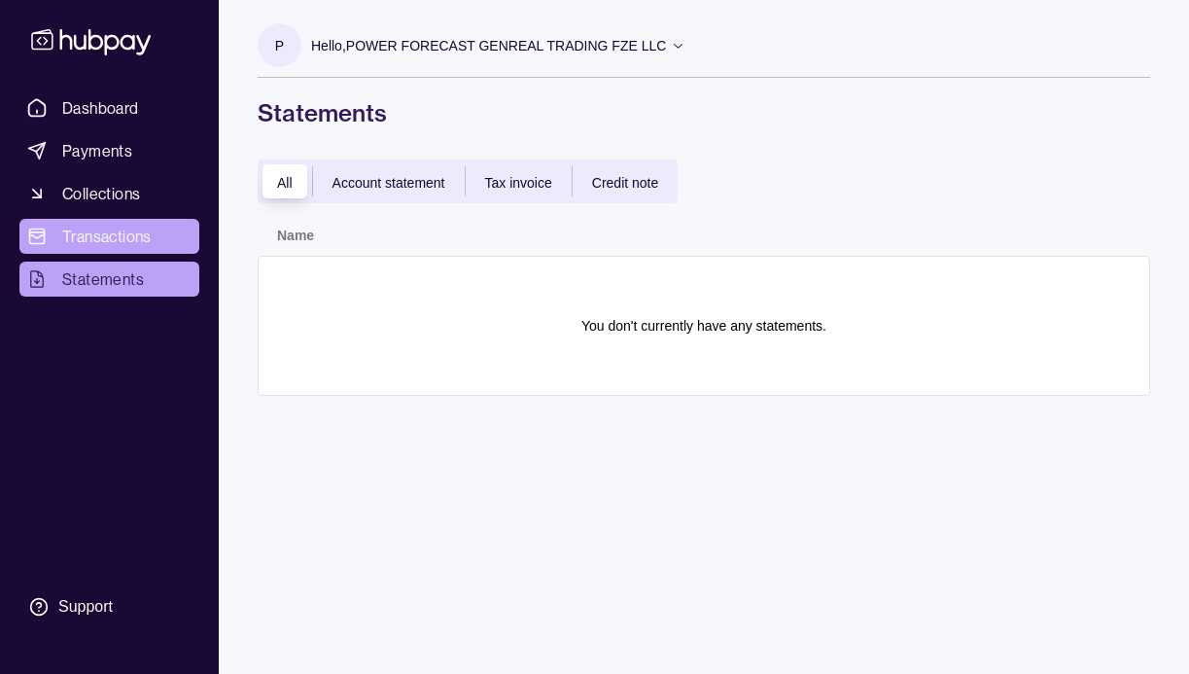
click at [103, 226] on span "Transactions" at bounding box center [106, 236] width 89 height 23
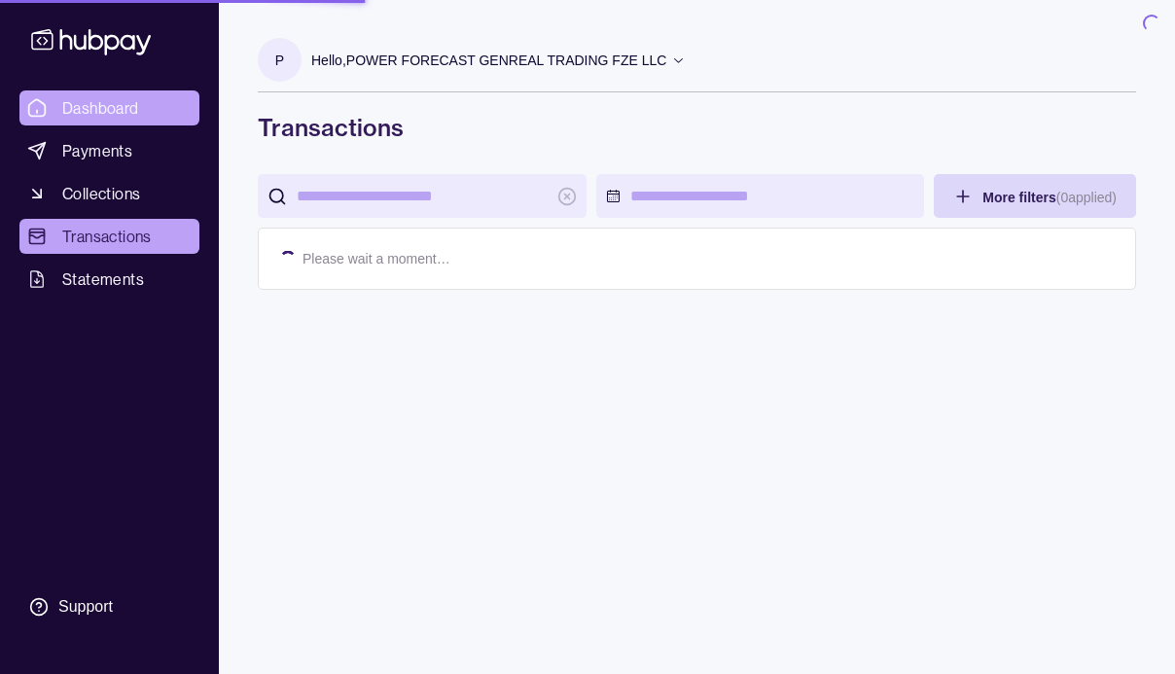
click at [112, 120] on link "Dashboard" at bounding box center [109, 107] width 180 height 35
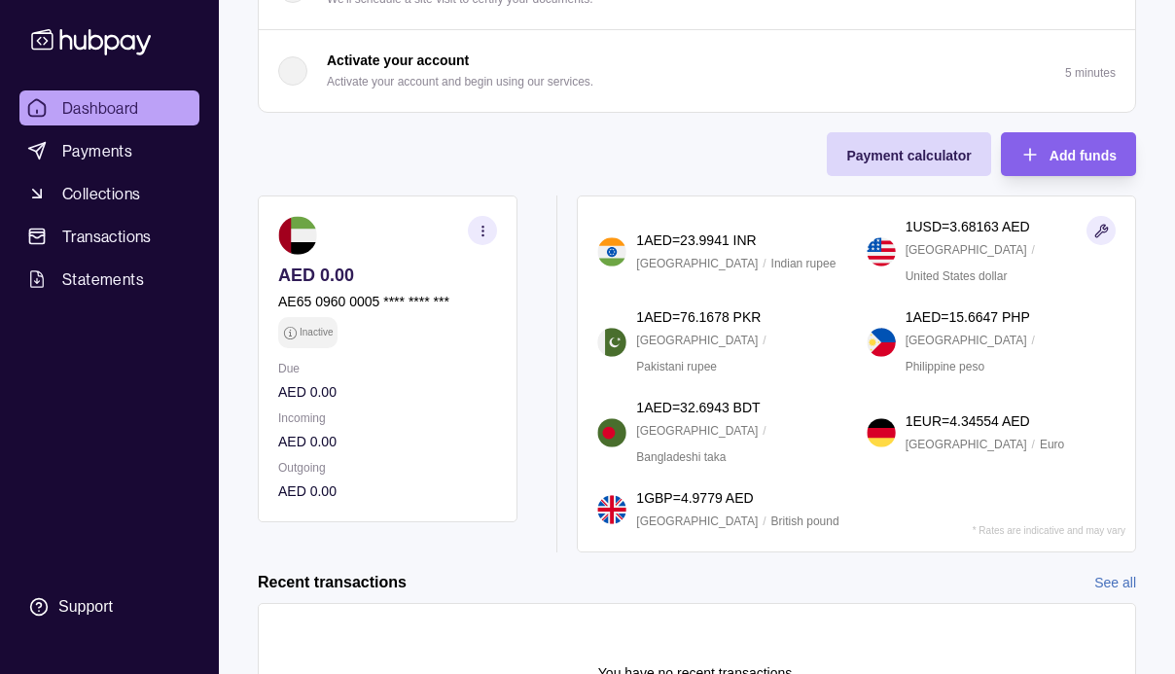
scroll to position [560, 0]
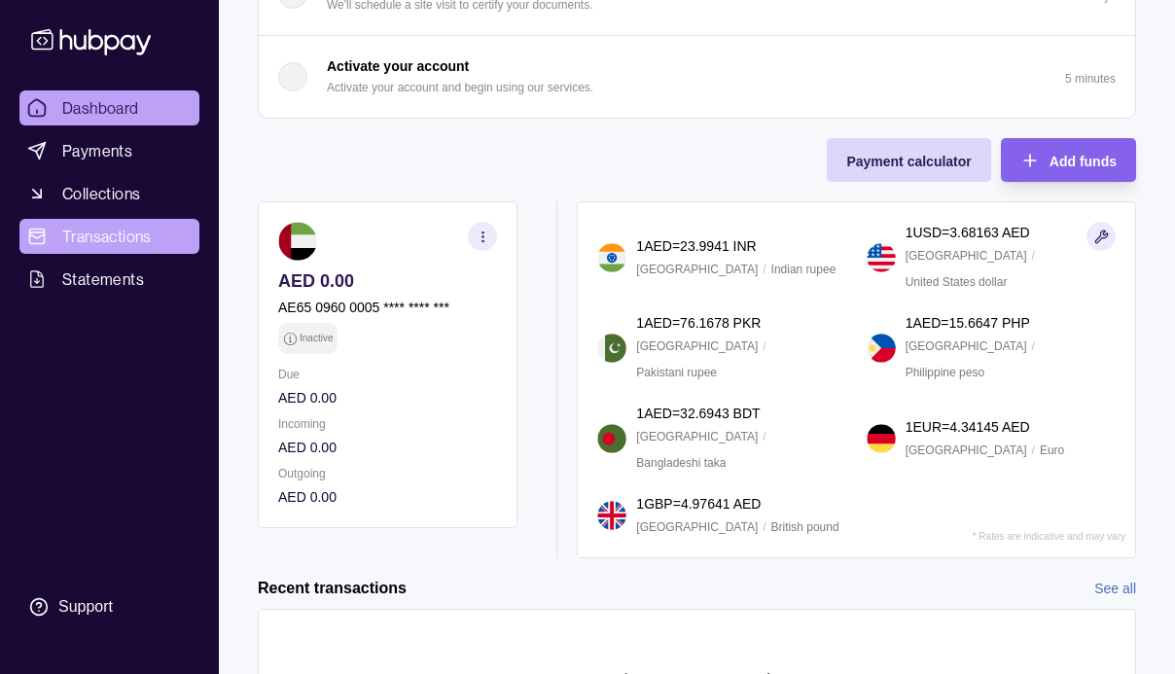
click at [176, 239] on link "Transactions" at bounding box center [109, 236] width 180 height 35
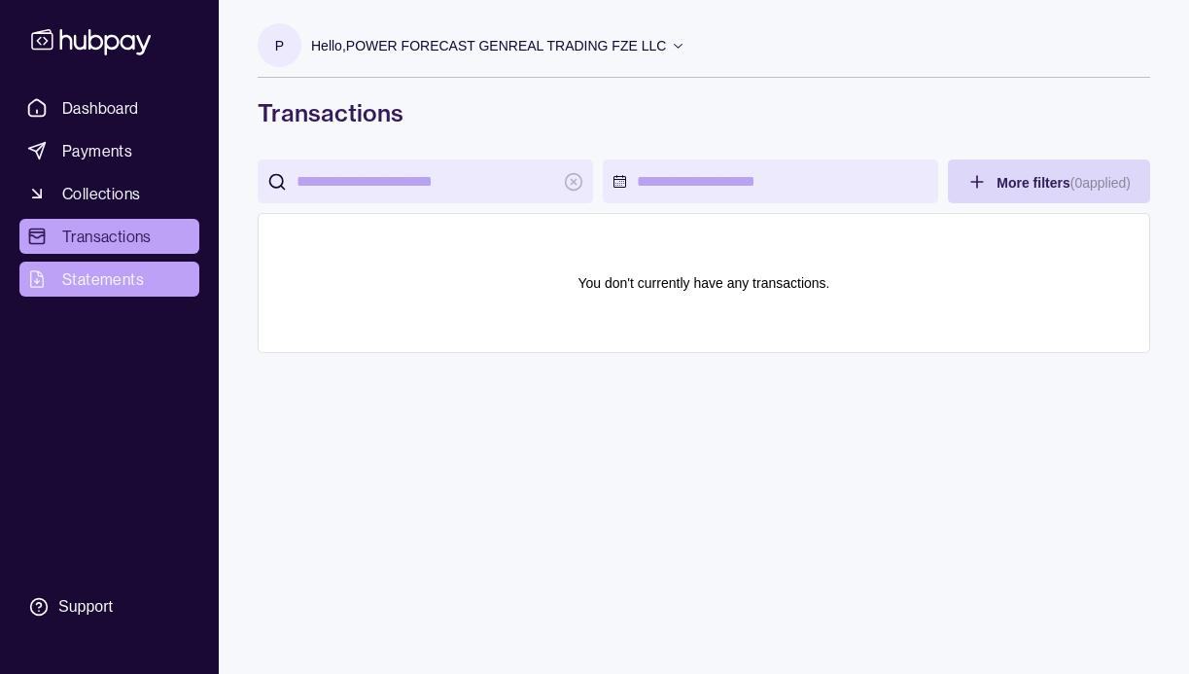
click at [117, 285] on span "Statements" at bounding box center [103, 278] width 82 height 23
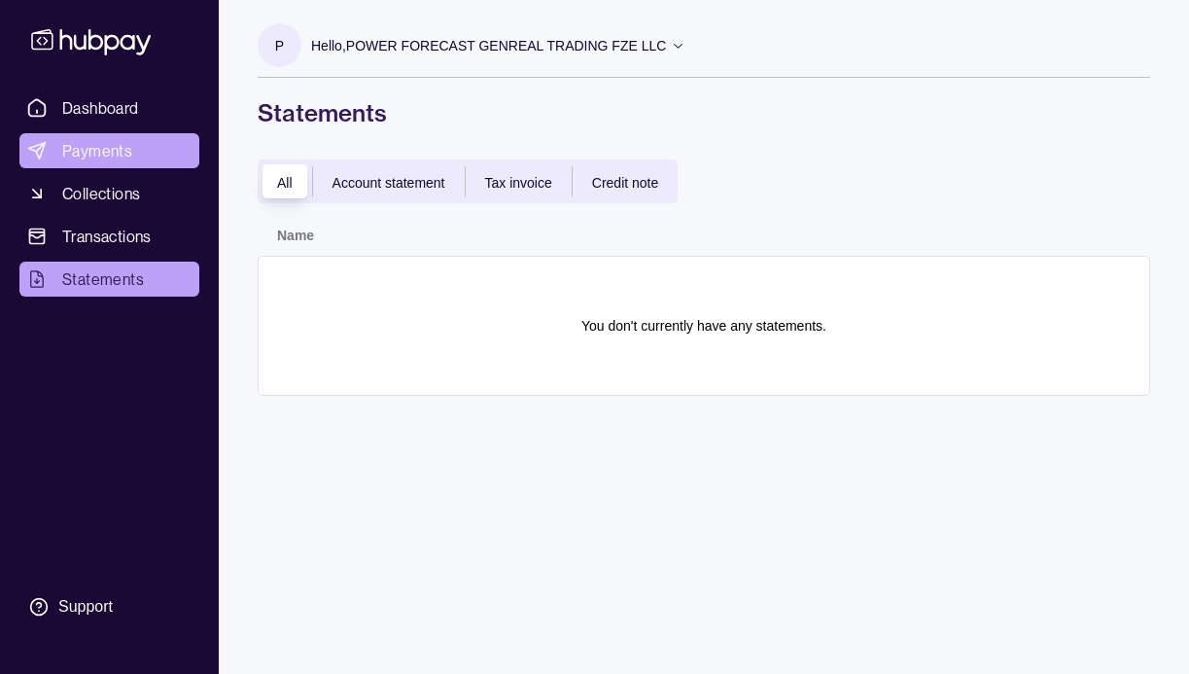
click at [123, 158] on span "Payments" at bounding box center [97, 150] width 70 height 23
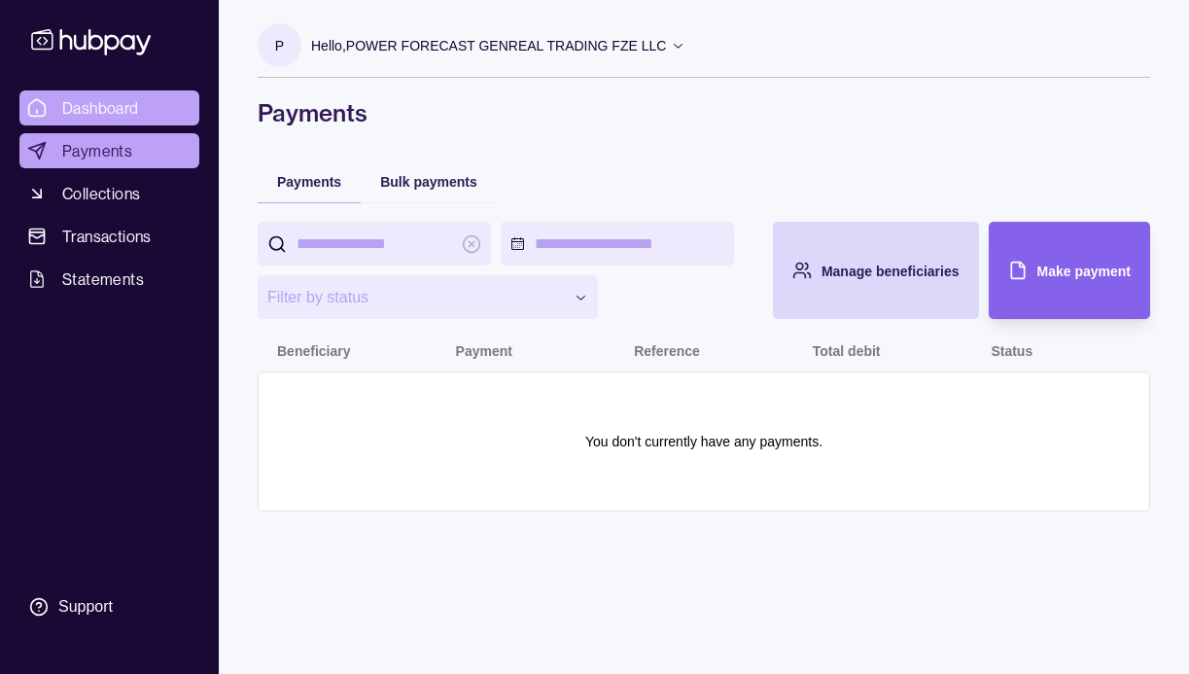
click at [153, 111] on link "Dashboard" at bounding box center [109, 107] width 180 height 35
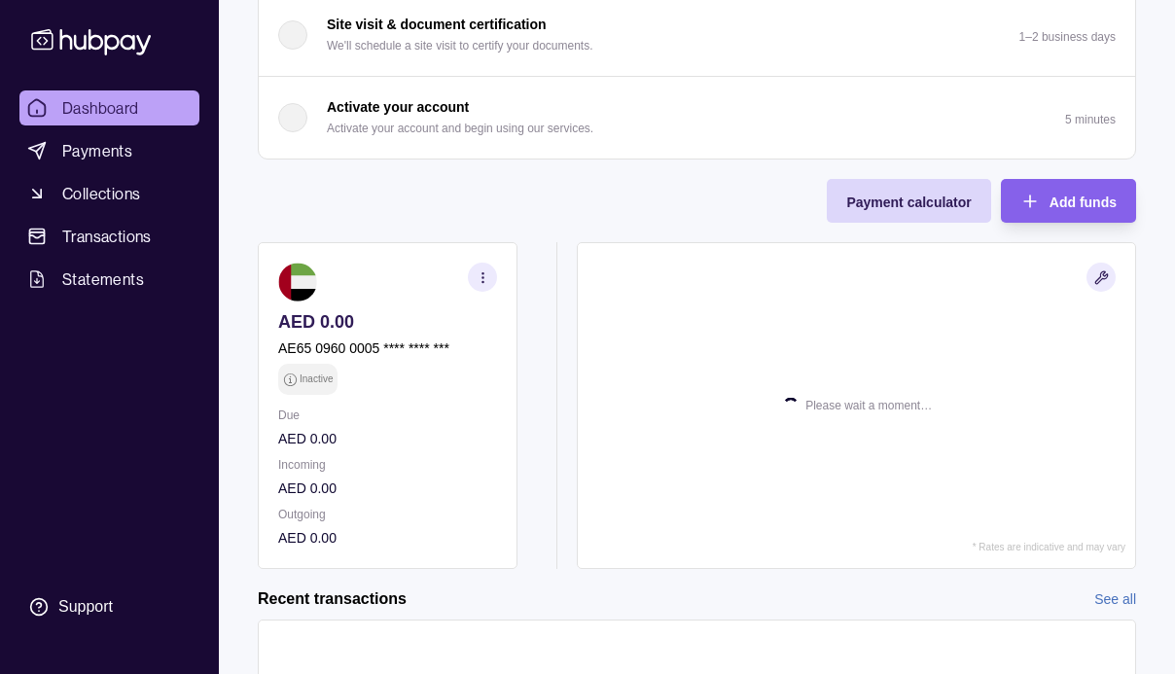
scroll to position [567, 0]
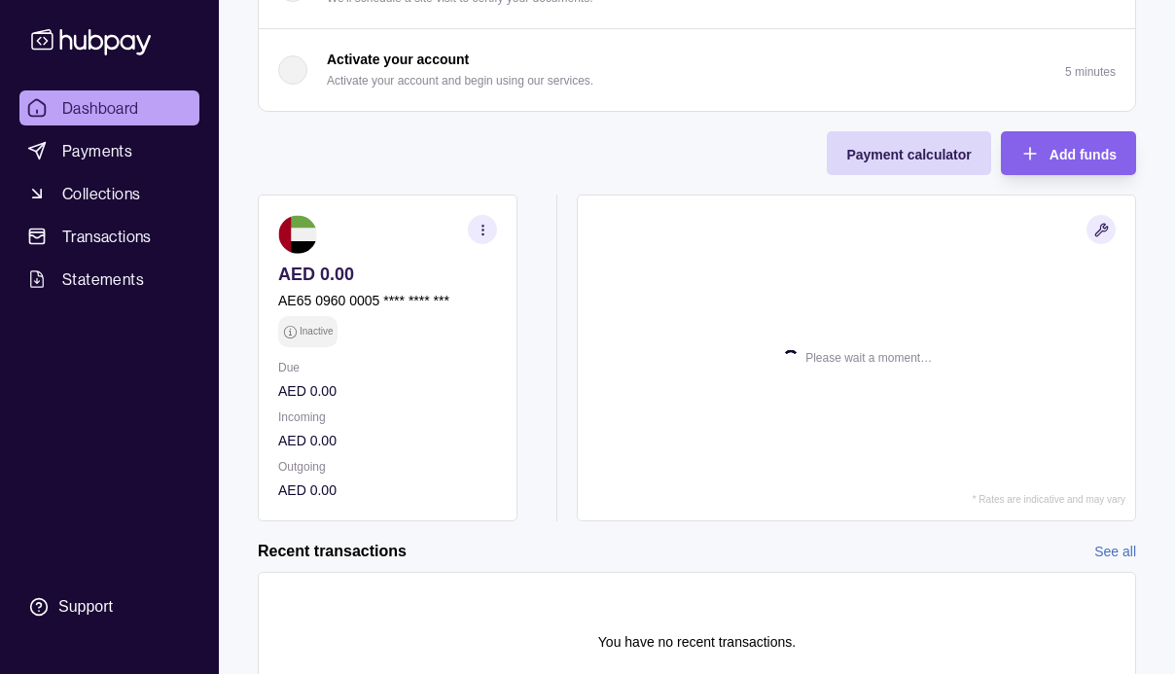
click at [390, 297] on p "AE65 0960 0005 **** **** ***" at bounding box center [363, 300] width 171 height 21
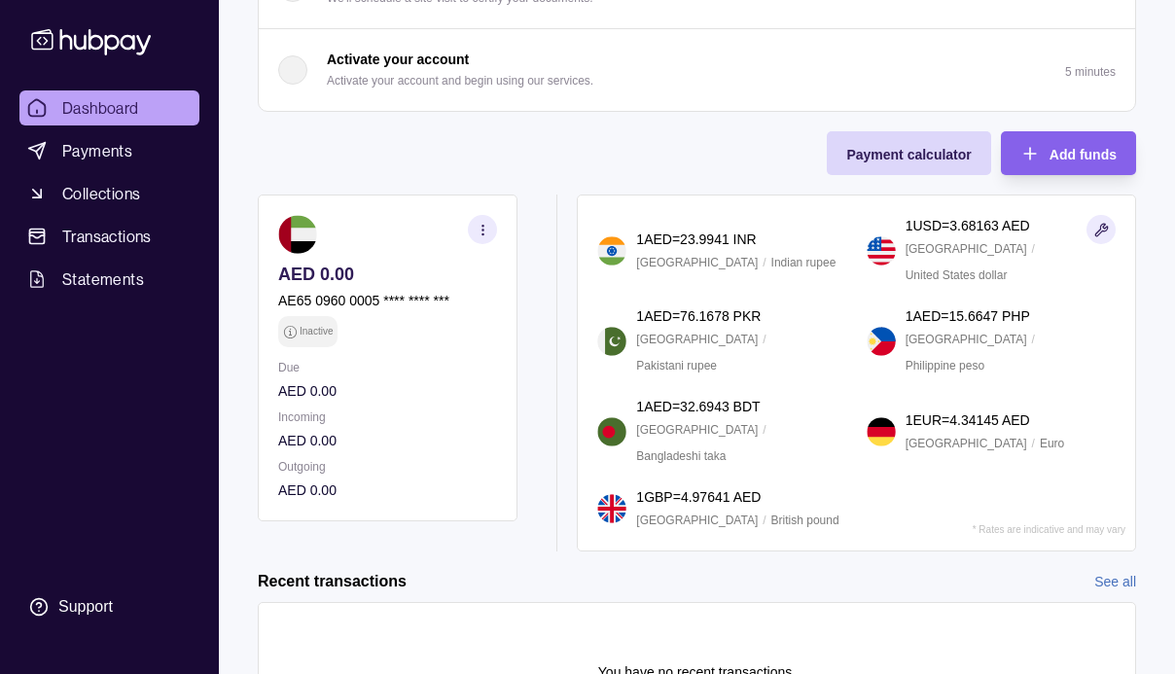
click at [482, 233] on circle "button" at bounding box center [481, 233] width 1 height 1
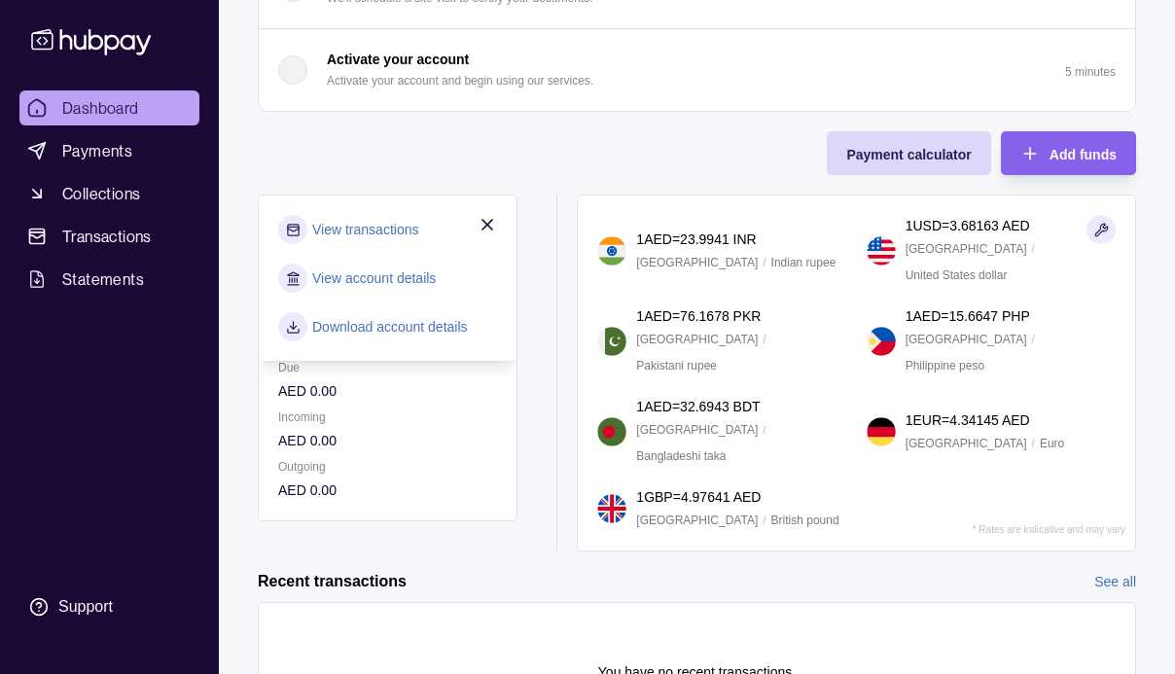
click at [365, 278] on link "View account details" at bounding box center [373, 277] width 123 height 21
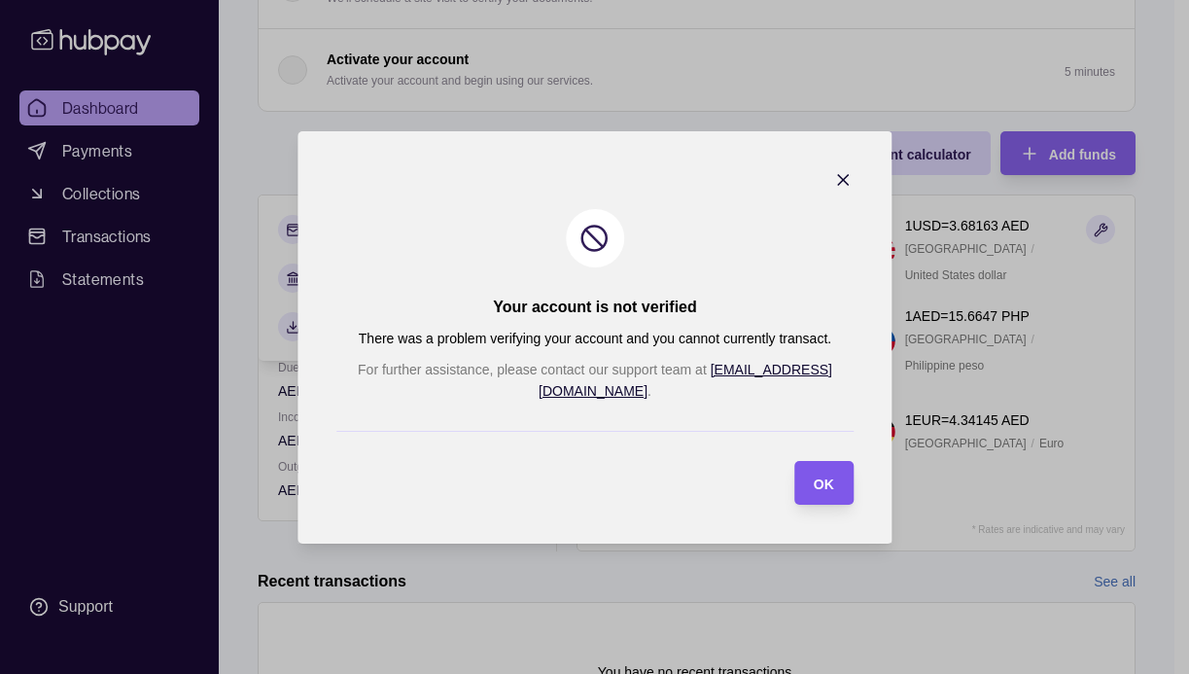
click at [813, 476] on span "OK" at bounding box center [823, 483] width 20 height 16
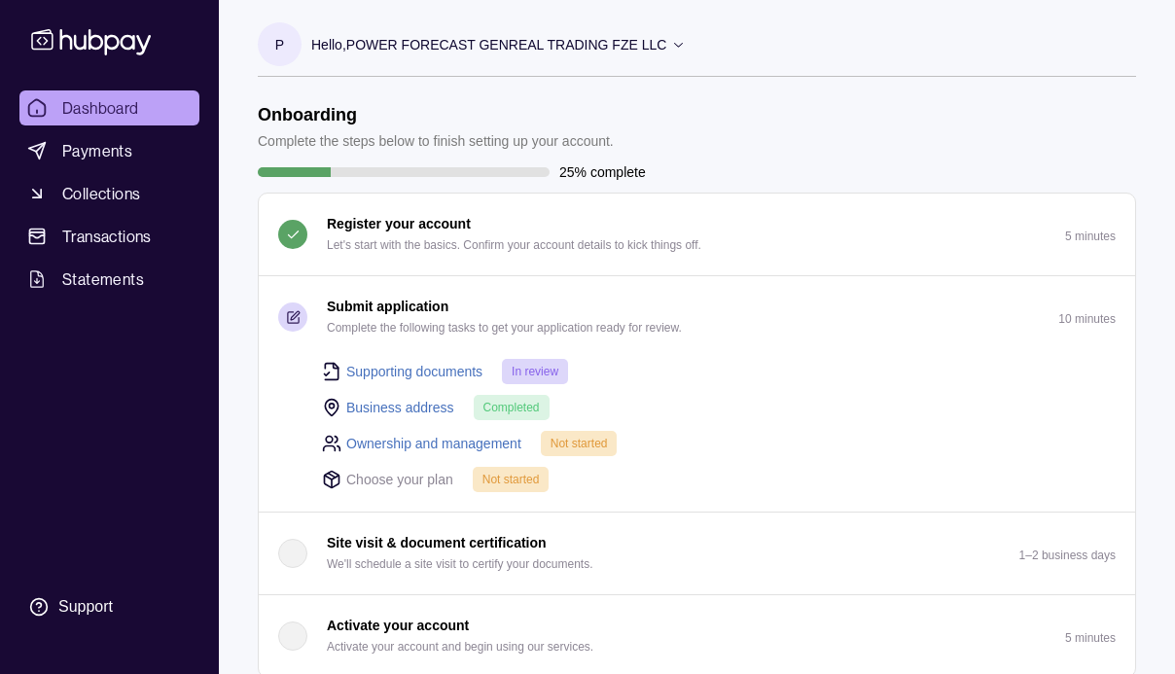
scroll to position [0, 0]
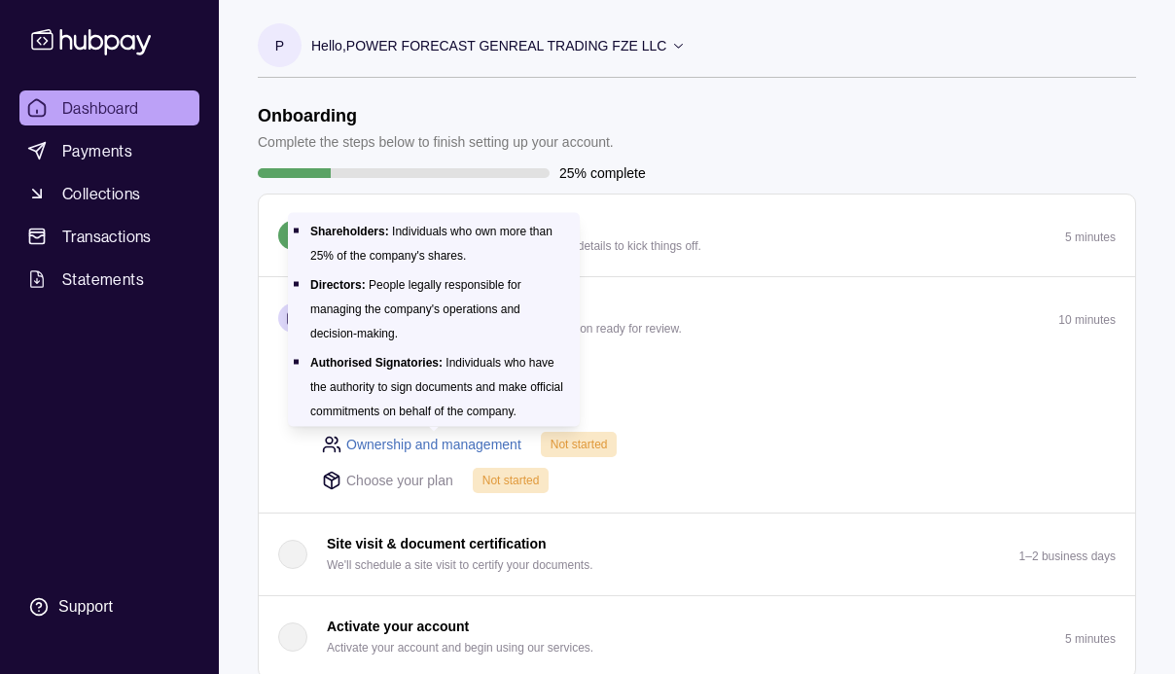
click at [434, 448] on link "Ownership and management" at bounding box center [433, 444] width 175 height 21
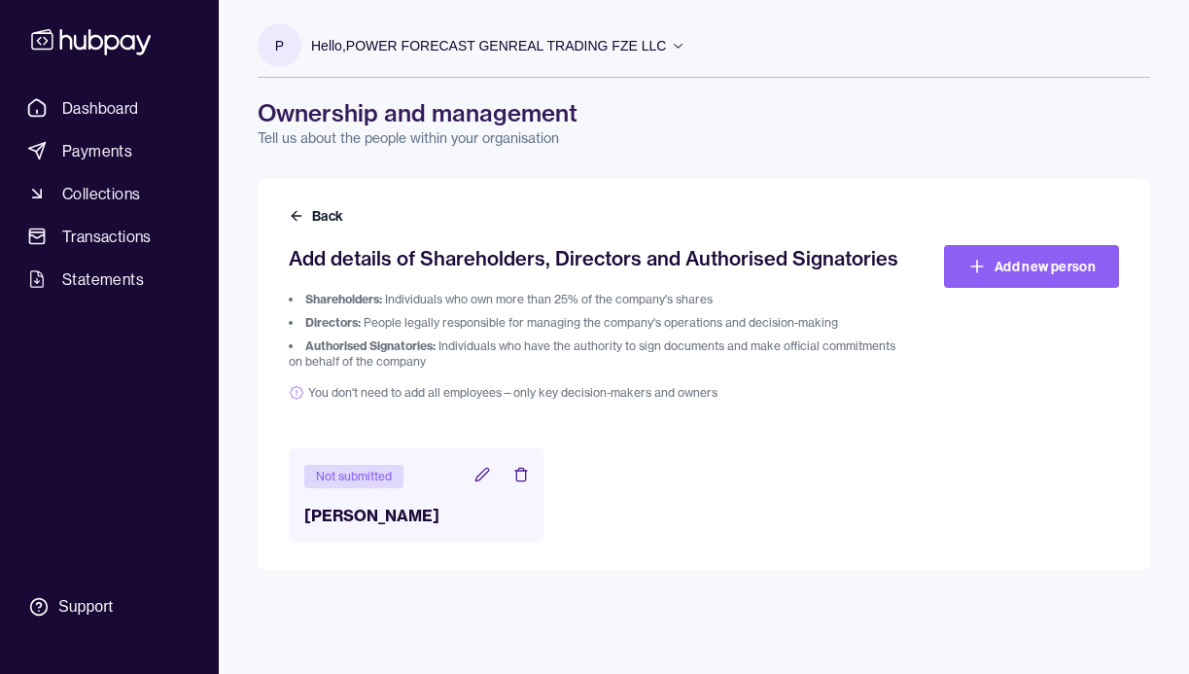
click at [476, 474] on icon at bounding box center [482, 475] width 16 height 16
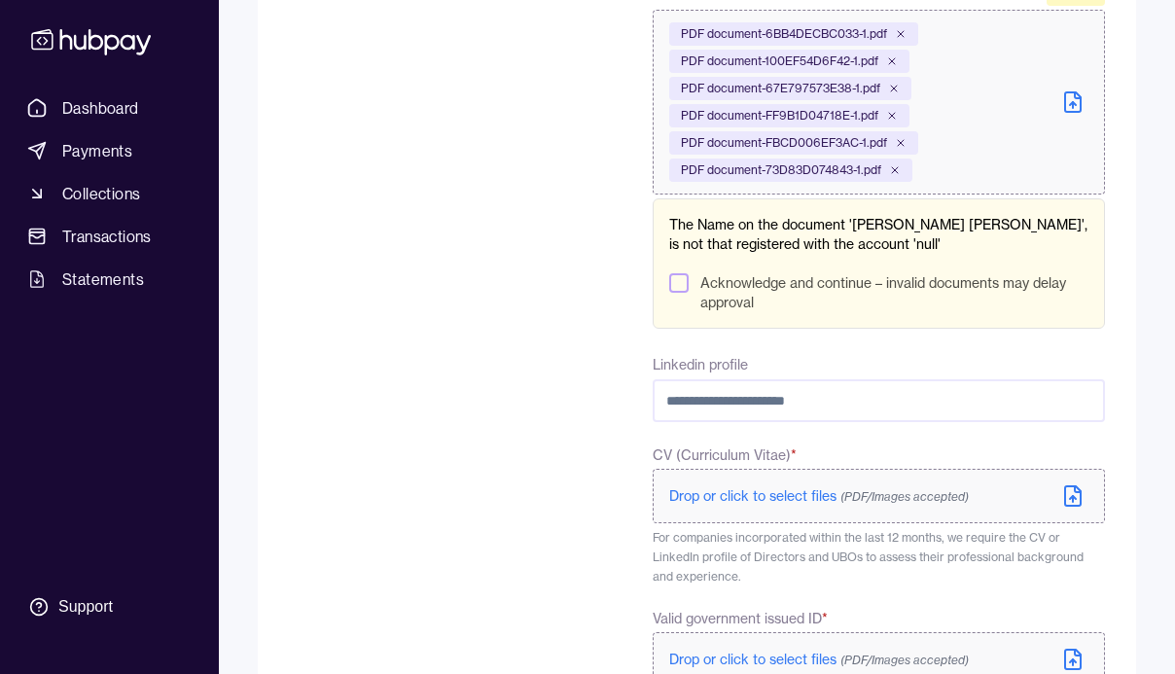
scroll to position [939, 0]
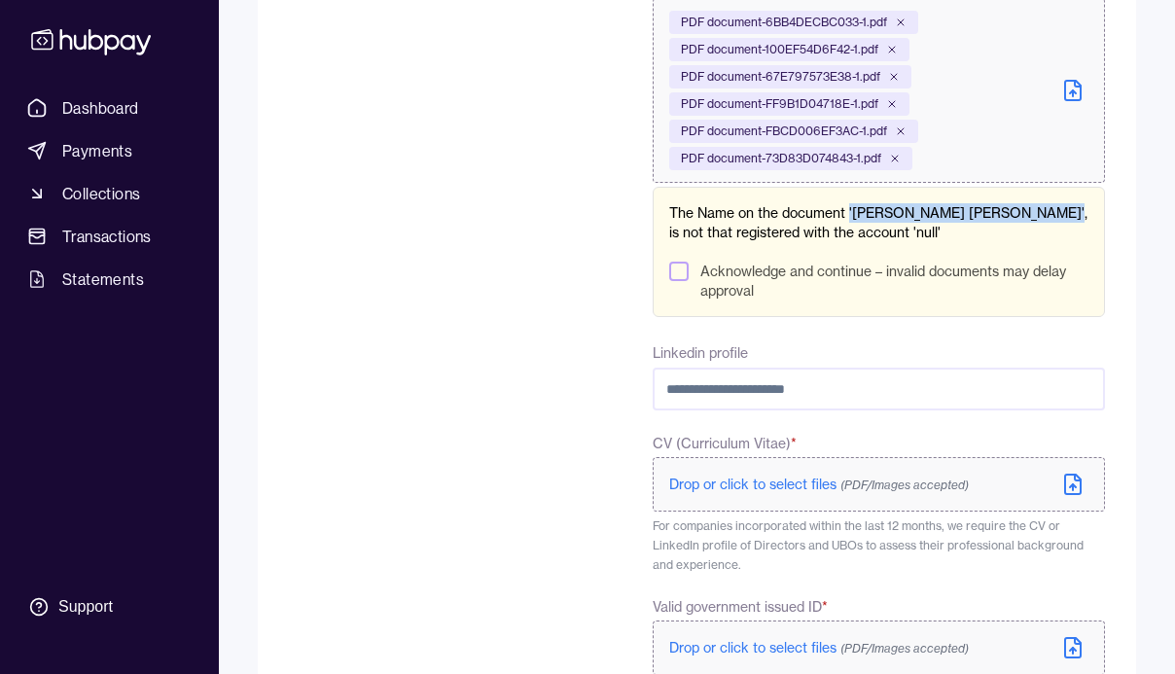
drag, startPoint x: 848, startPoint y: 205, endPoint x: 711, endPoint y: 226, distance: 138.6
click at [711, 226] on p "The Name on the document '[PERSON_NAME] [PERSON_NAME]', is not that registered …" at bounding box center [878, 222] width 419 height 39
copy p "'[PERSON_NAME] [PERSON_NAME]'"
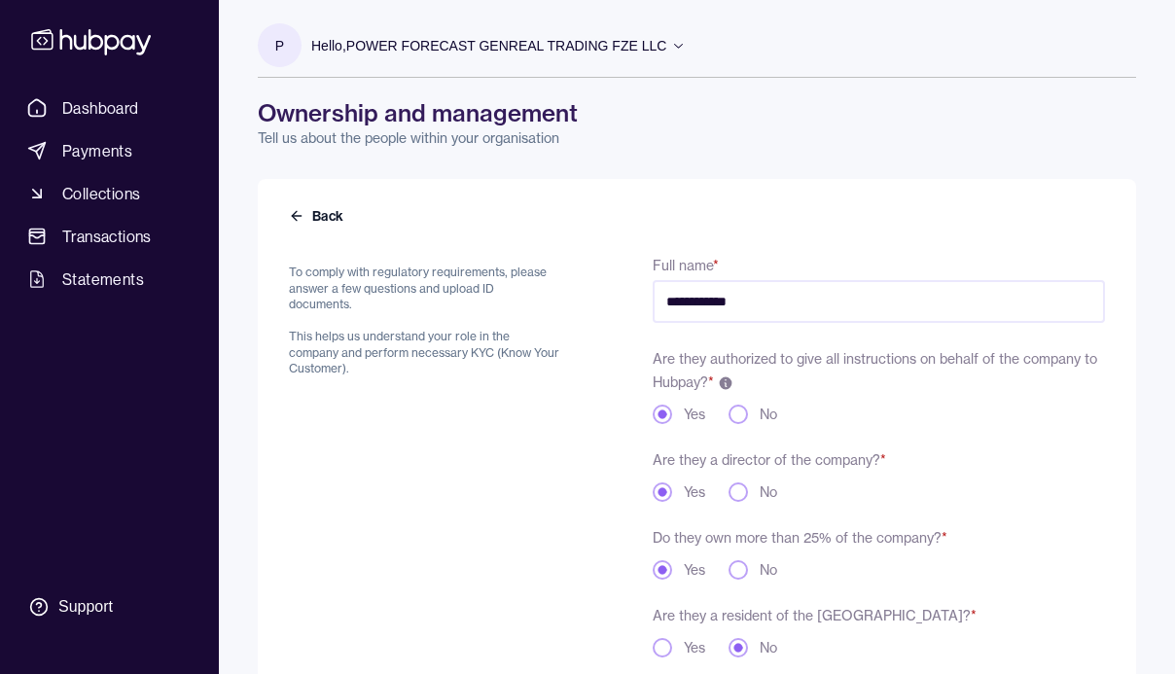
drag, startPoint x: 857, startPoint y: 298, endPoint x: 691, endPoint y: 277, distance: 166.7
click at [691, 277] on div "**********" at bounding box center [878, 288] width 452 height 70
paste input "**********"
click at [935, 291] on input "**********" at bounding box center [878, 301] width 452 height 43
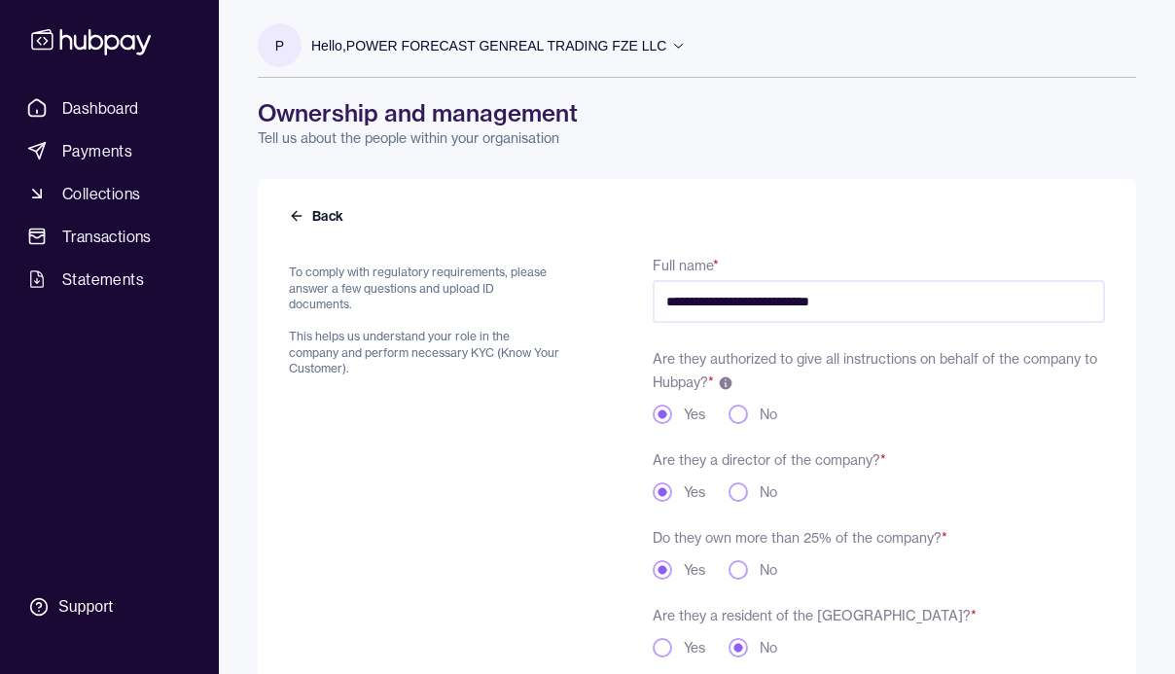
click at [930, 298] on input "**********" at bounding box center [878, 301] width 452 height 43
type input "**********"
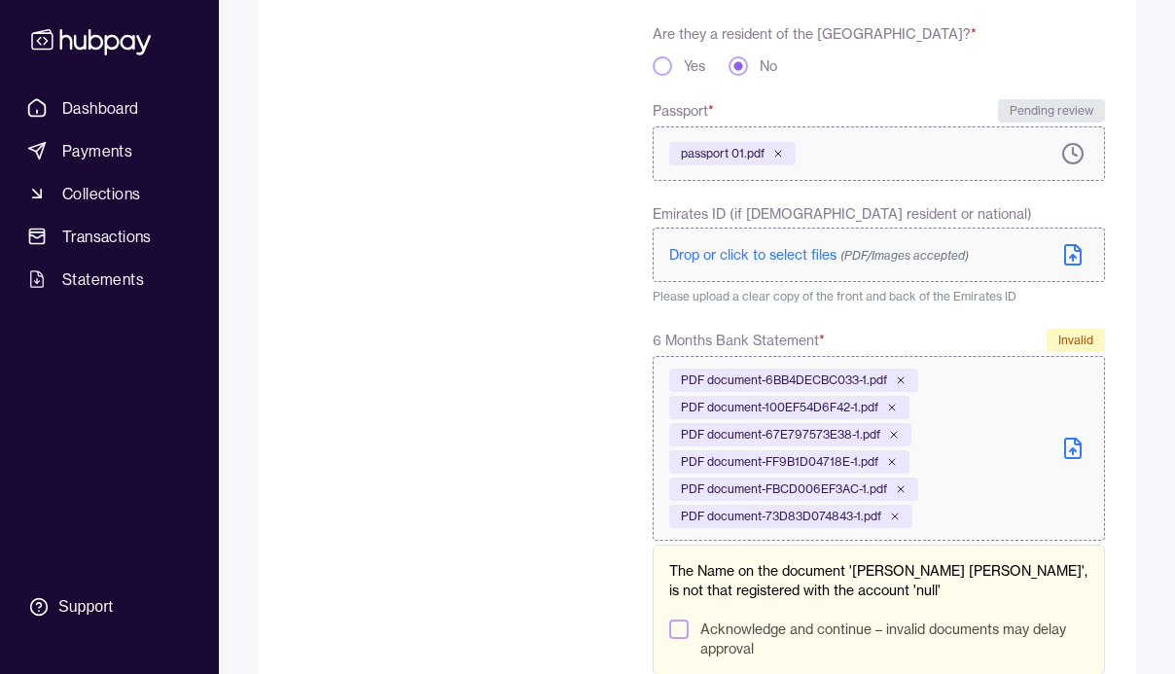
scroll to position [587, 0]
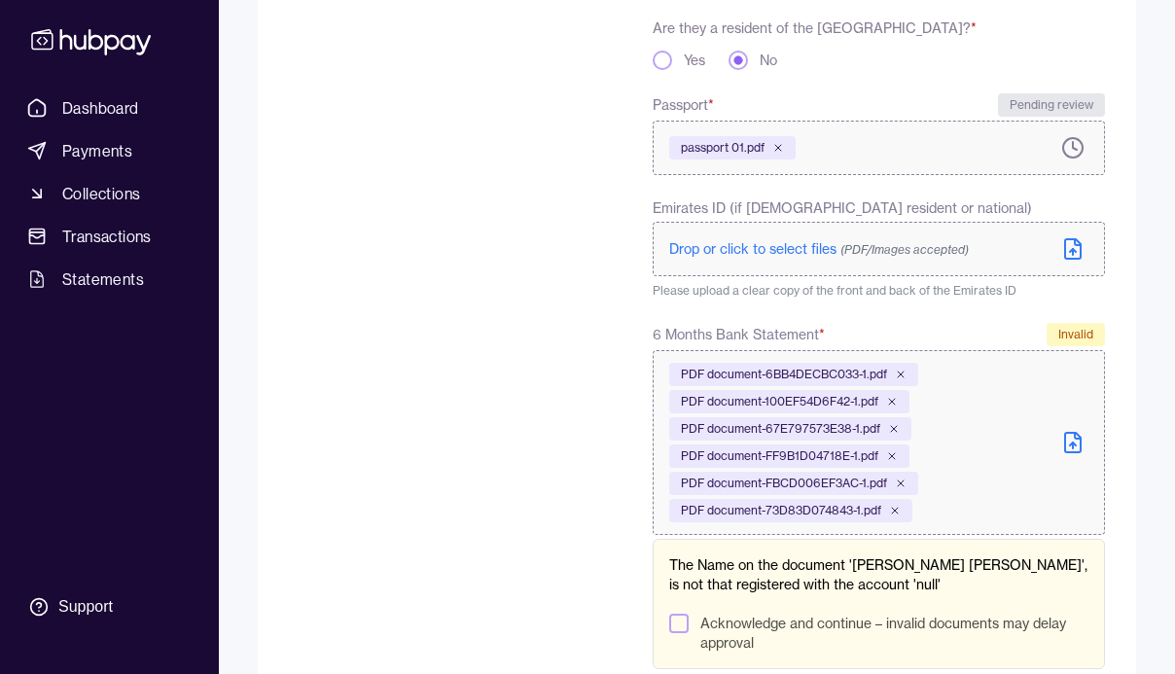
click at [880, 309] on div "**********" at bounding box center [878, 496] width 452 height 1661
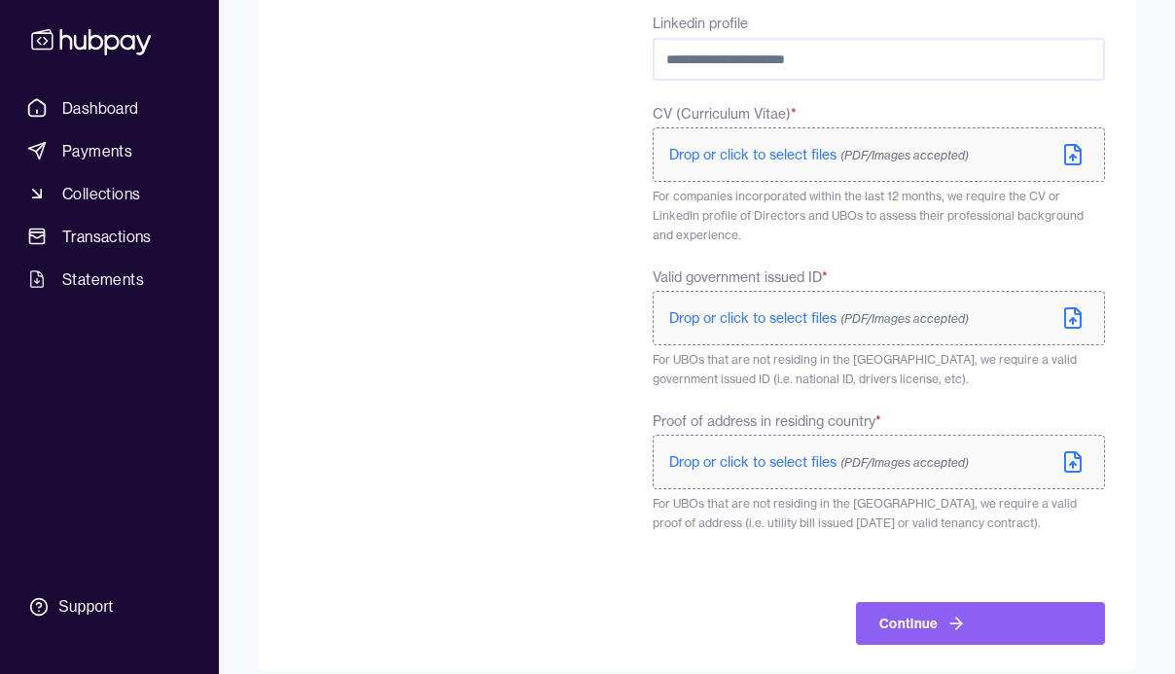
scroll to position [1275, 0]
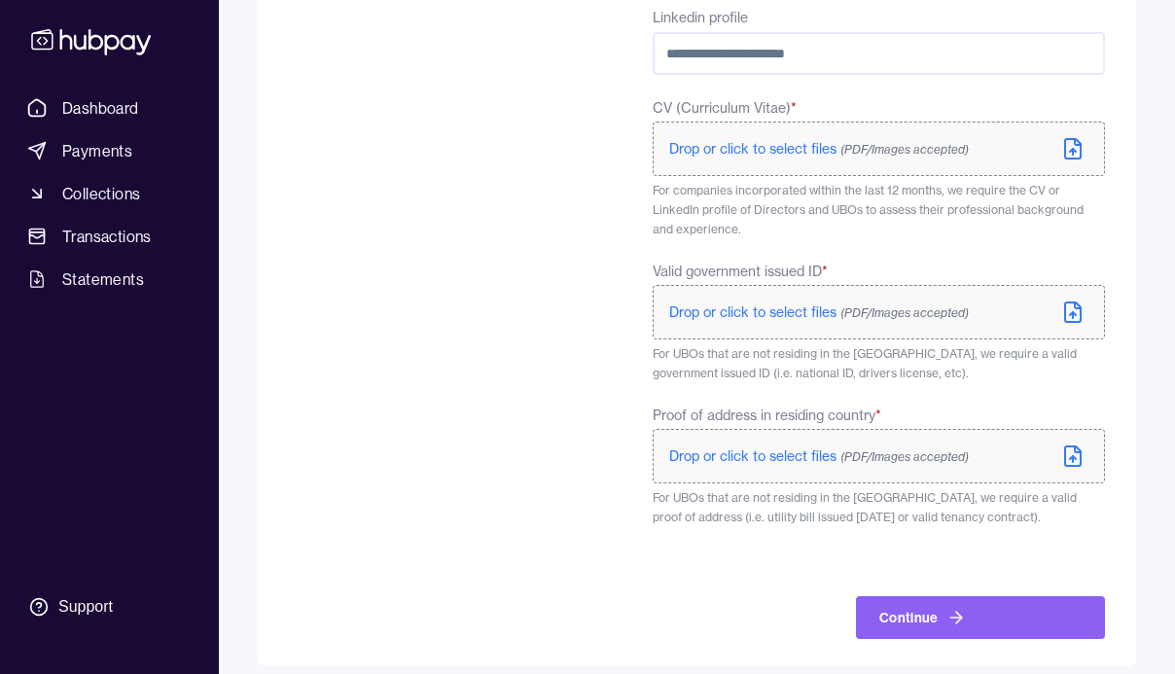
click at [740, 319] on span "Drop or click to select files (PDF/Images accepted)" at bounding box center [818, 312] width 299 height 18
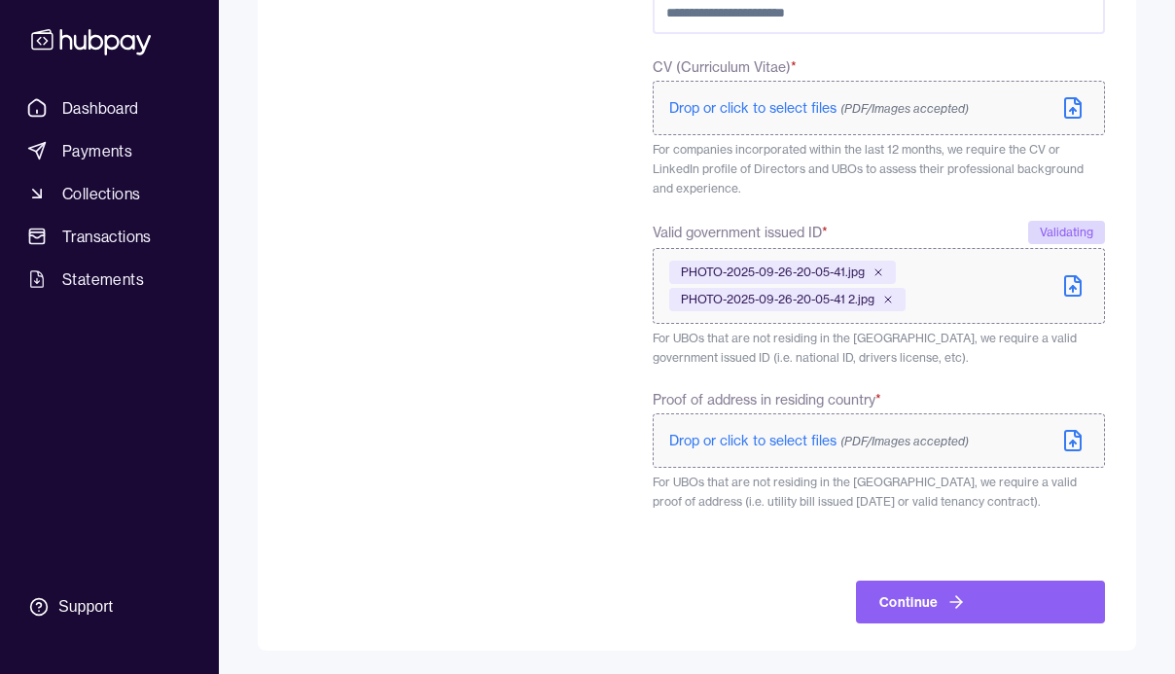
scroll to position [1273, 0]
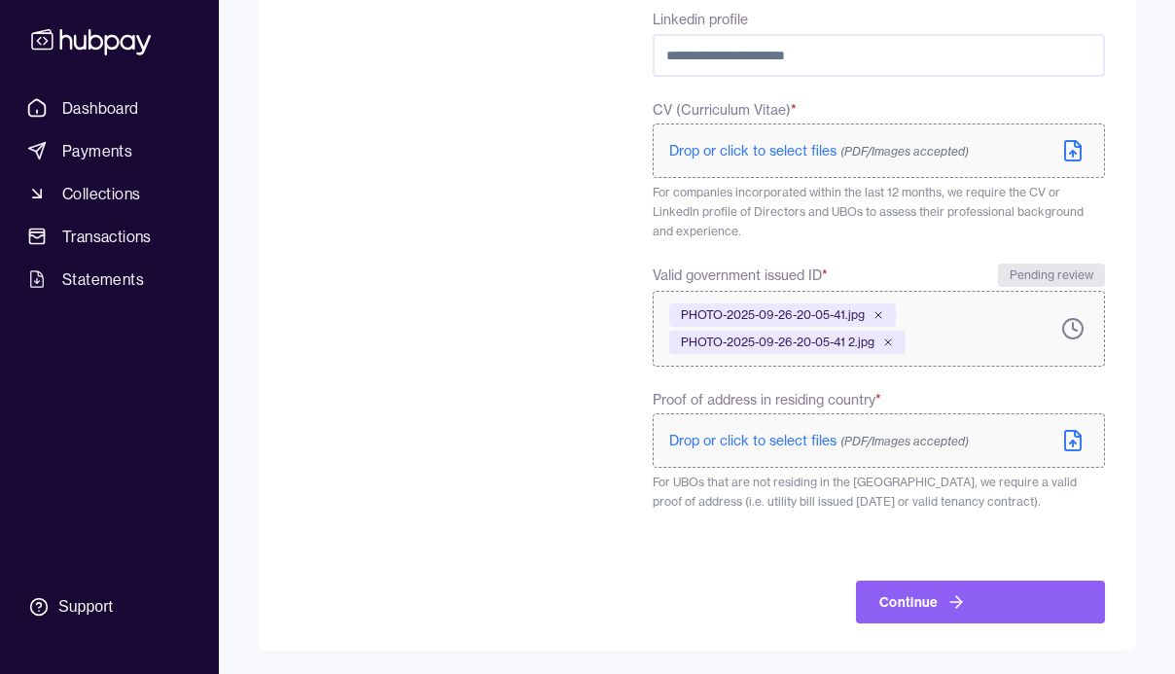
click at [726, 442] on span "Drop or click to select files (PDF/Images accepted)" at bounding box center [818, 441] width 299 height 18
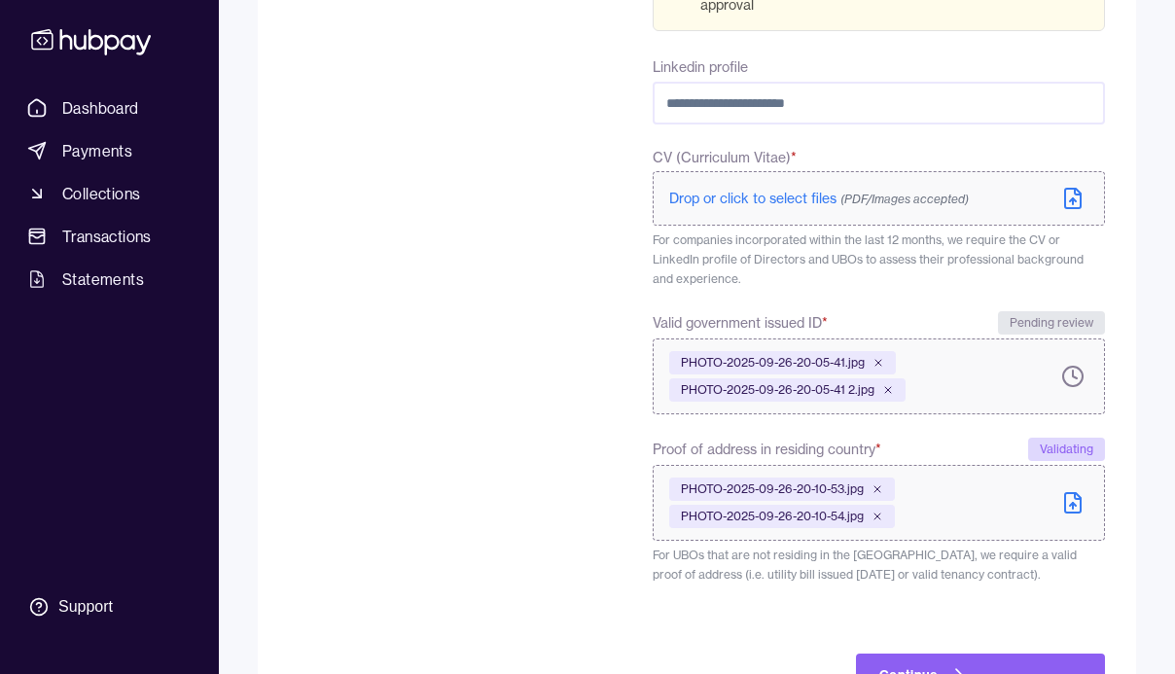
scroll to position [925, 0]
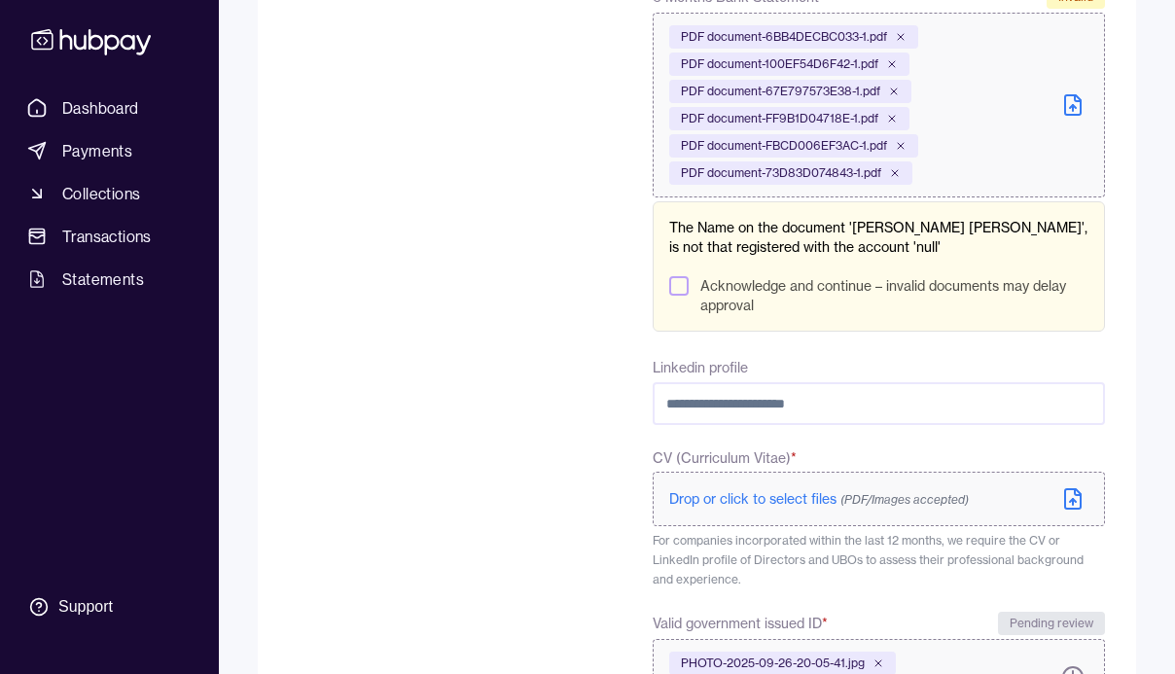
click at [833, 400] on input "Linkedin profile" at bounding box center [878, 403] width 452 height 43
paste input "**********"
type input "**********"
click at [831, 351] on div "**********" at bounding box center [878, 141] width 452 height 1626
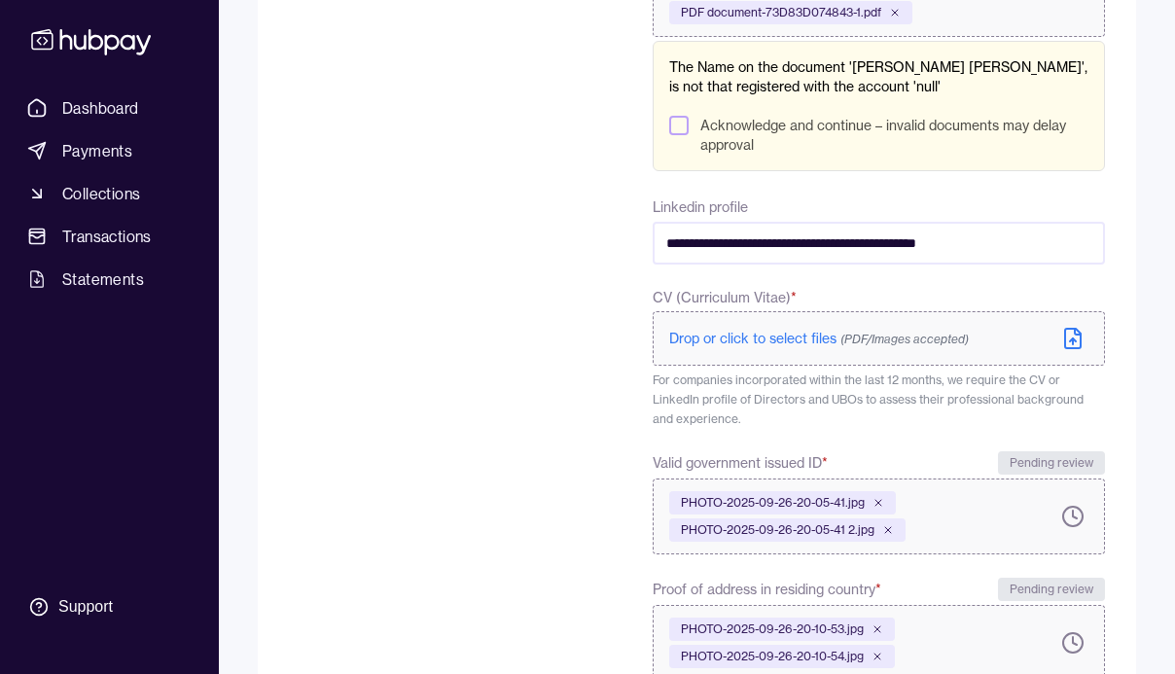
scroll to position [1083, 0]
click at [797, 347] on span "Drop or click to select files (PDF/Images accepted)" at bounding box center [818, 341] width 299 height 18
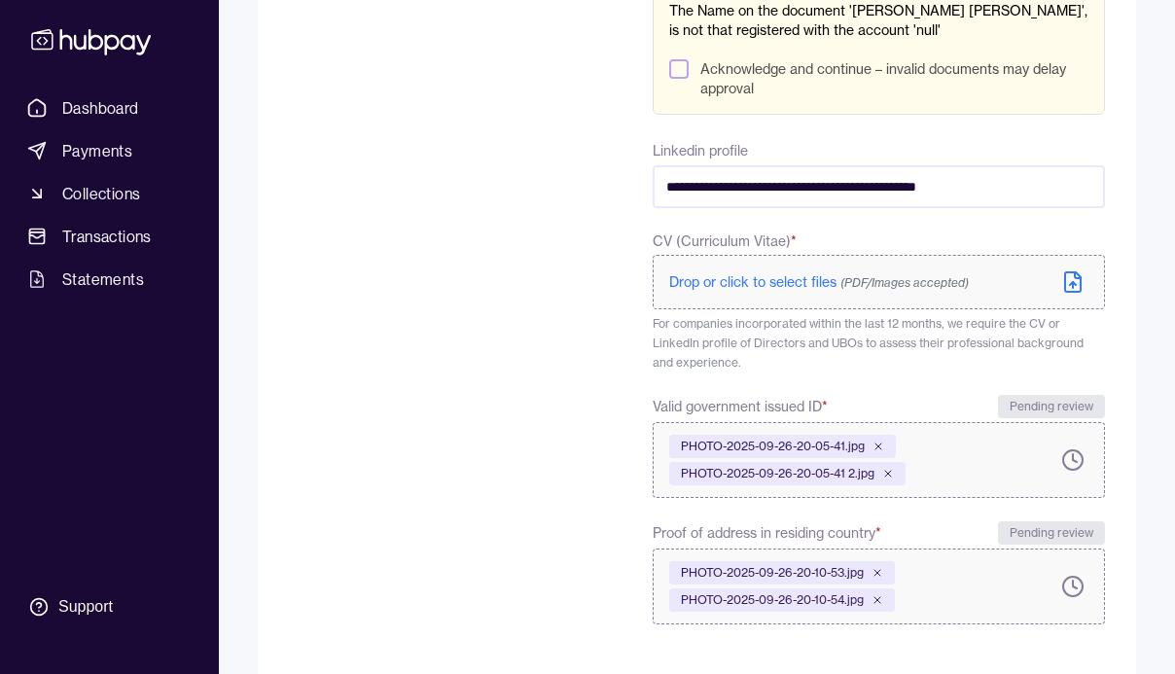
scroll to position [1145, 0]
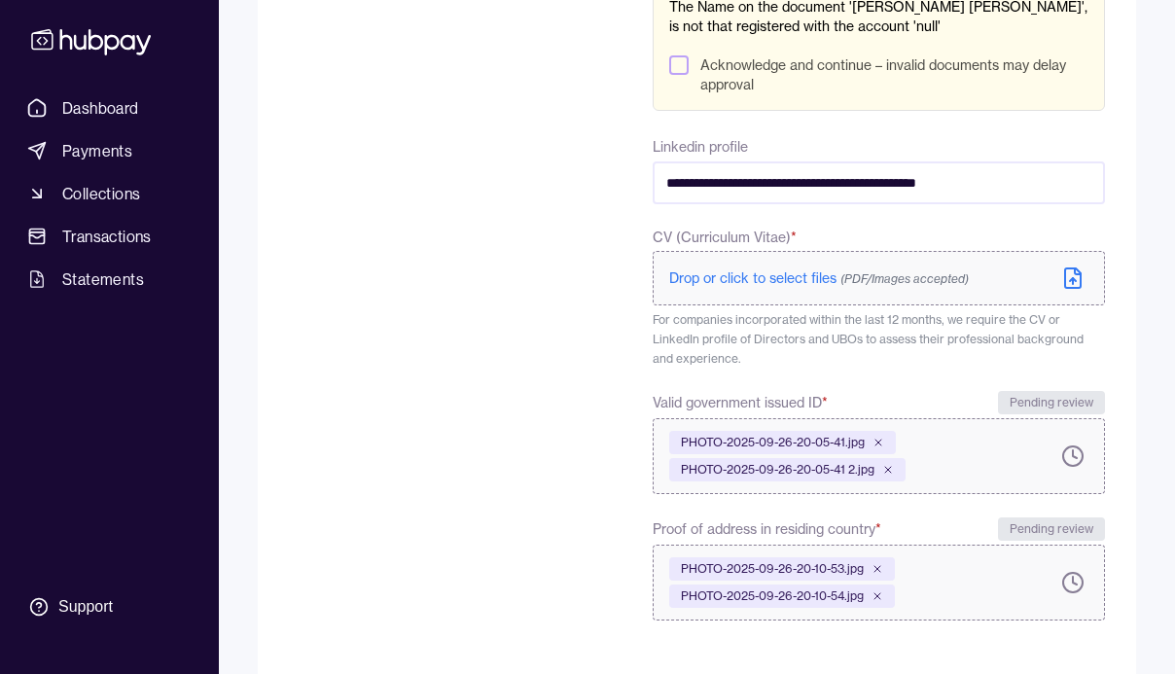
click at [930, 285] on span "(PDF/Images accepted)" at bounding box center [904, 278] width 128 height 15
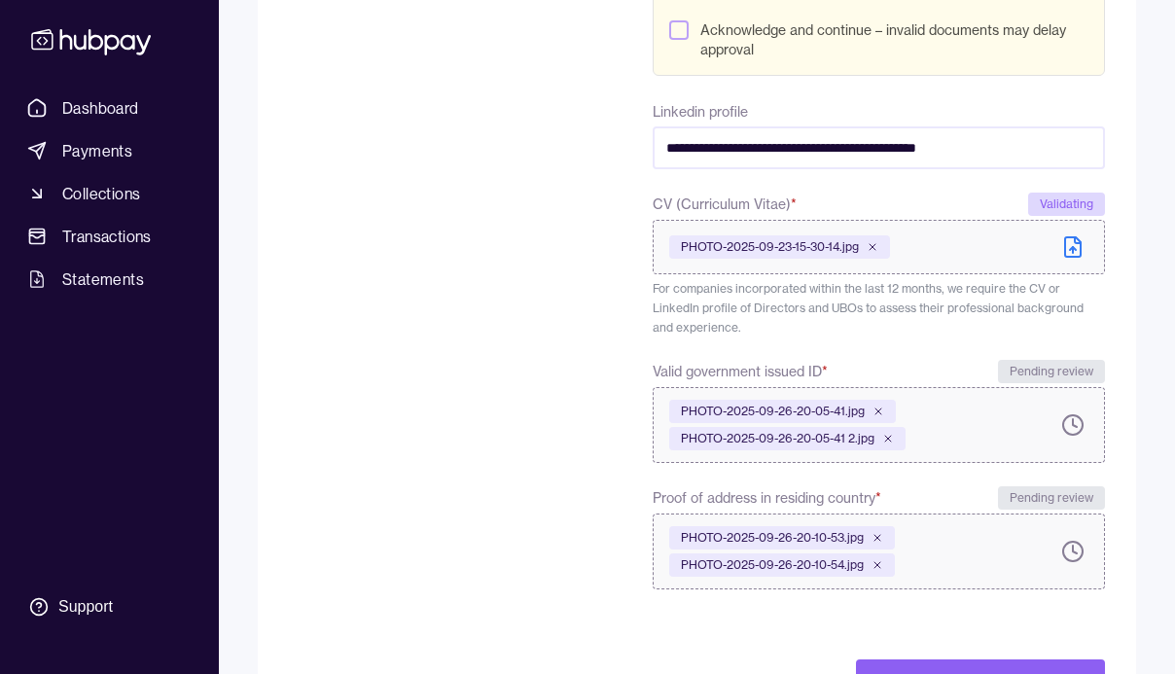
scroll to position [1259, 0]
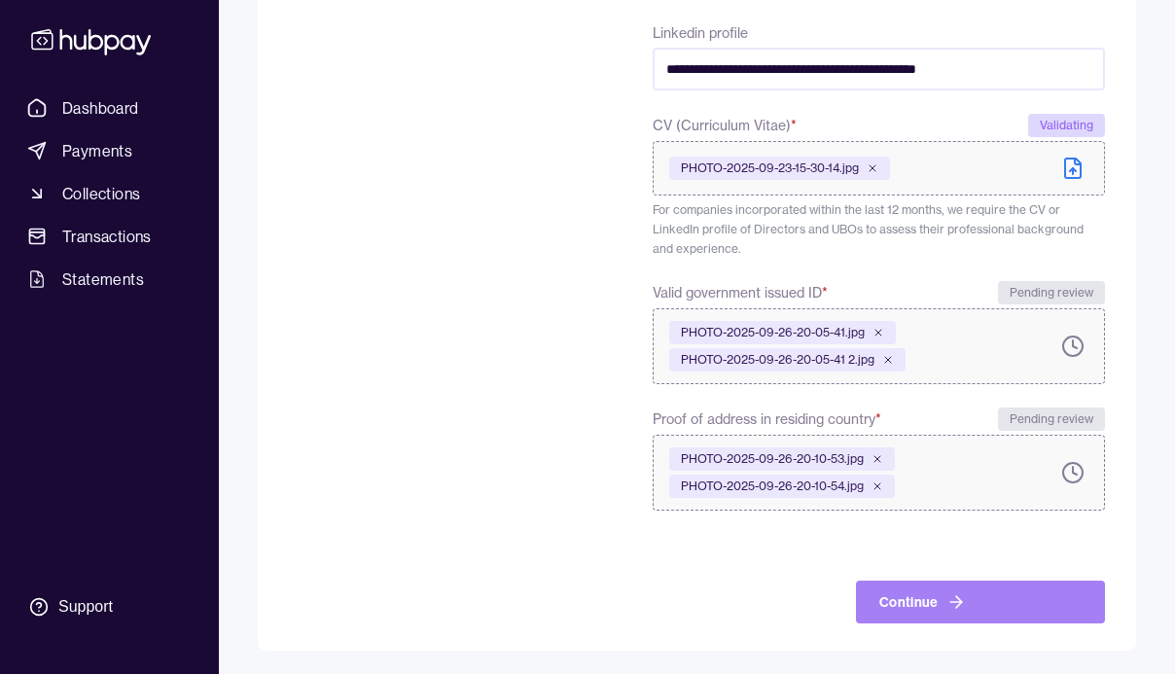
click at [946, 599] on icon "submit" at bounding box center [955, 601] width 19 height 19
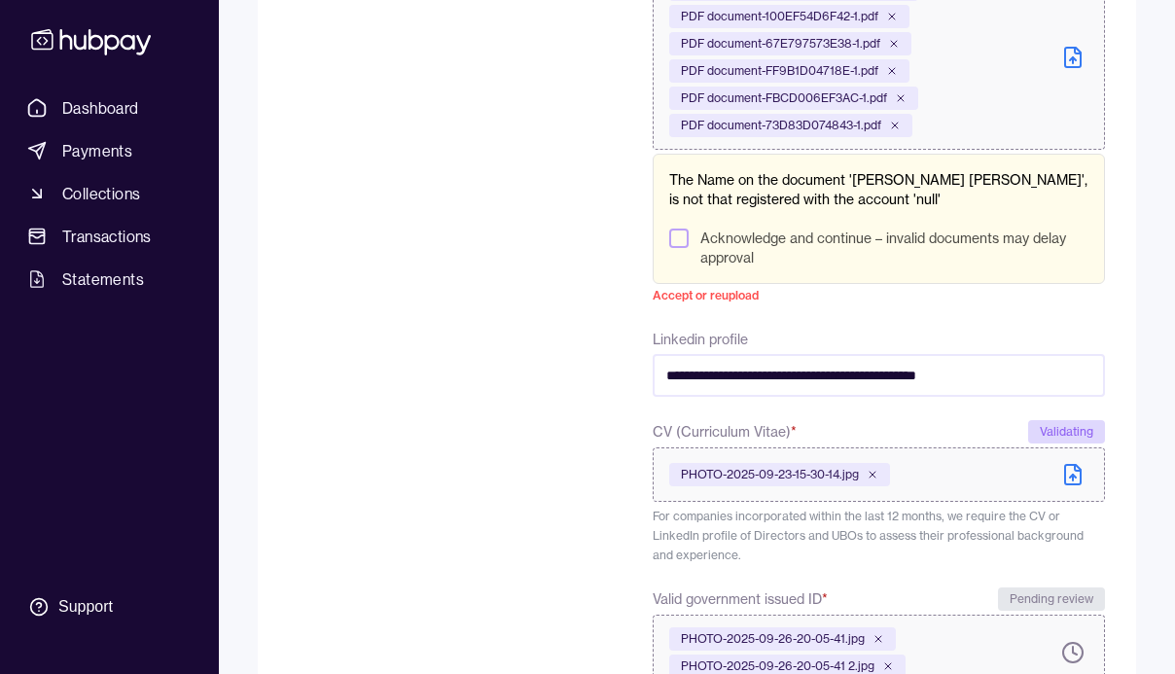
scroll to position [889, 0]
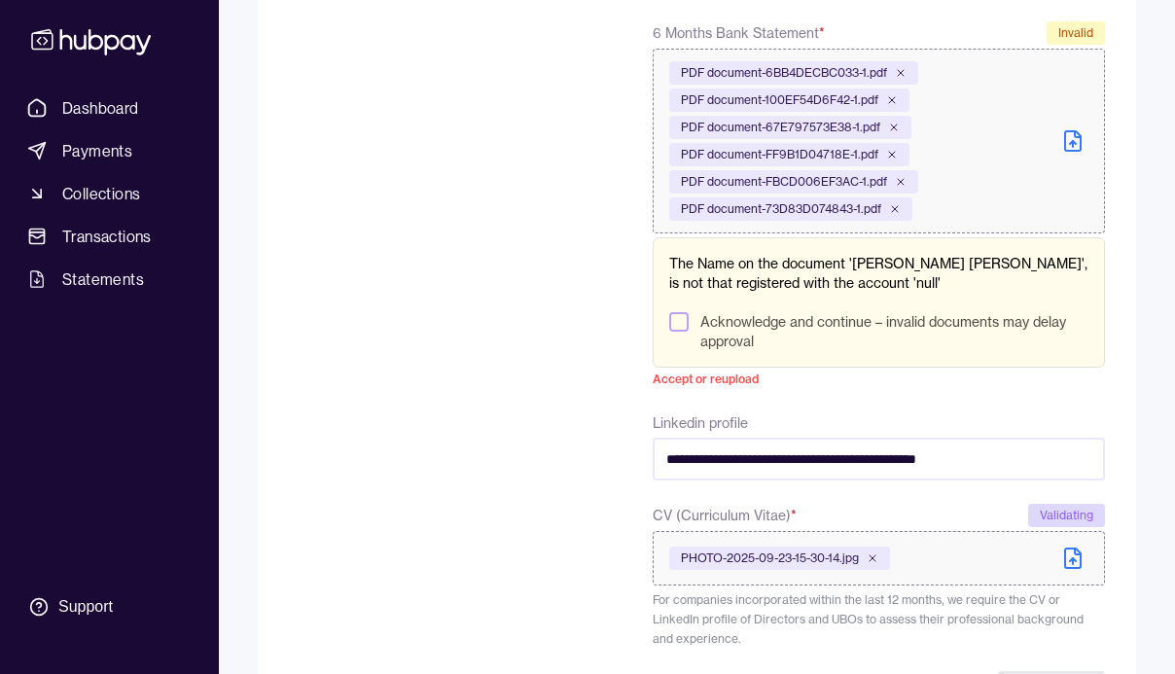
click at [679, 326] on button "Acknowledge and continue – invalid documents may delay approval" at bounding box center [678, 321] width 19 height 19
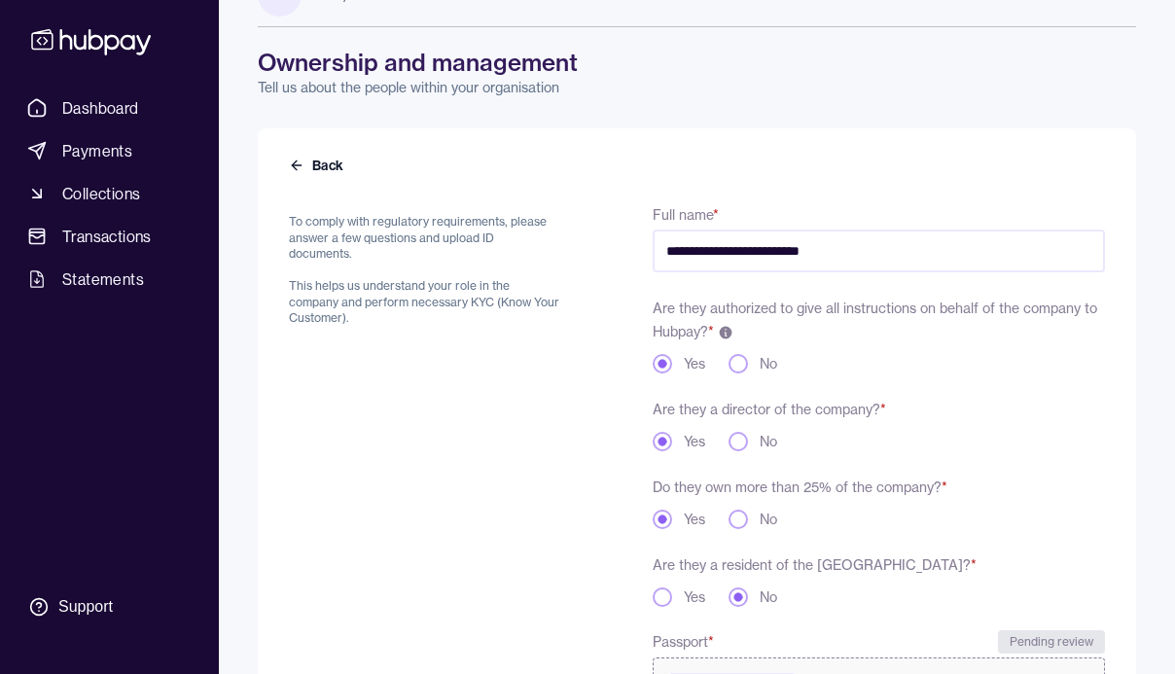
scroll to position [1259, 0]
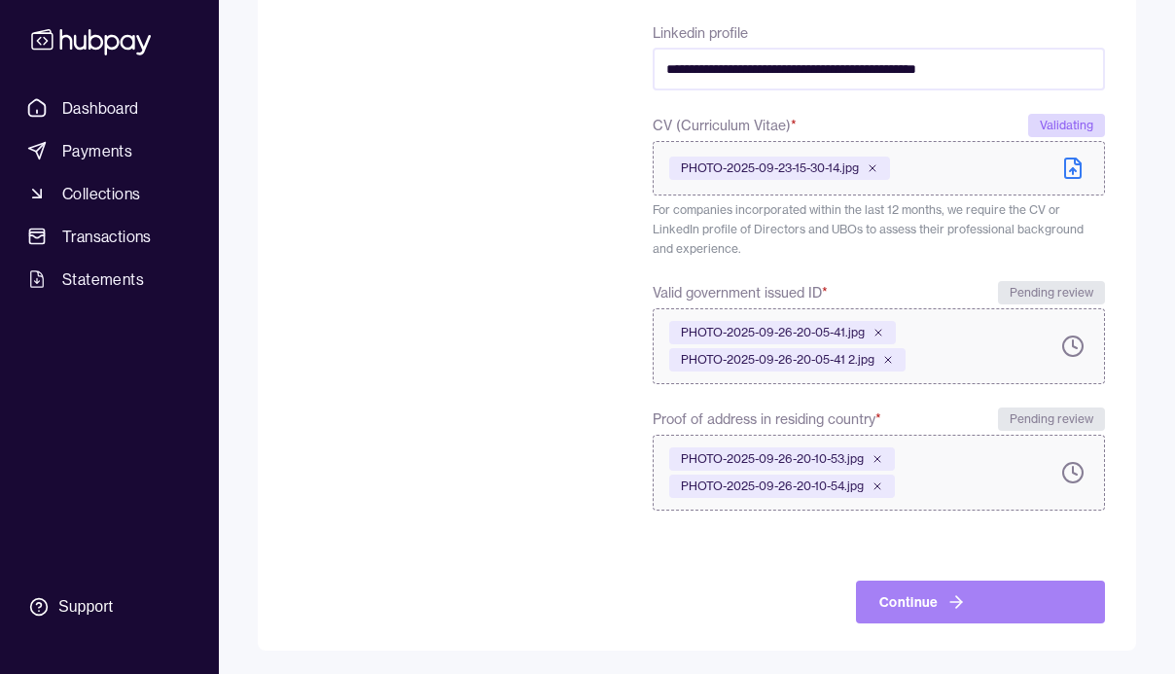
click at [875, 603] on button "Continue" at bounding box center [980, 601] width 249 height 43
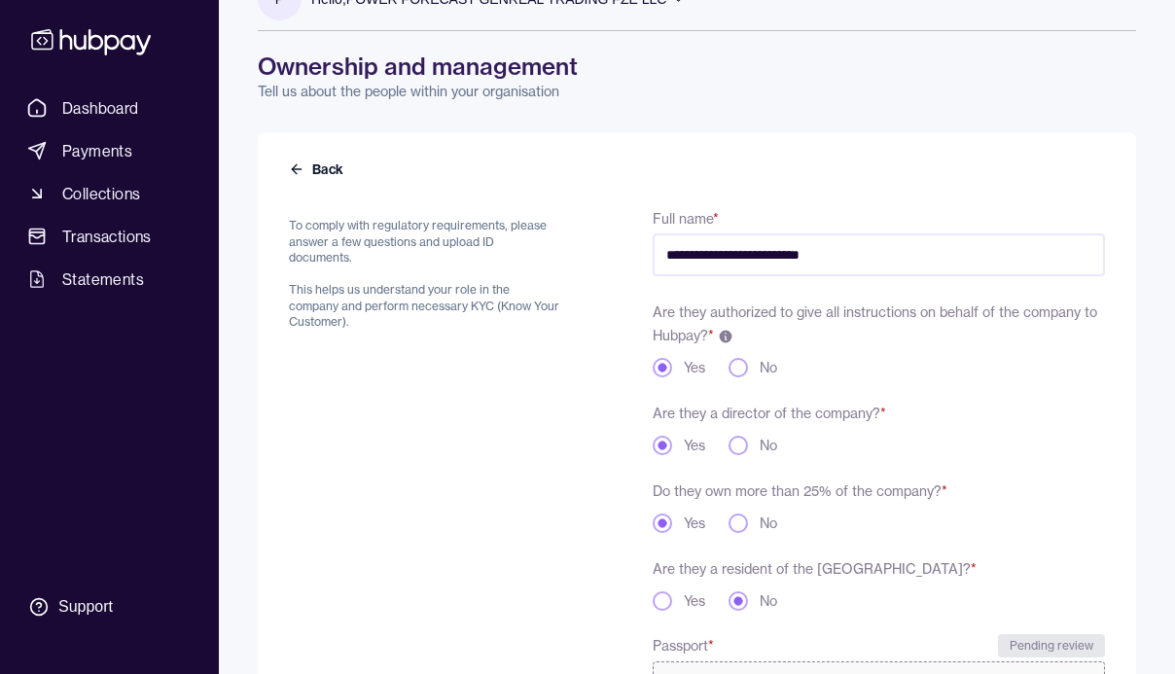
scroll to position [1197, 0]
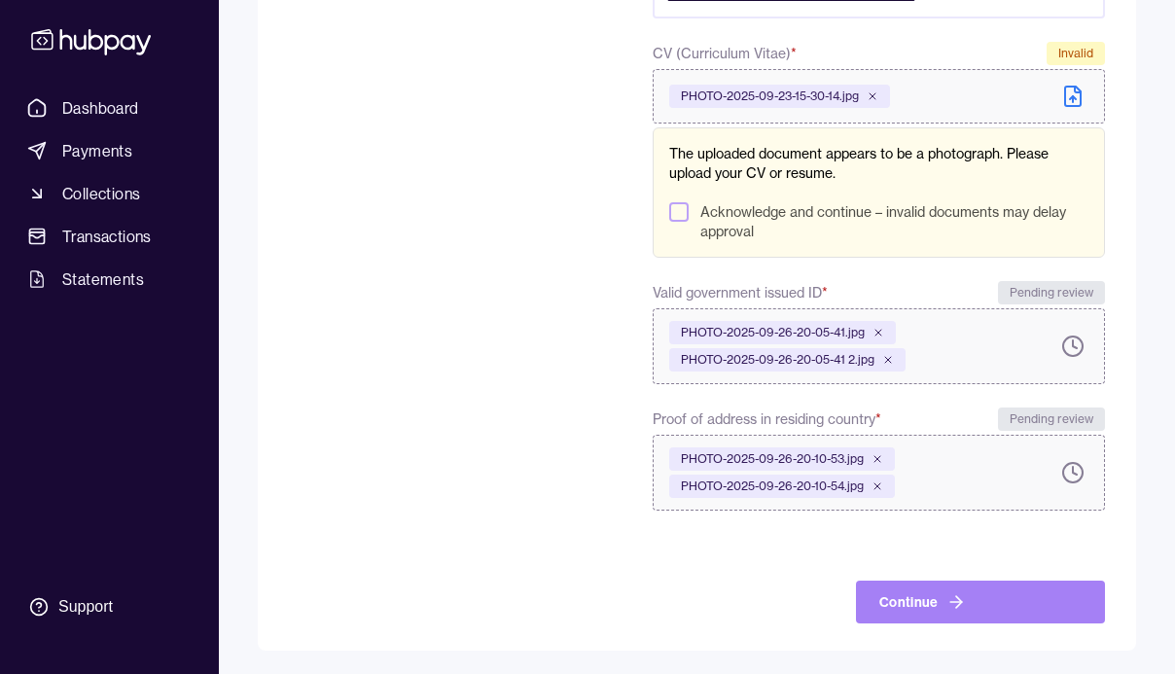
click at [892, 601] on button "Continue" at bounding box center [980, 601] width 249 height 43
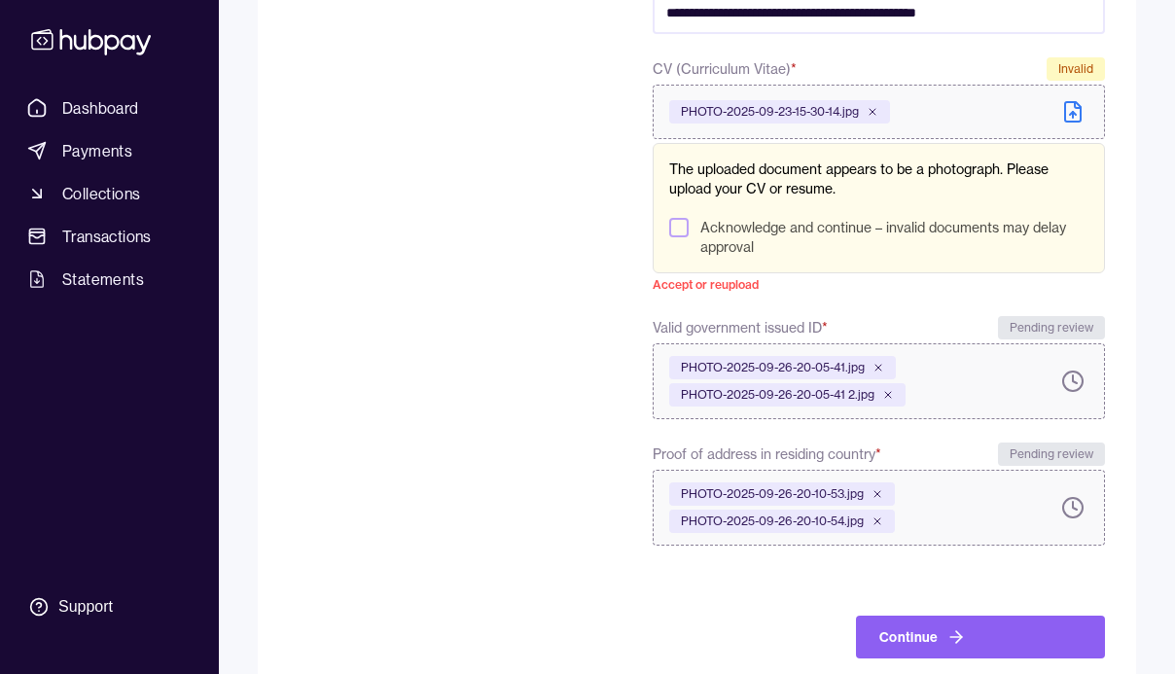
scroll to position [1165, 0]
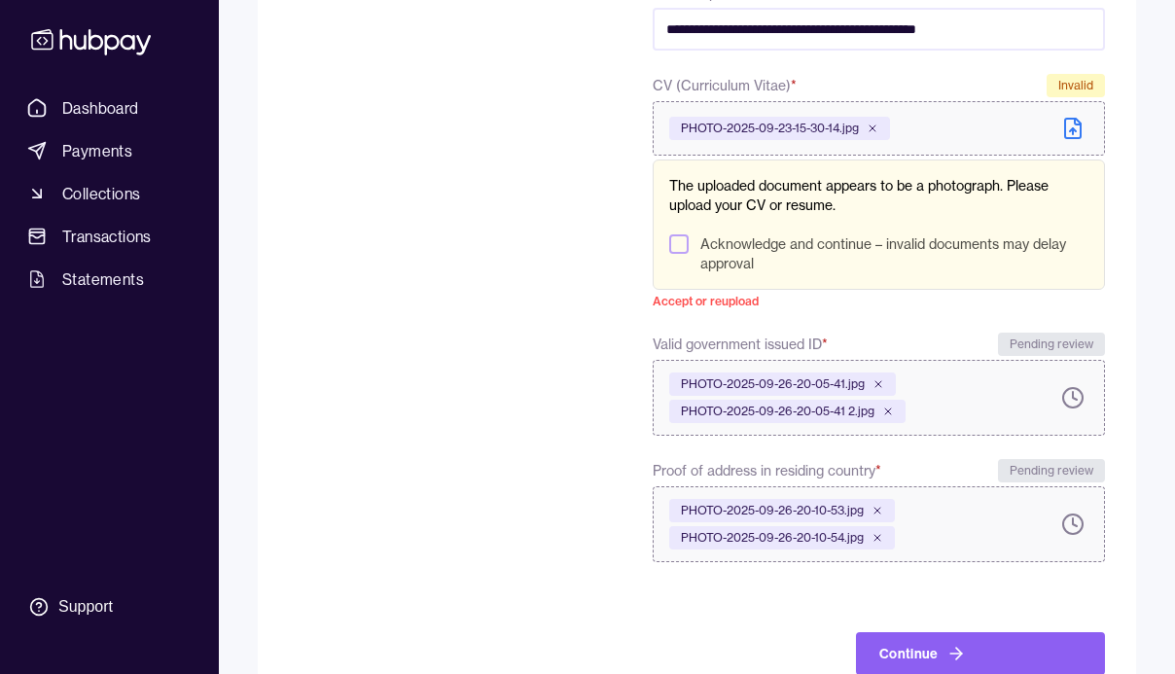
click at [672, 249] on button "Acknowledge and continue – invalid documents may delay approval" at bounding box center [678, 243] width 19 height 19
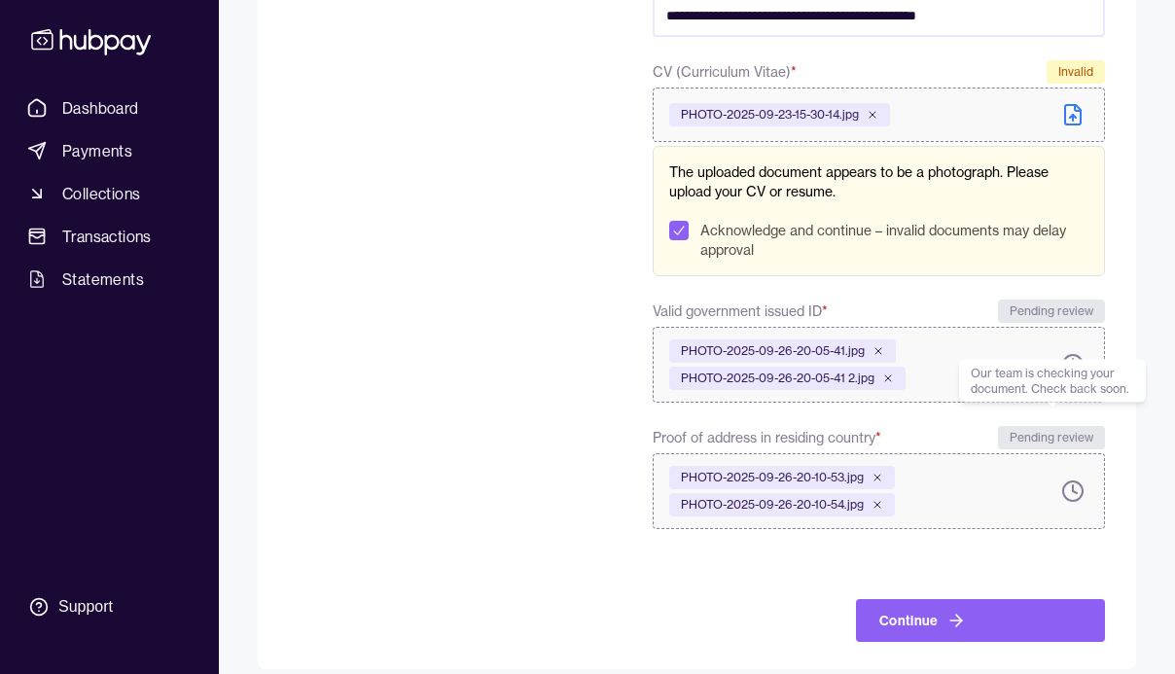
scroll to position [1197, 0]
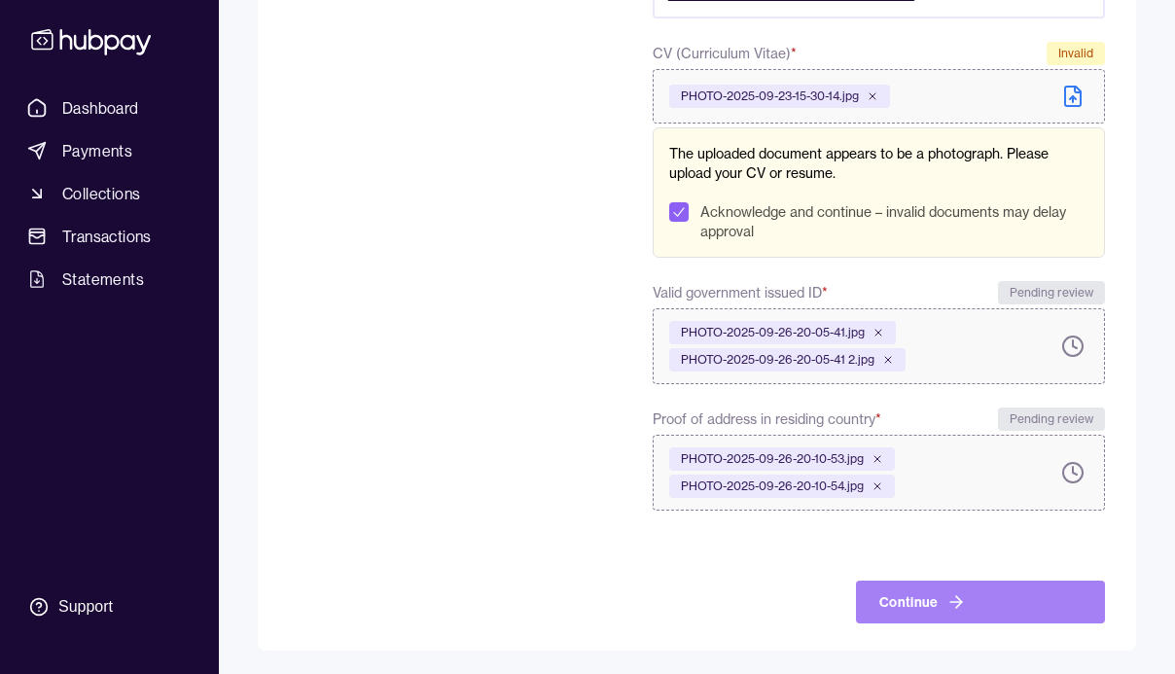
click at [992, 592] on button "Continue" at bounding box center [980, 601] width 249 height 43
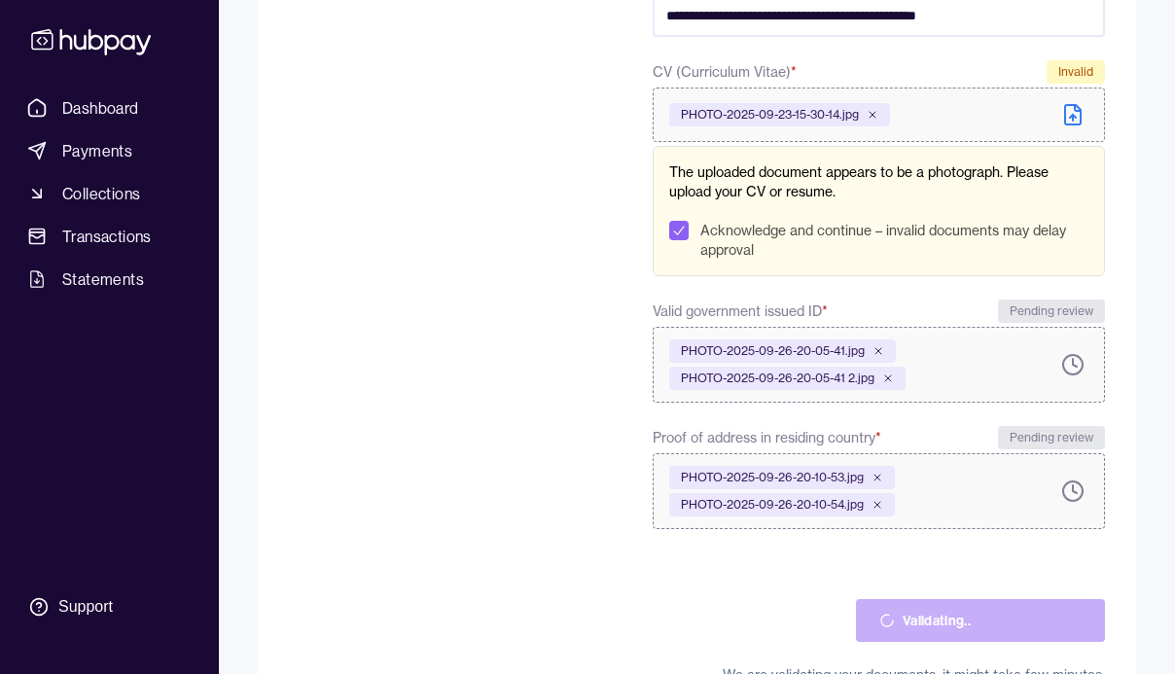
scroll to position [1240, 0]
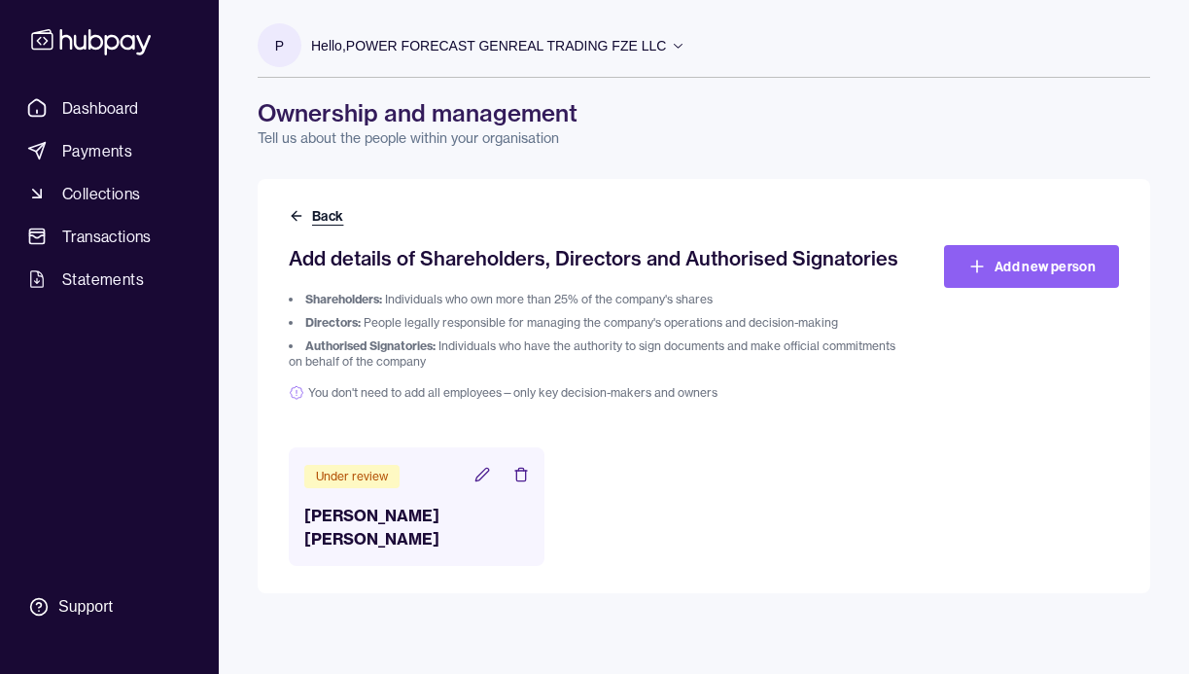
click at [298, 218] on icon at bounding box center [297, 216] width 16 height 16
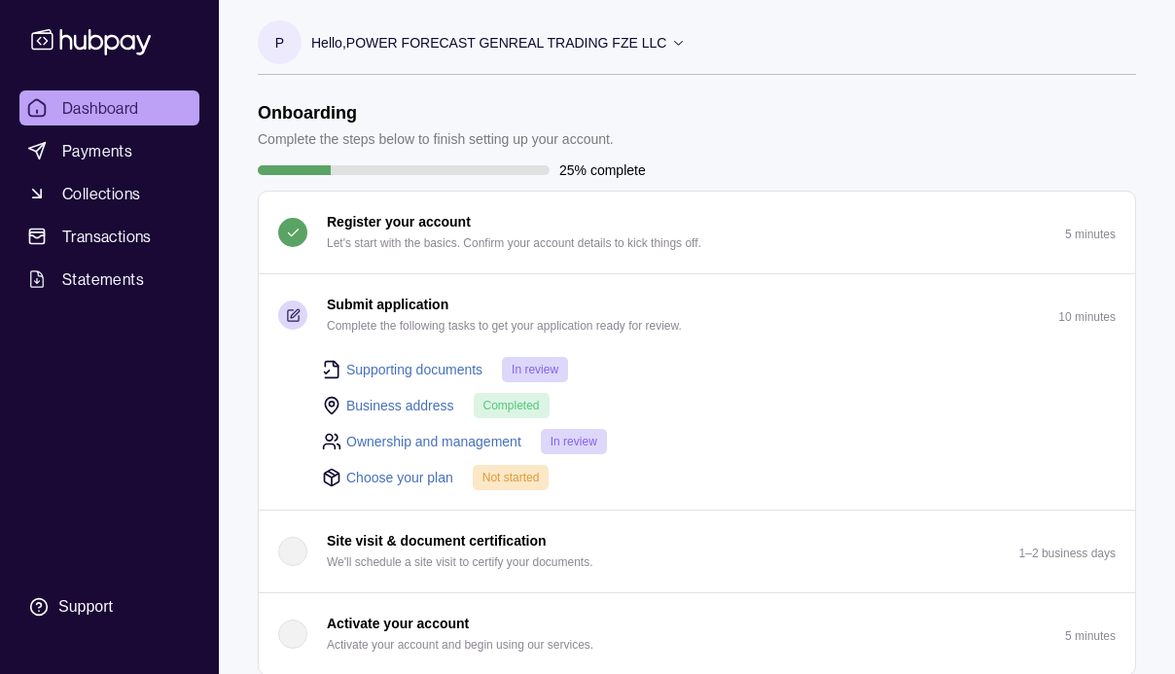
scroll to position [4, 0]
click at [411, 480] on link "Choose your plan" at bounding box center [399, 476] width 107 height 21
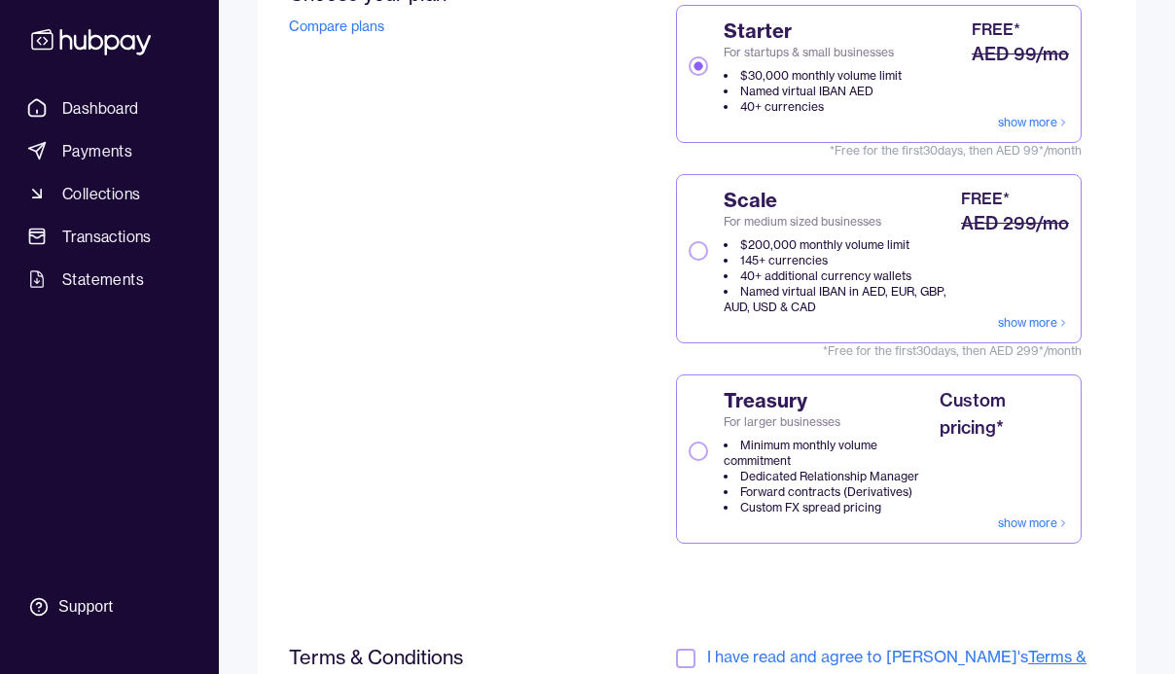
scroll to position [260, 0]
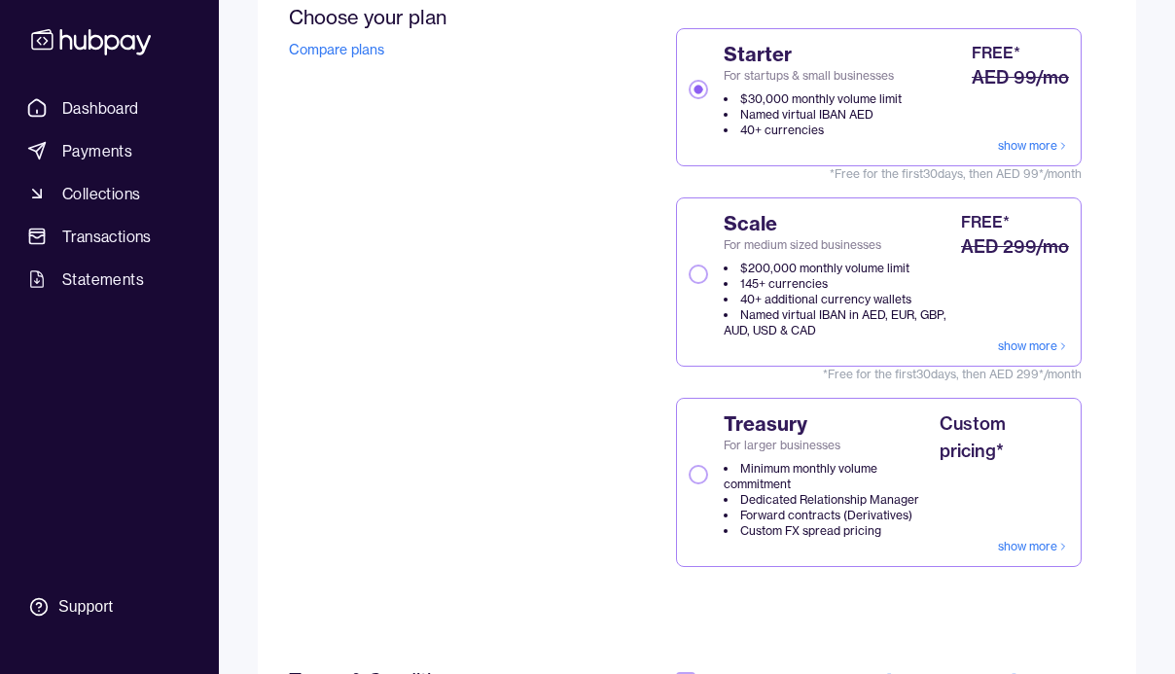
click at [1025, 147] on link "show more" at bounding box center [1033, 146] width 71 height 16
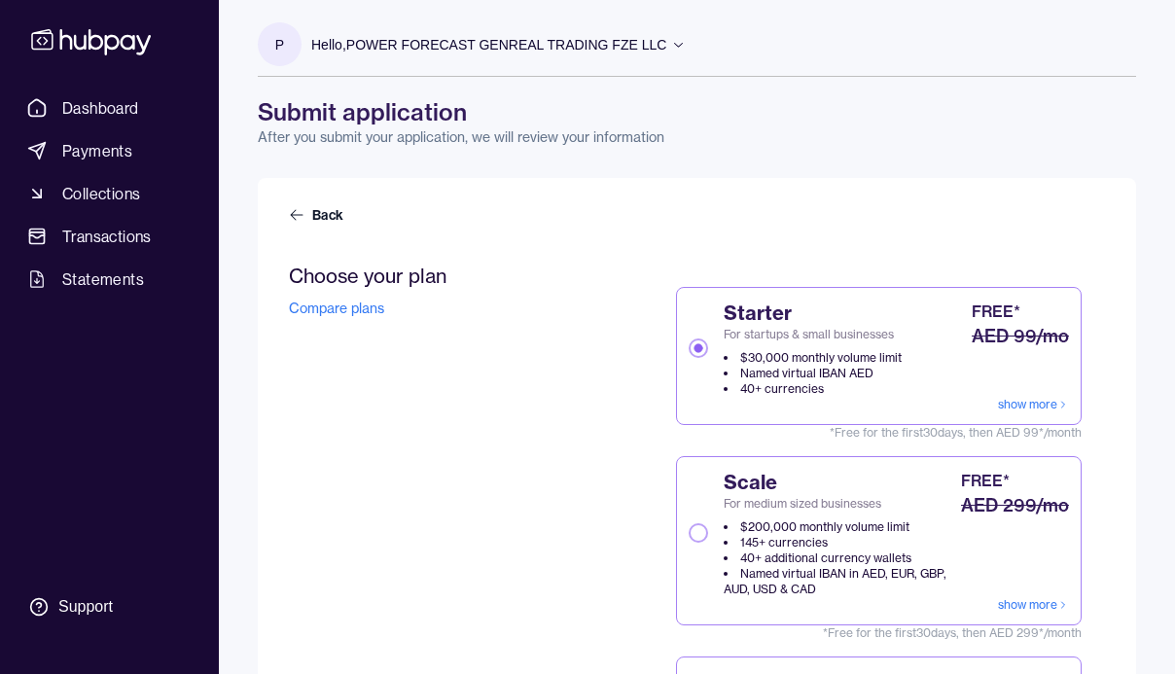
scroll to position [0, 0]
click at [129, 100] on span "Dashboard" at bounding box center [100, 107] width 77 height 23
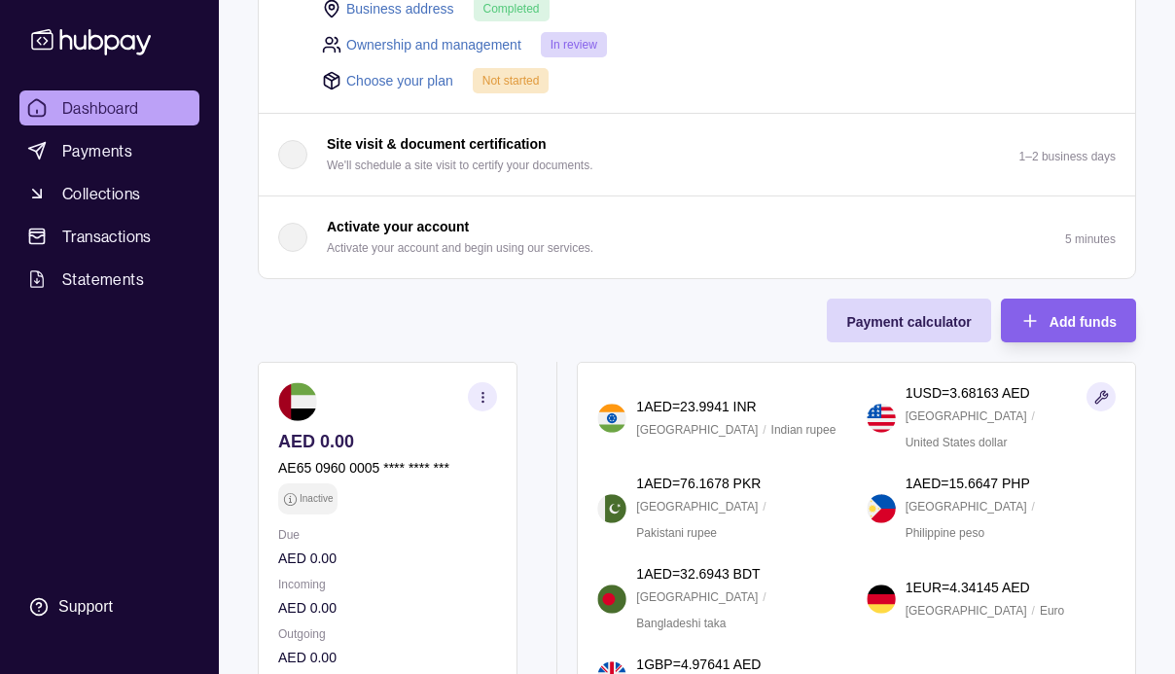
scroll to position [563, 0]
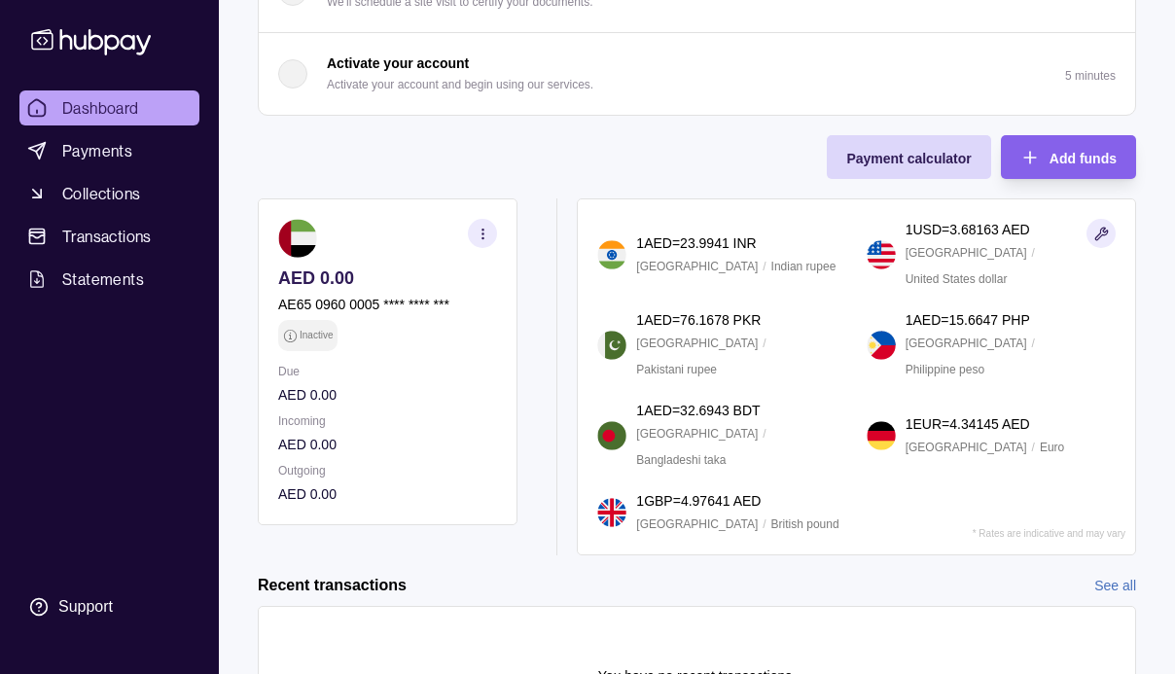
click at [488, 227] on icon "button" at bounding box center [482, 234] width 15 height 15
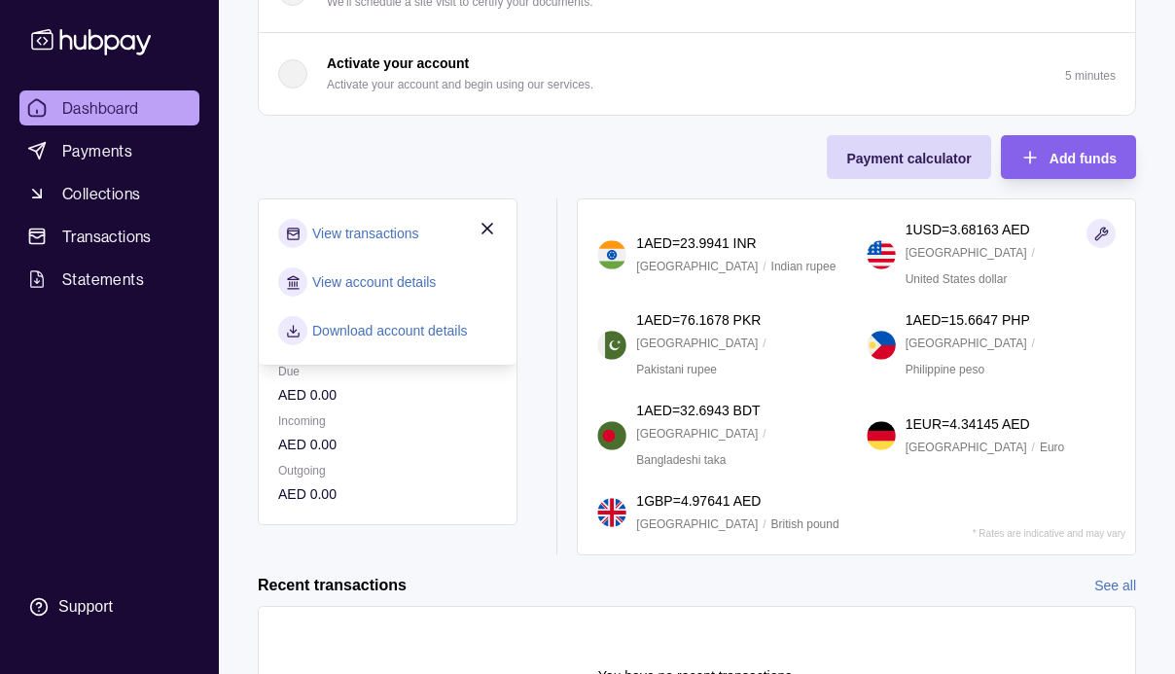
click at [358, 278] on link "View account details" at bounding box center [373, 281] width 123 height 21
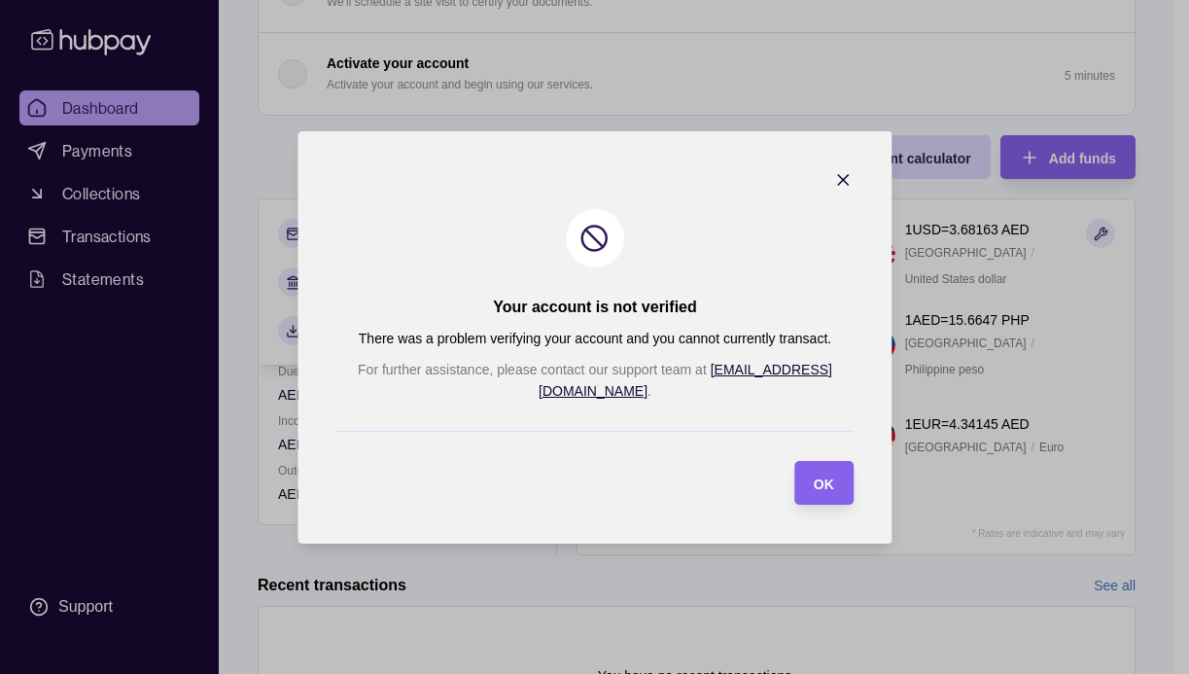
click at [833, 187] on icon "button" at bounding box center [842, 179] width 19 height 19
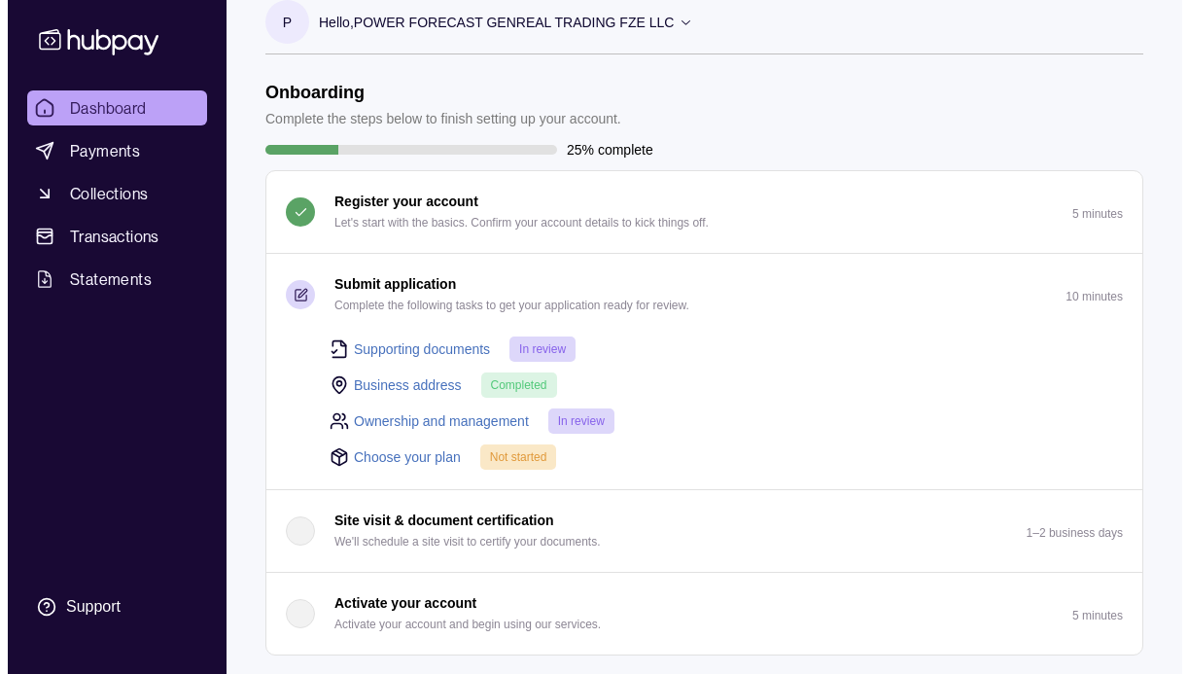
scroll to position [0, 0]
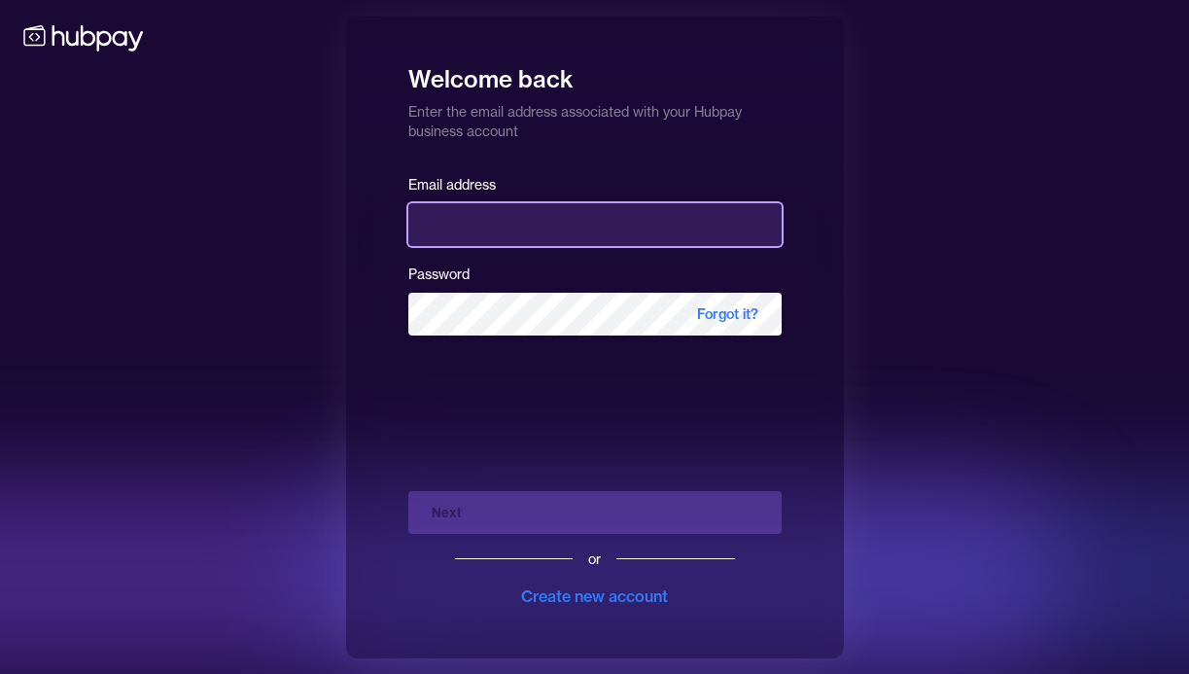
click at [570, 232] on input "email" at bounding box center [594, 224] width 373 height 43
type input "**********"
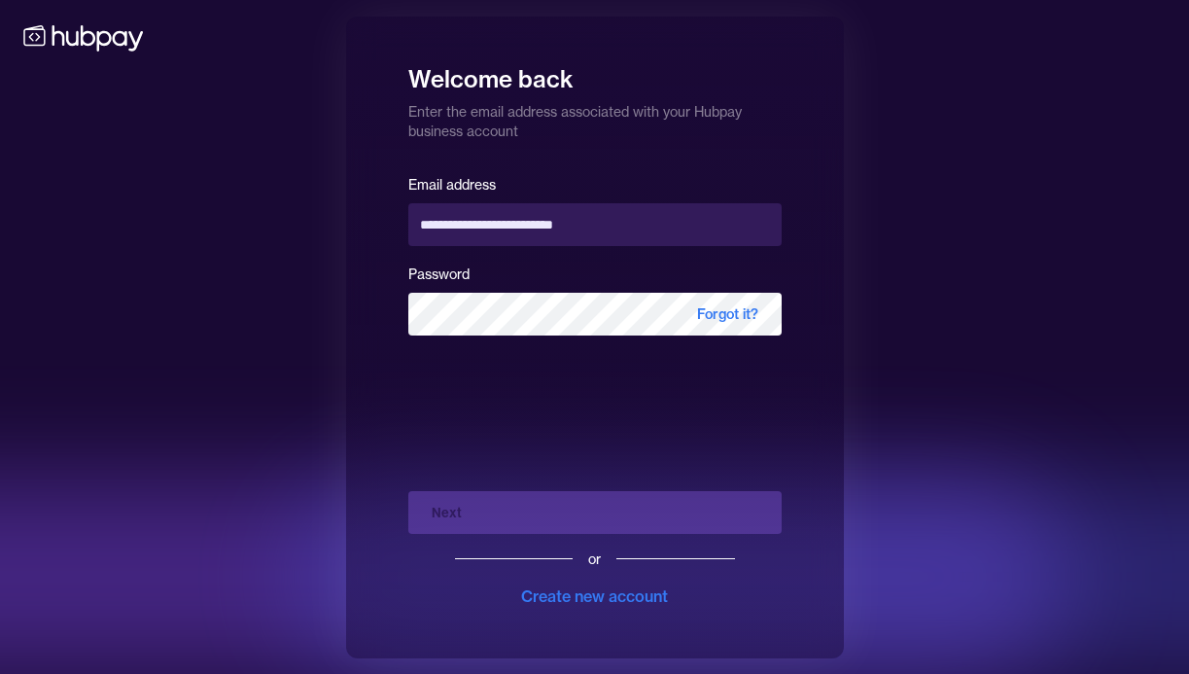
click at [576, 289] on div "Password Forgot it?" at bounding box center [594, 299] width 373 height 74
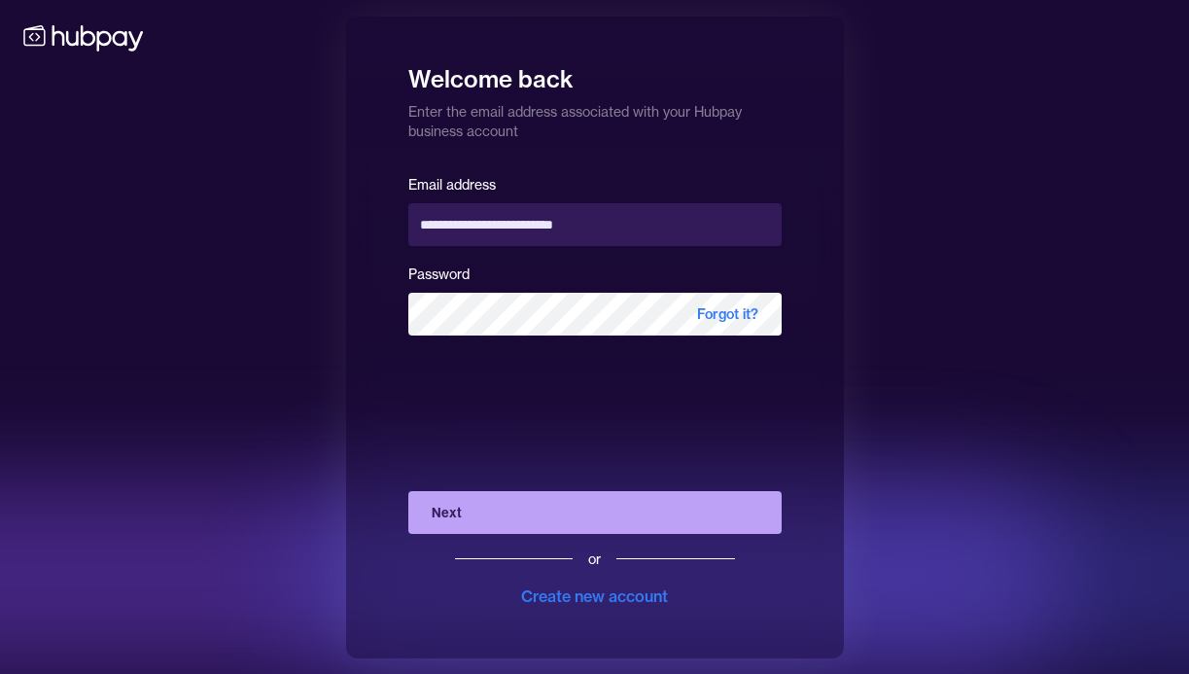
click at [466, 525] on button "Next" at bounding box center [594, 512] width 373 height 43
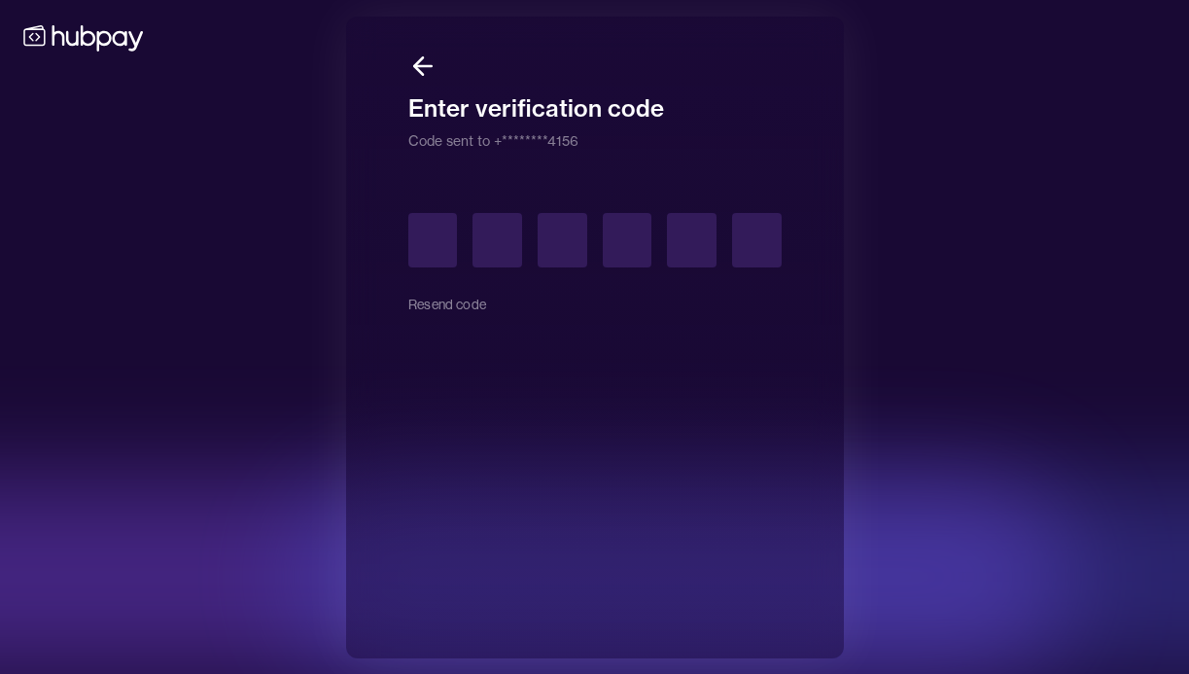
click at [481, 306] on div "Resend code" at bounding box center [594, 269] width 373 height 113
click at [464, 305] on button "Resend code" at bounding box center [447, 304] width 79 height 43
click at [413, 68] on icon at bounding box center [422, 66] width 29 height 29
